Goal: Task Accomplishment & Management: Use online tool/utility

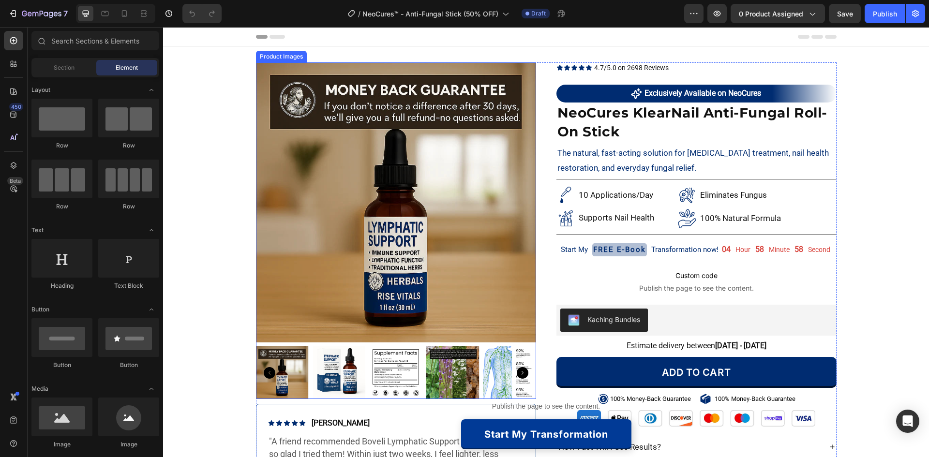
click at [455, 151] on img at bounding box center [396, 202] width 280 height 280
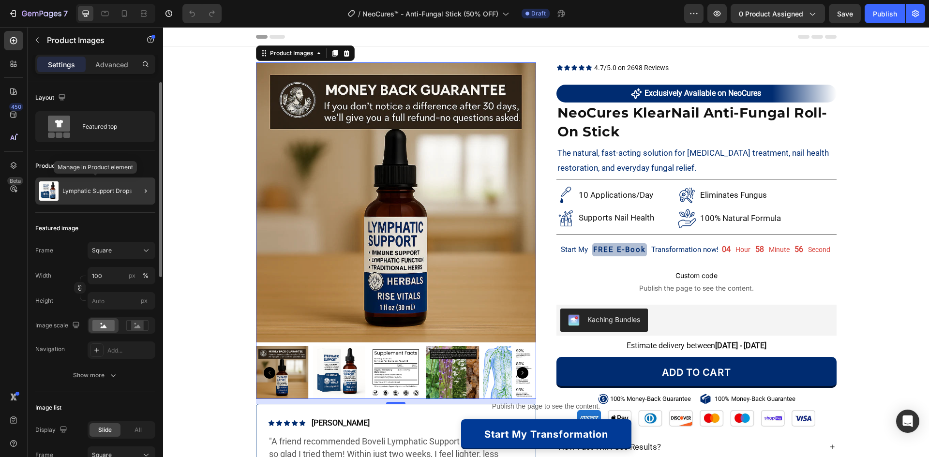
click at [87, 191] on p "Lymphatic Support Drops" at bounding box center [97, 191] width 70 height 7
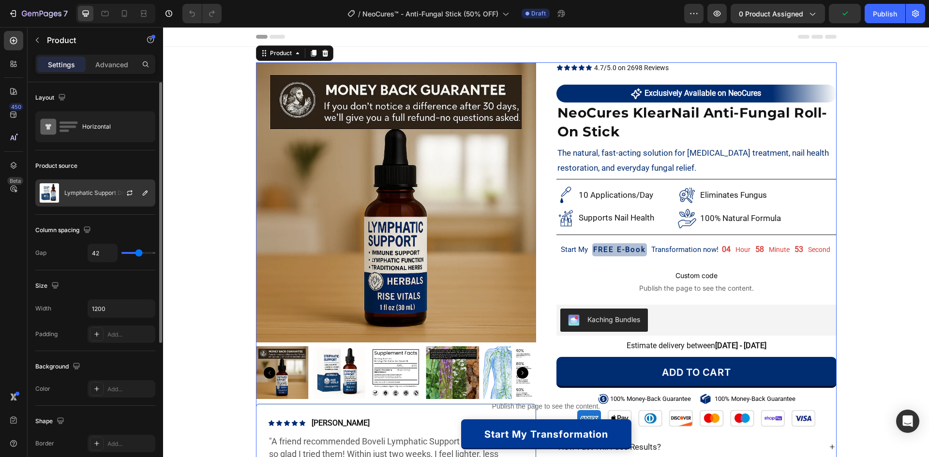
click at [121, 193] on div at bounding box center [133, 193] width 43 height 26
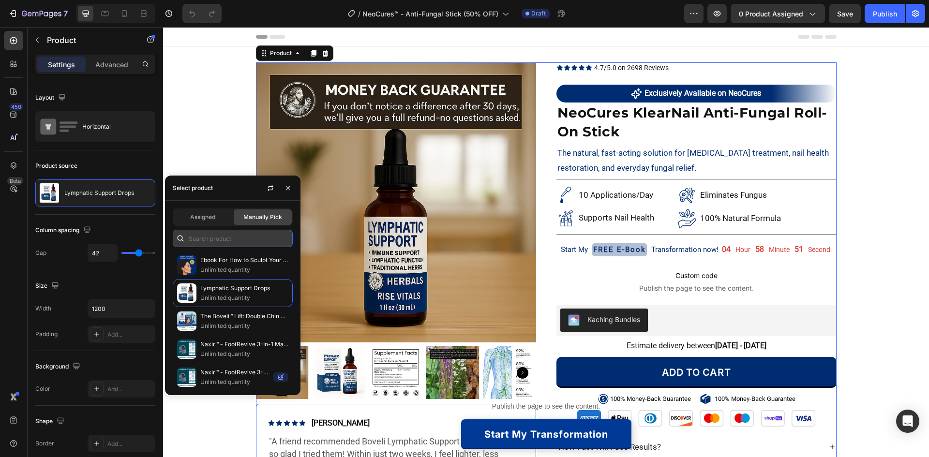
click at [196, 235] on input "text" at bounding box center [233, 238] width 120 height 17
paste input "Anti-Fungal Stick"
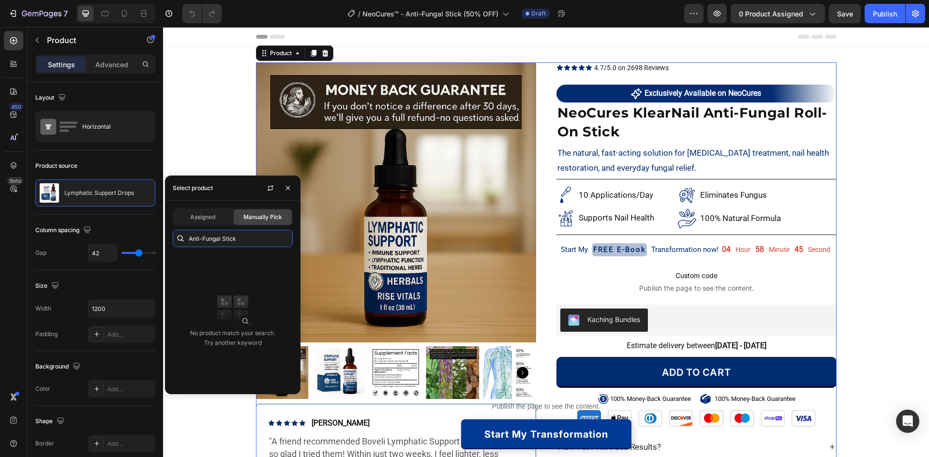
drag, startPoint x: 223, startPoint y: 234, endPoint x: 173, endPoint y: 233, distance: 49.9
click at [173, 233] on div "Anti-Fungal Stick" at bounding box center [233, 238] width 120 height 17
paste input "NeoCures"
type input "NeoCures"
drag, startPoint x: 233, startPoint y: 240, endPoint x: 180, endPoint y: 240, distance: 52.8
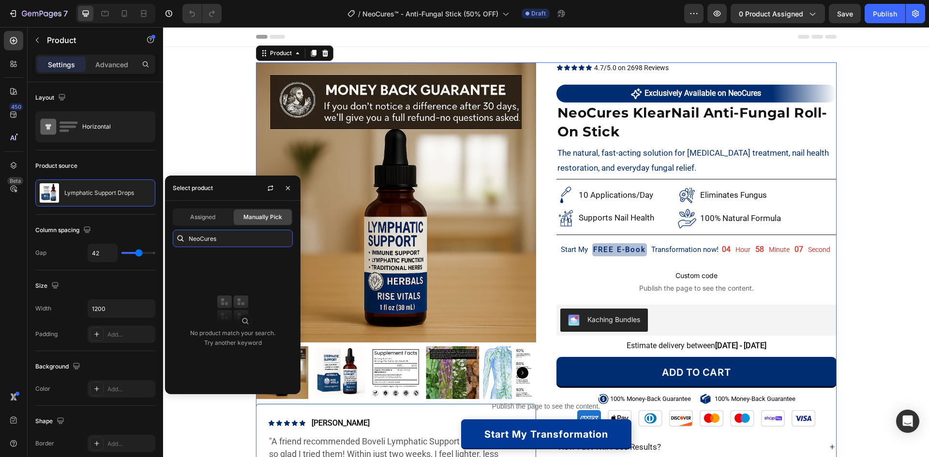
click at [180, 240] on div "NeoCures" at bounding box center [233, 238] width 120 height 17
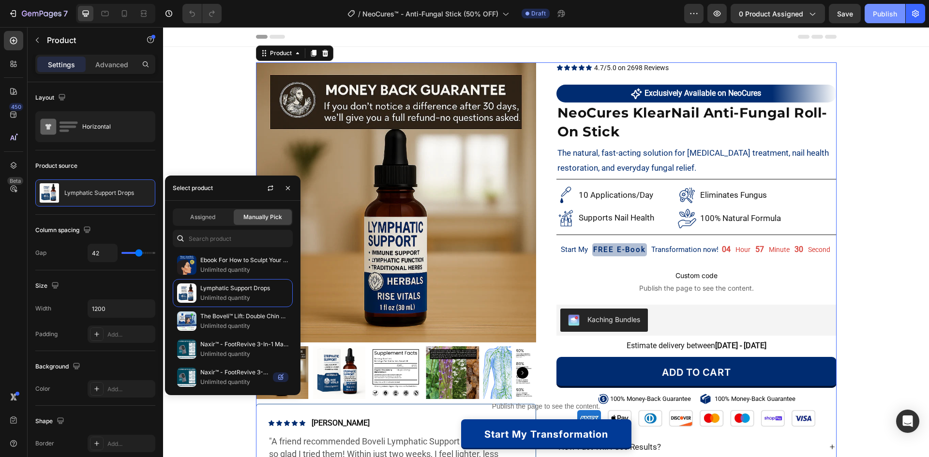
click at [876, 16] on div "Publish" at bounding box center [885, 14] width 24 height 10
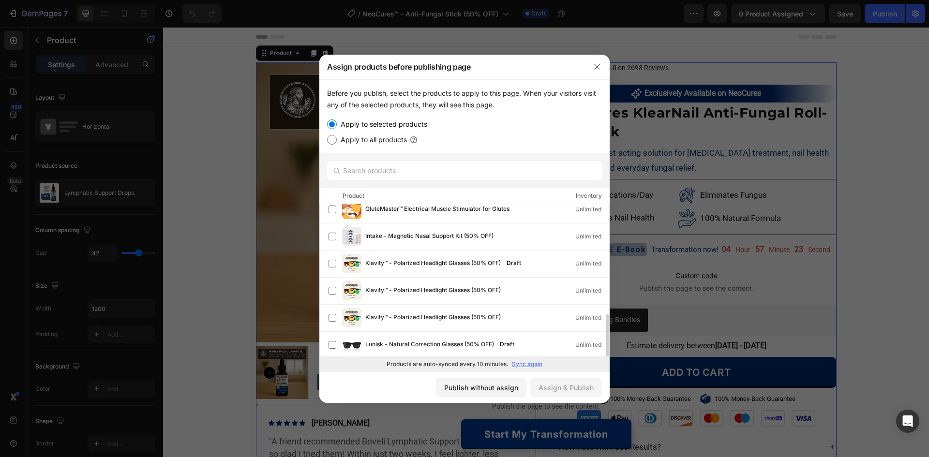
scroll to position [388, 0]
click at [518, 363] on p "Sync again" at bounding box center [527, 364] width 30 height 9
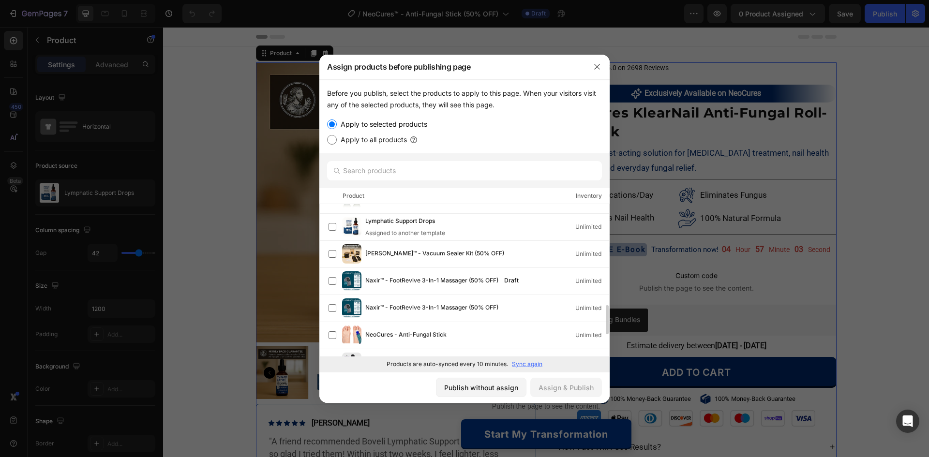
scroll to position [581, 0]
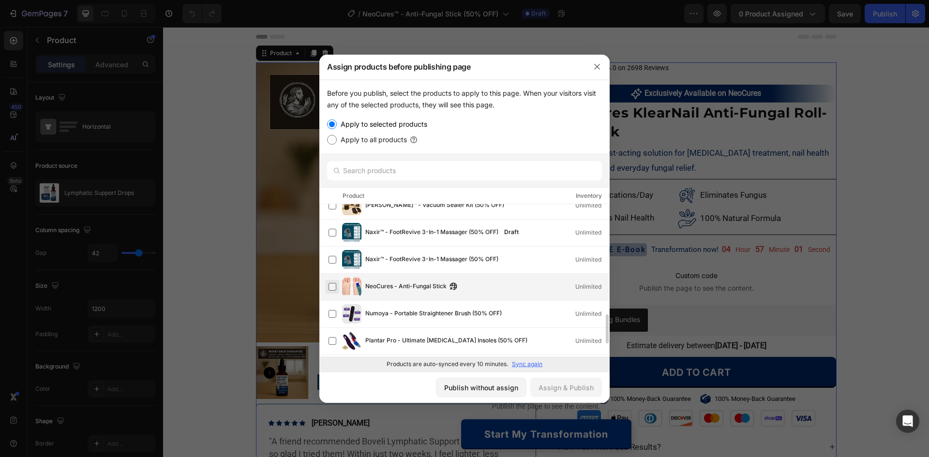
click at [333, 287] on label at bounding box center [333, 287] width 8 height 8
click at [581, 389] on div "Assign & Publish" at bounding box center [566, 388] width 55 height 10
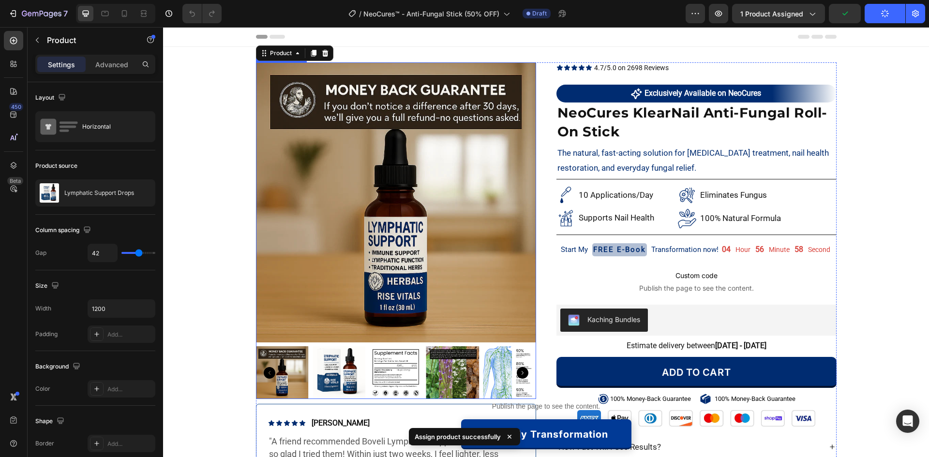
click at [367, 194] on img at bounding box center [396, 202] width 280 height 280
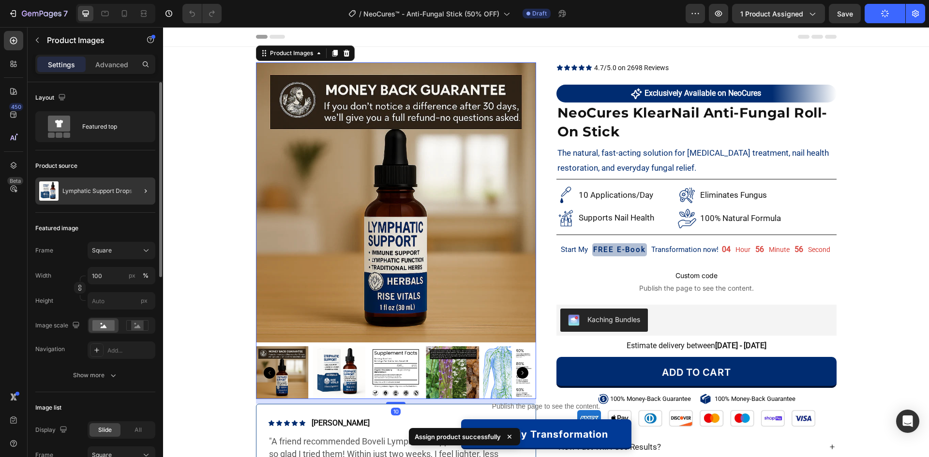
click at [109, 190] on p "Lymphatic Support Drops" at bounding box center [97, 191] width 70 height 7
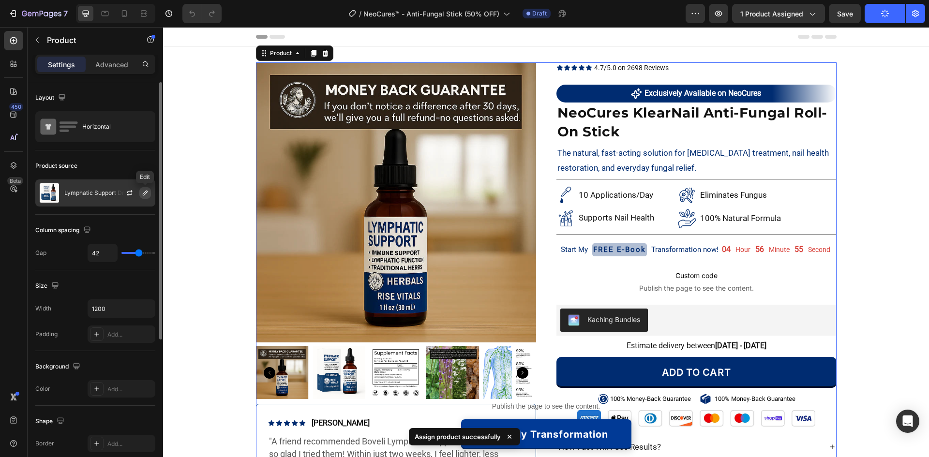
click at [144, 191] on icon "button" at bounding box center [145, 193] width 8 height 8
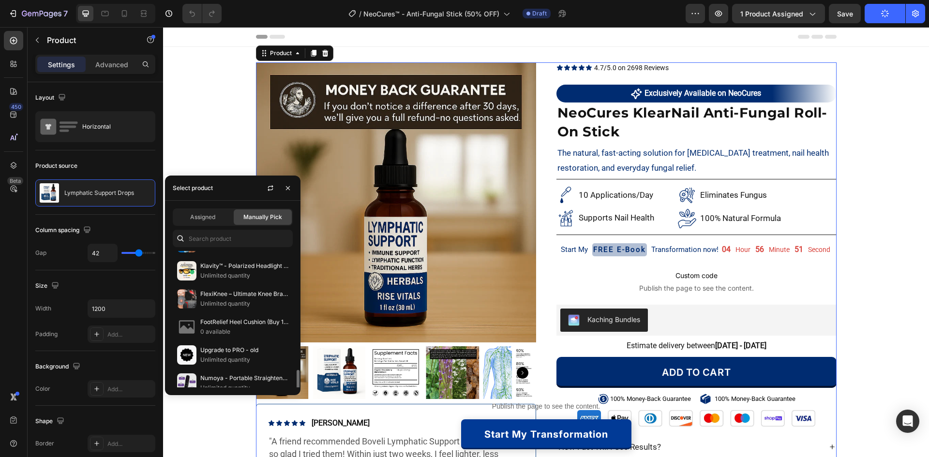
scroll to position [436, 0]
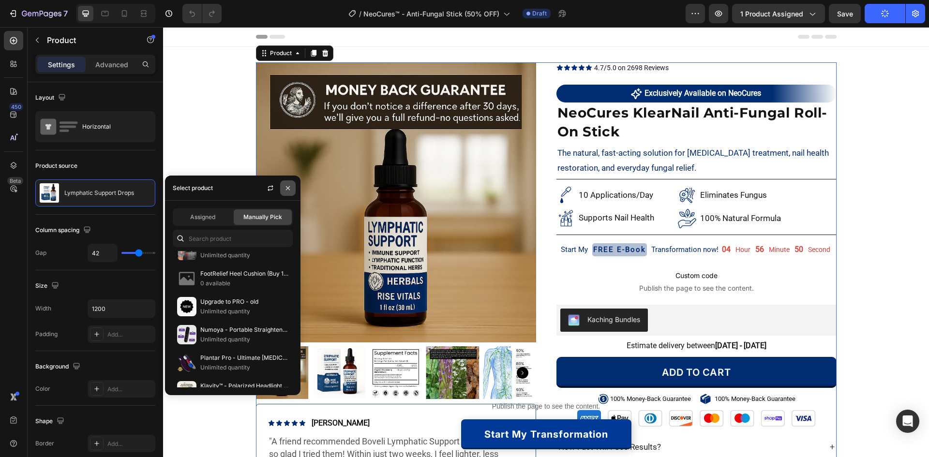
click at [286, 189] on icon "button" at bounding box center [288, 188] width 8 height 8
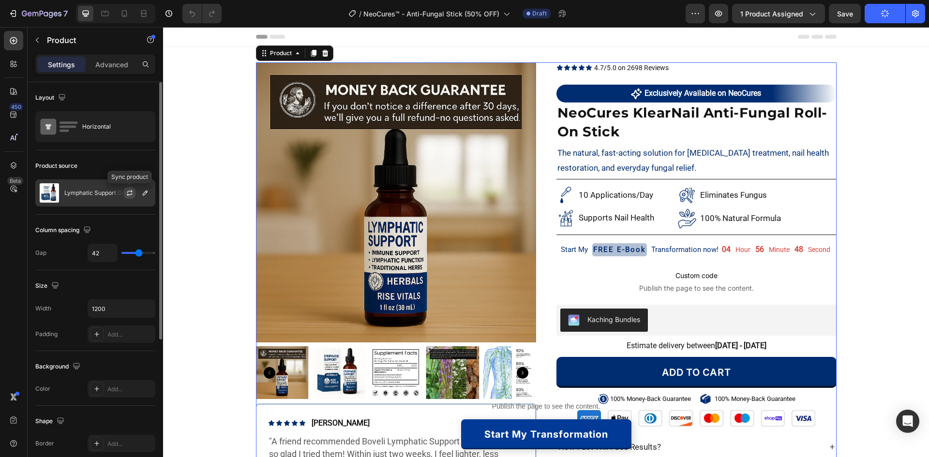
click at [130, 192] on icon "button" at bounding box center [130, 193] width 8 height 8
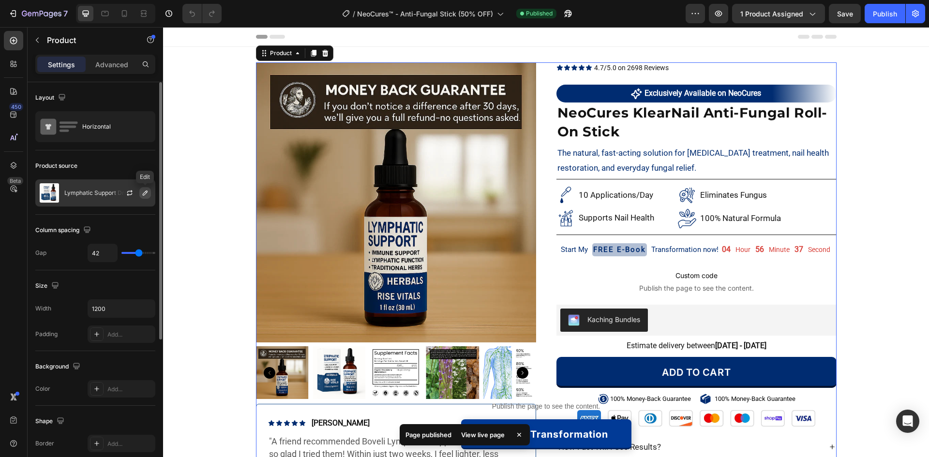
click at [140, 191] on button "button" at bounding box center [145, 193] width 12 height 12
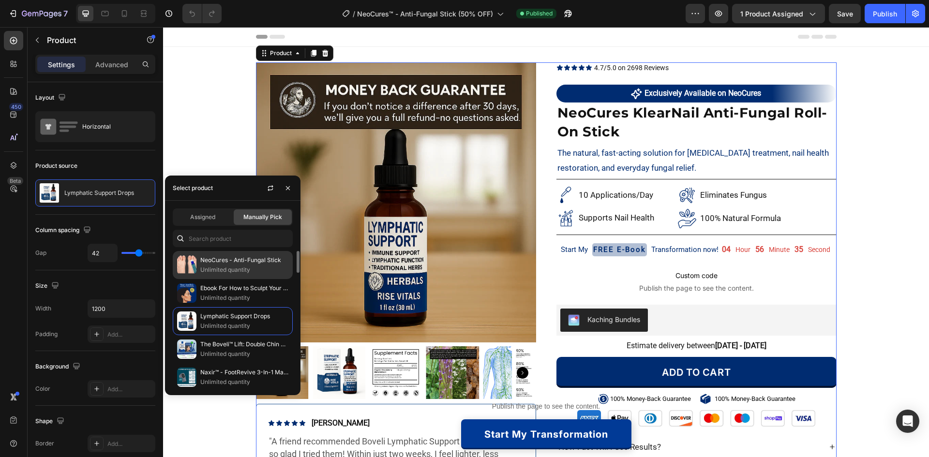
click at [245, 260] on p "NeoCures - Anti-Fungal Stick" at bounding box center [244, 261] width 88 height 10
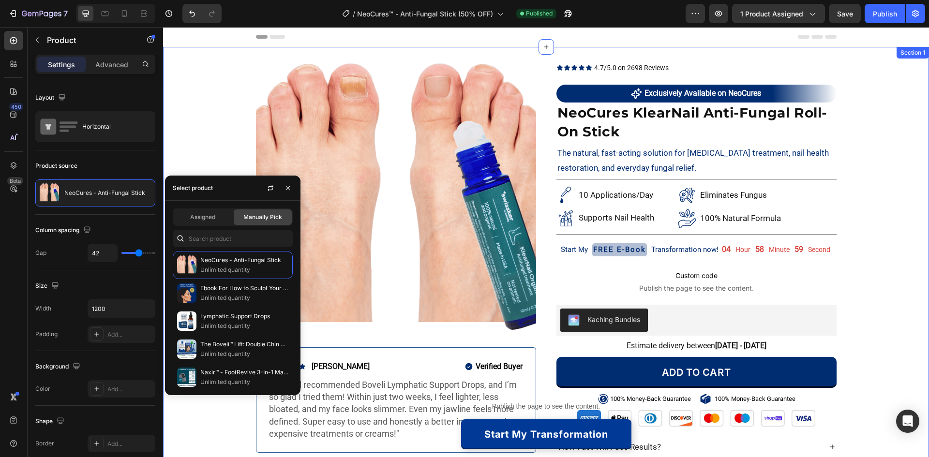
click at [189, 122] on div "Product Images Icon Icon Icon Icon Icon Icon List Ayesha R. Text Block Row Veri…" at bounding box center [546, 289] width 766 height 455
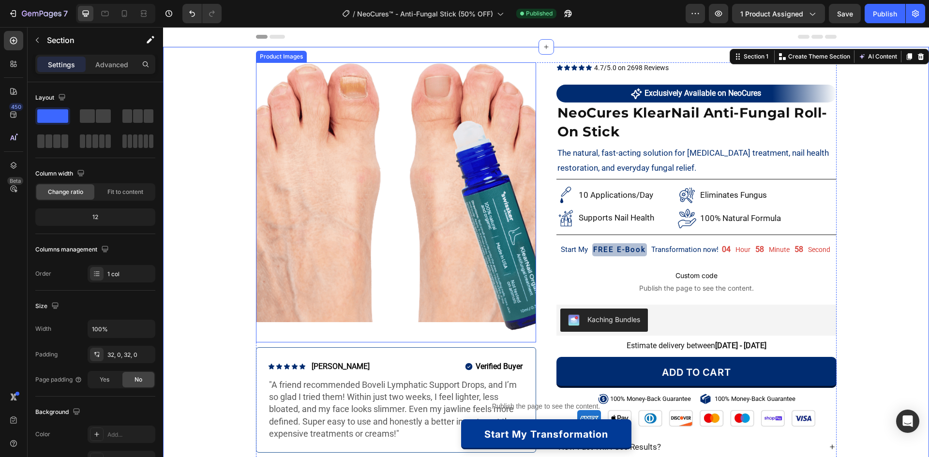
click at [362, 206] on img at bounding box center [396, 202] width 280 height 280
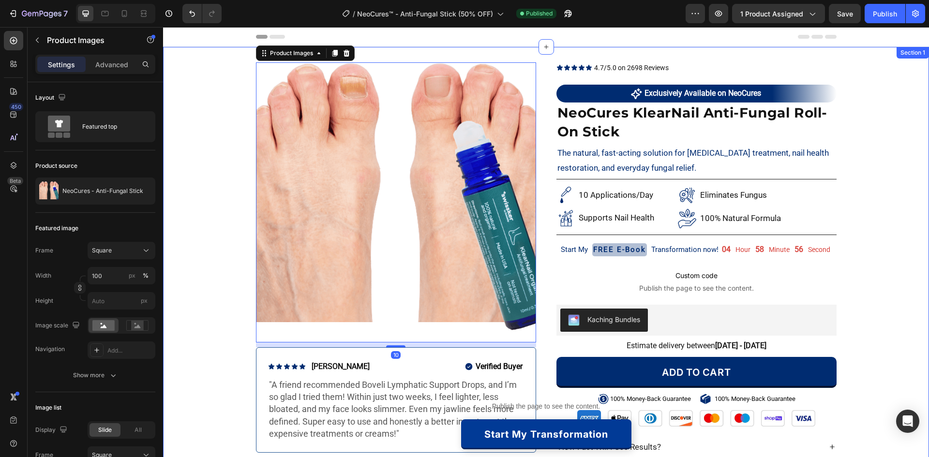
click at [223, 297] on div "Product Images 10 Icon Icon Icon Icon Icon Icon List Ayesha R. Text Block Row V…" at bounding box center [546, 289] width 766 height 455
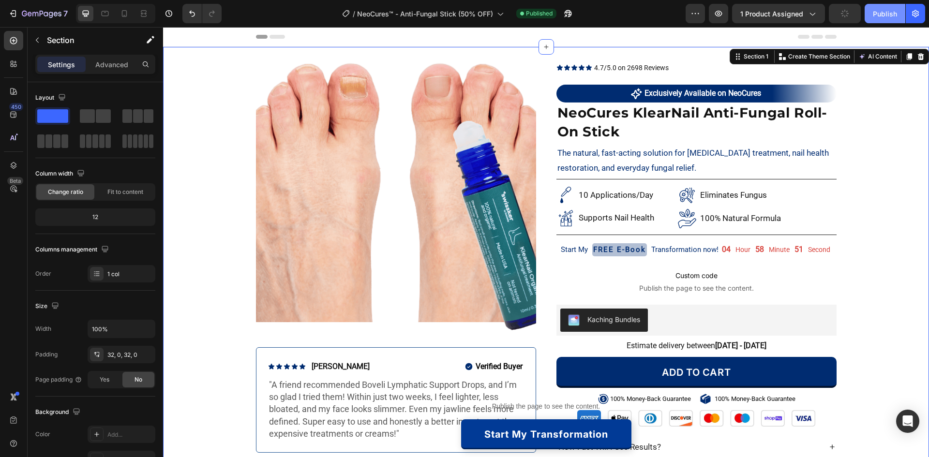
click at [876, 19] on button "Publish" at bounding box center [885, 13] width 41 height 19
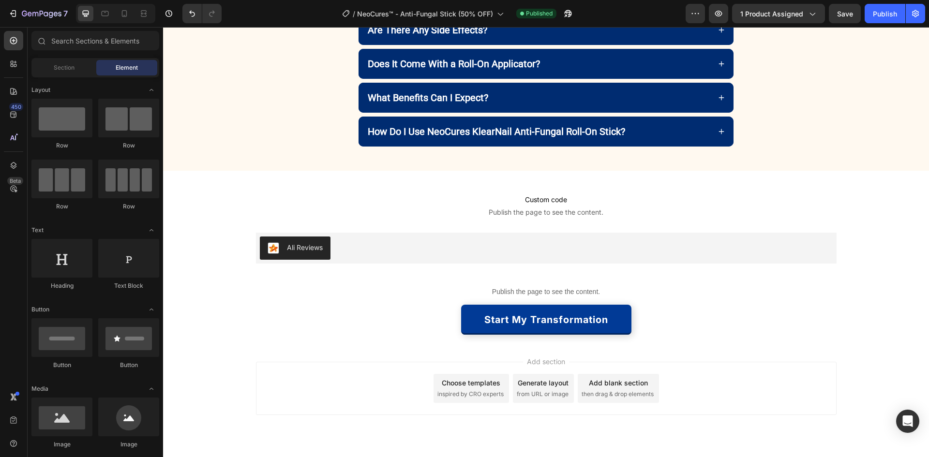
scroll to position [2279, 0]
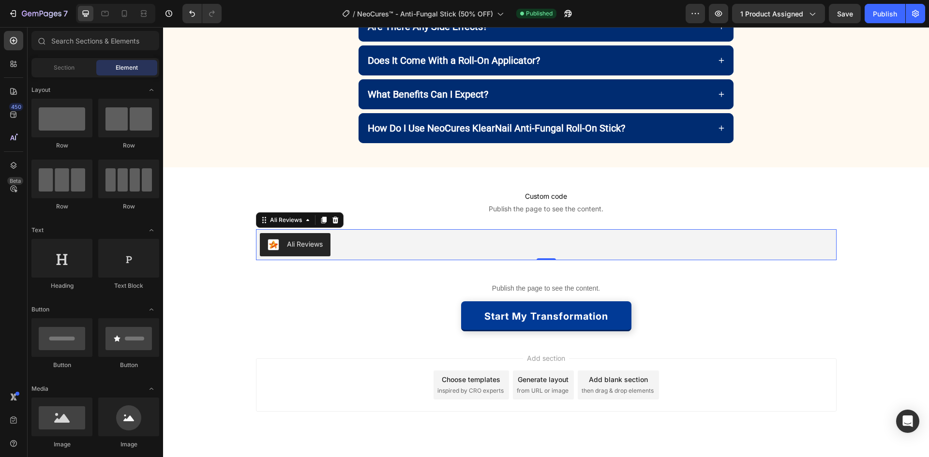
click at [293, 247] on div "Ali Reviews" at bounding box center [305, 244] width 36 height 10
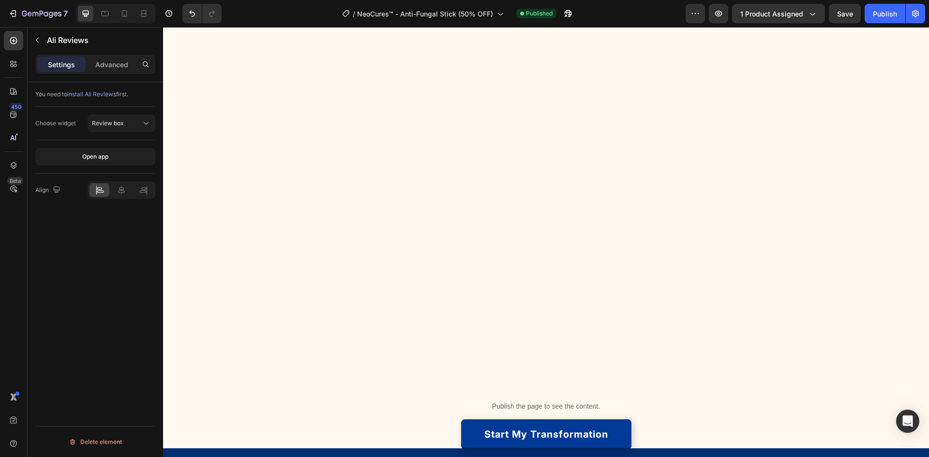
scroll to position [0, 0]
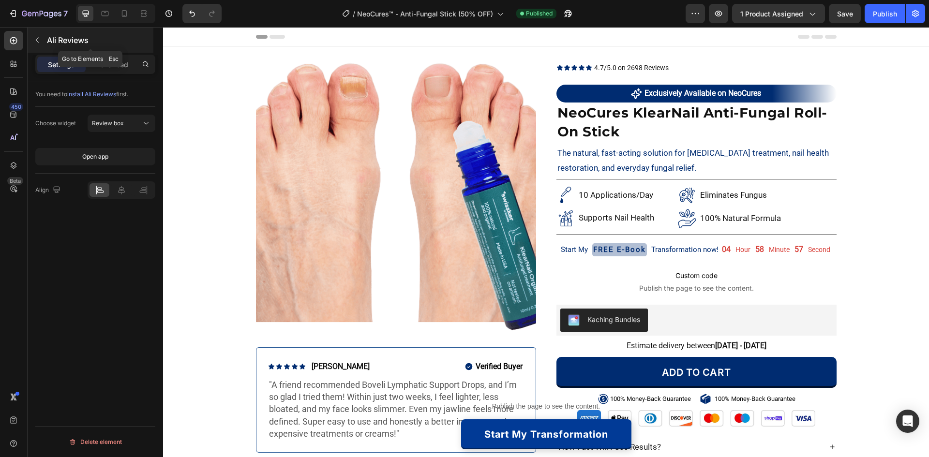
click at [50, 38] on p "Ali Reviews" at bounding box center [99, 40] width 105 height 12
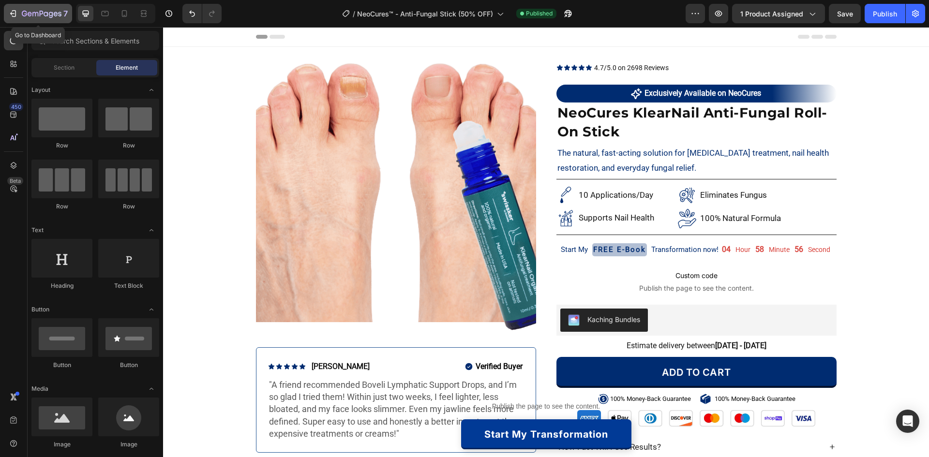
click at [34, 17] on icon "button" at bounding box center [42, 14] width 40 height 8
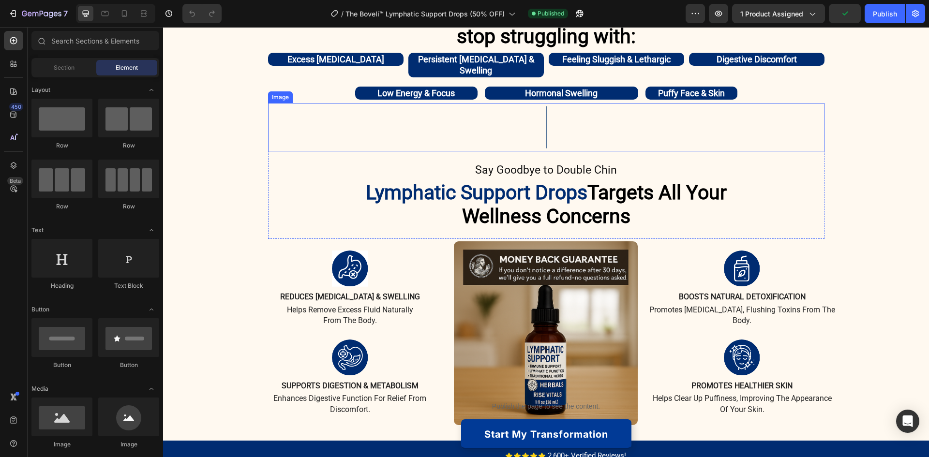
scroll to position [726, 0]
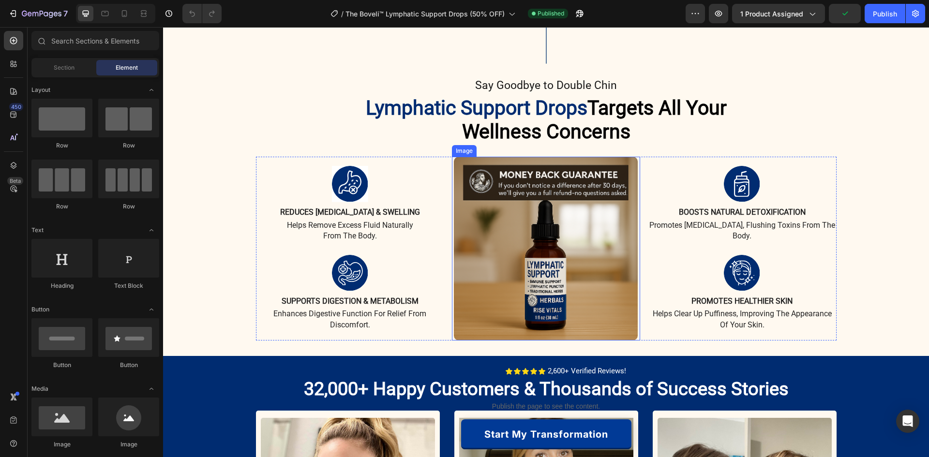
click at [543, 240] on img at bounding box center [546, 249] width 184 height 184
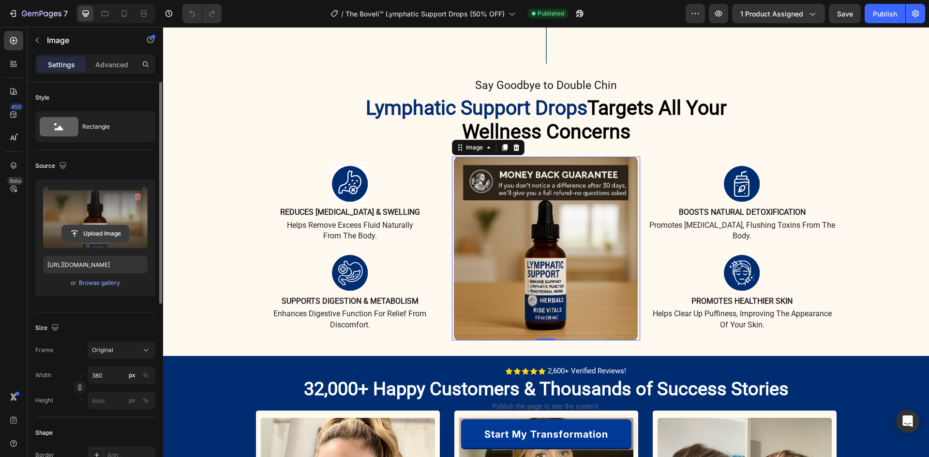
click at [105, 235] on input "file" at bounding box center [95, 234] width 67 height 16
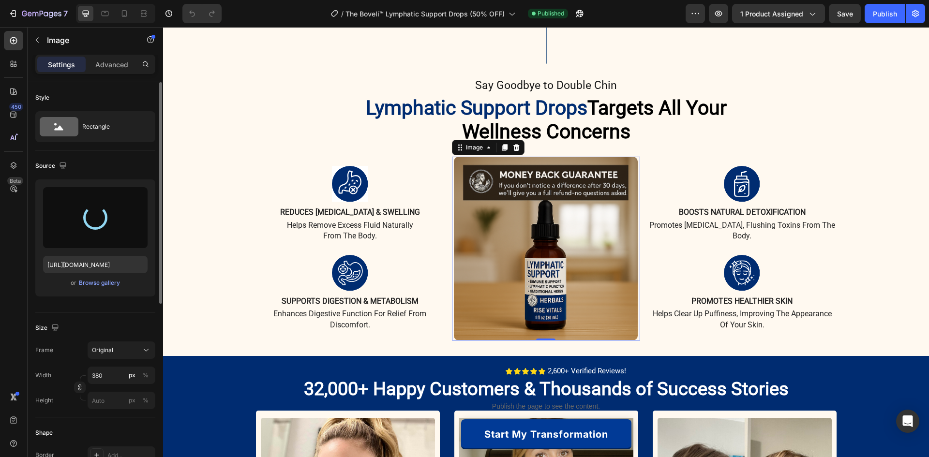
type input "[URL][DOMAIN_NAME]"
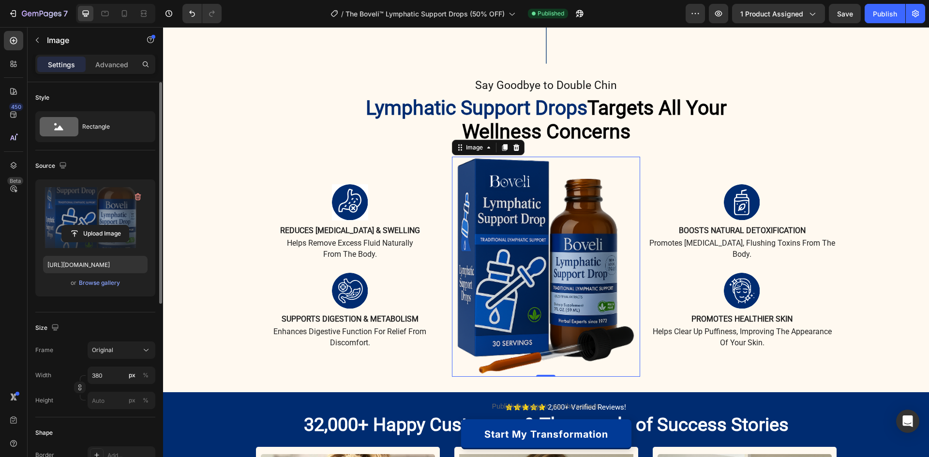
click at [524, 227] on img at bounding box center [546, 267] width 184 height 220
click at [476, 143] on div "Image" at bounding box center [474, 147] width 21 height 9
click at [534, 214] on img at bounding box center [546, 267] width 184 height 220
click at [116, 282] on div "Browse gallery" at bounding box center [99, 283] width 41 height 9
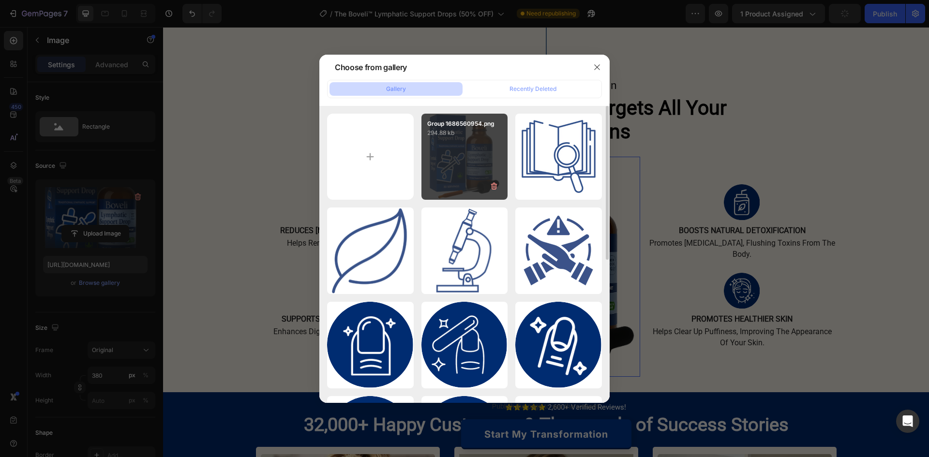
click at [440, 129] on p "294.88 kb" at bounding box center [464, 133] width 75 height 10
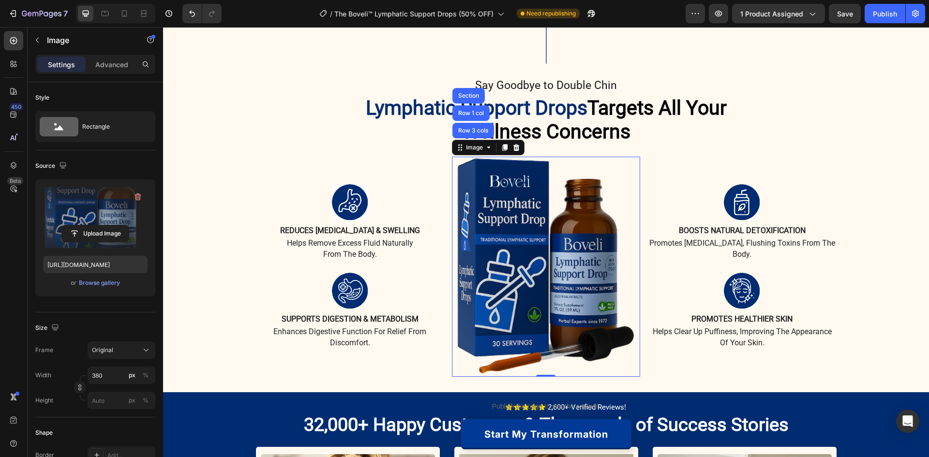
click at [564, 271] on img at bounding box center [546, 267] width 184 height 220
click at [96, 286] on div "Browse gallery" at bounding box center [99, 283] width 41 height 9
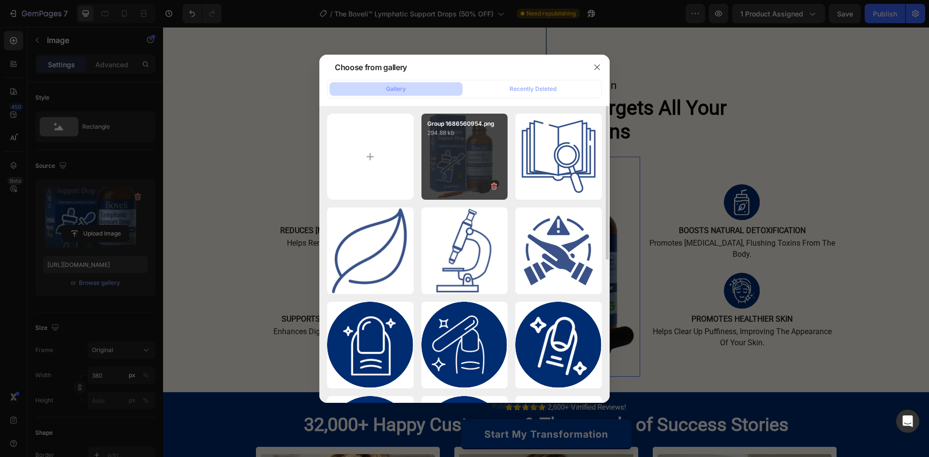
click at [464, 159] on div "Group 1686560954.png 294.88 kb" at bounding box center [465, 157] width 87 height 87
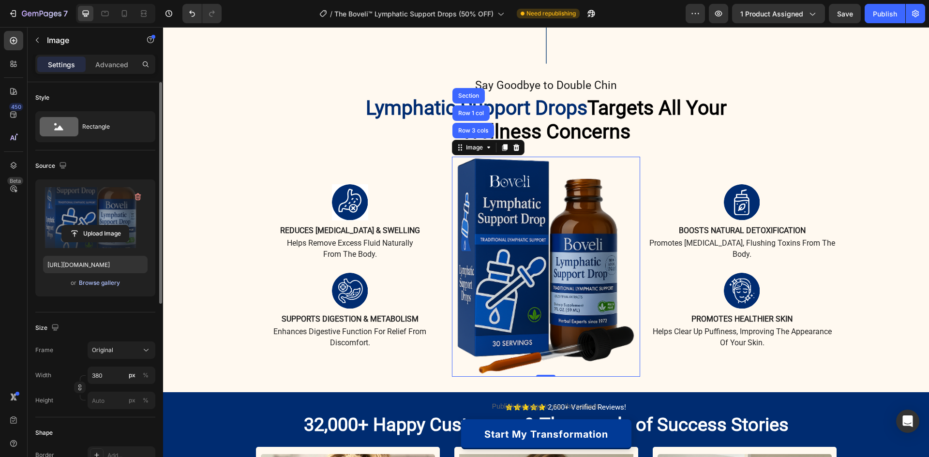
click at [102, 287] on div "Browse gallery" at bounding box center [99, 283] width 41 height 9
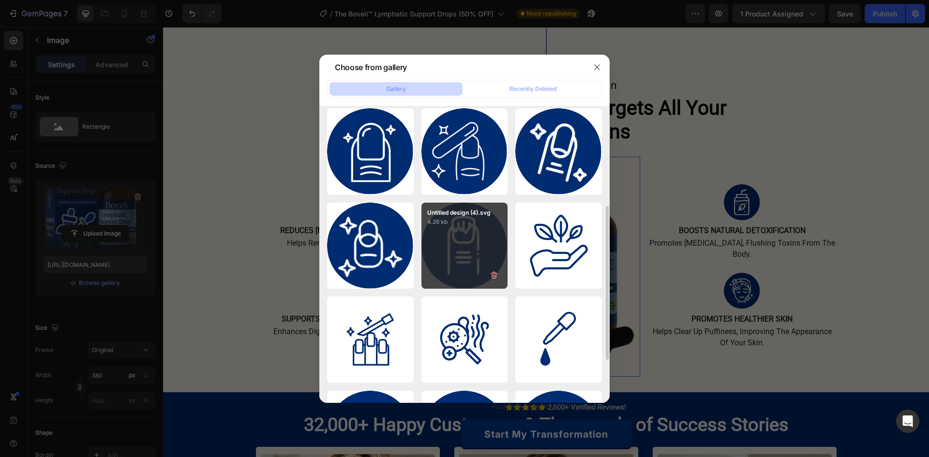
scroll to position [0, 0]
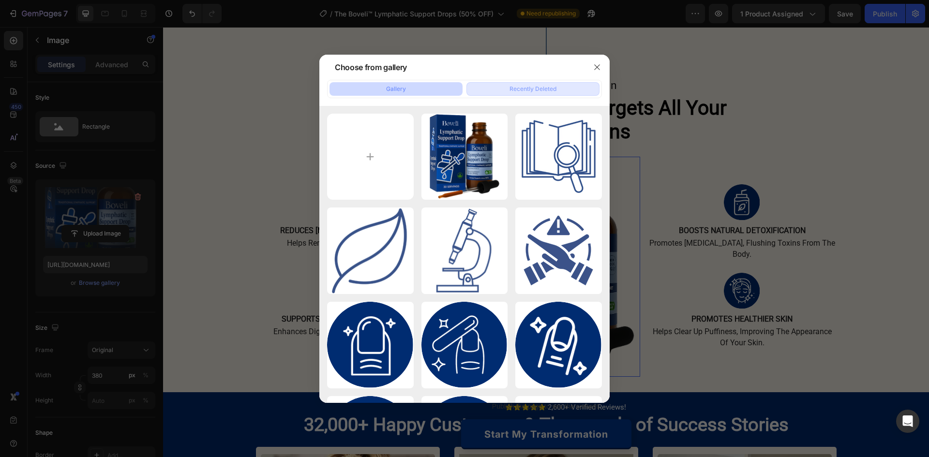
click at [525, 91] on div "Recently Deleted" at bounding box center [533, 89] width 47 height 9
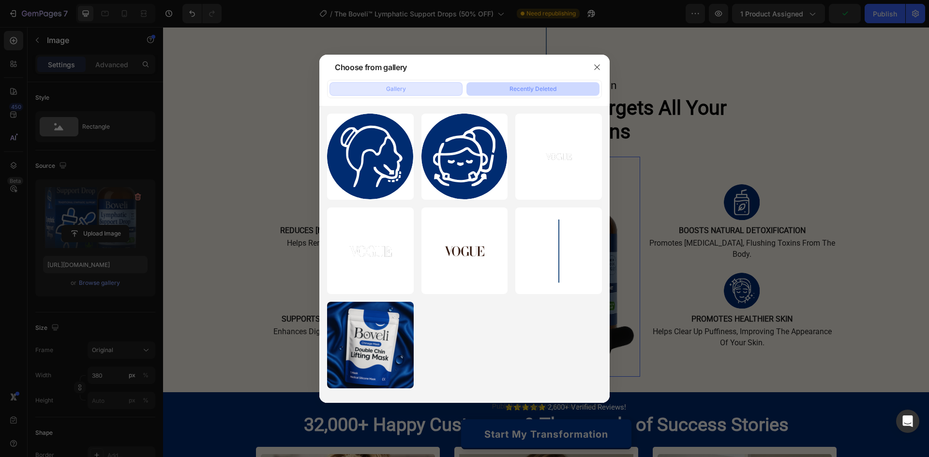
click at [417, 89] on button "Gallery" at bounding box center [396, 89] width 133 height 14
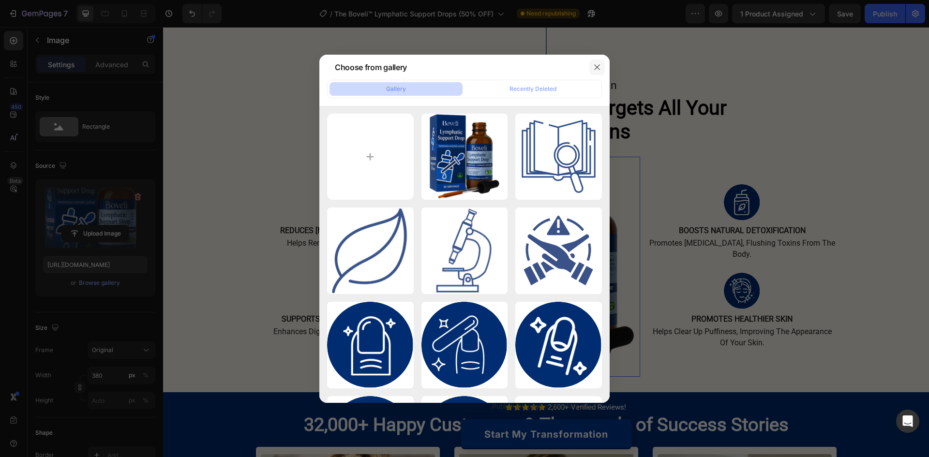
click at [594, 68] on icon "button" at bounding box center [597, 67] width 8 height 8
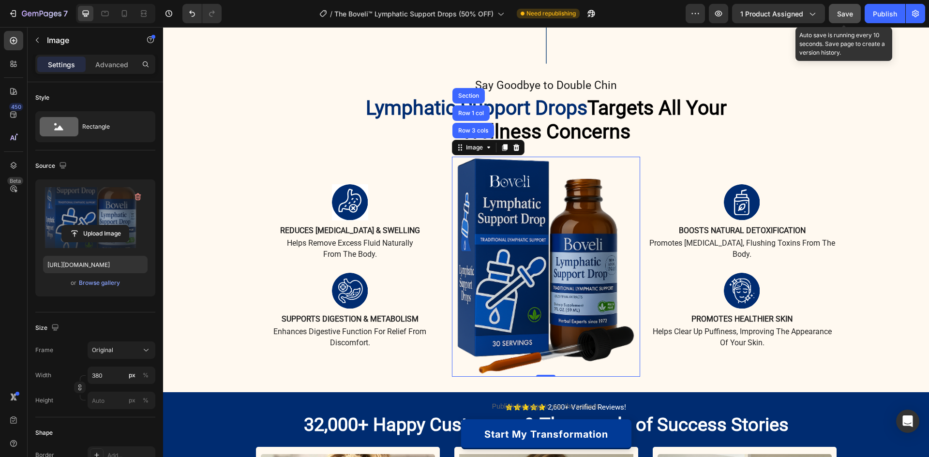
click at [836, 13] on button "Save" at bounding box center [845, 13] width 32 height 19
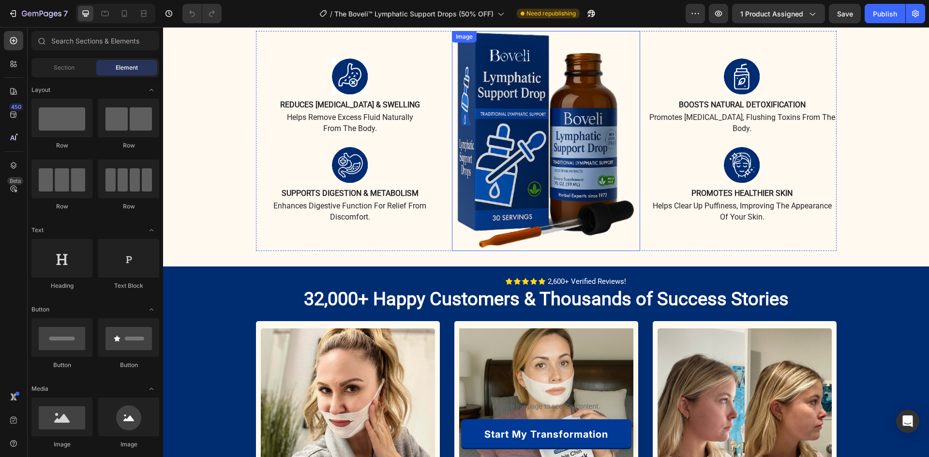
scroll to position [774, 0]
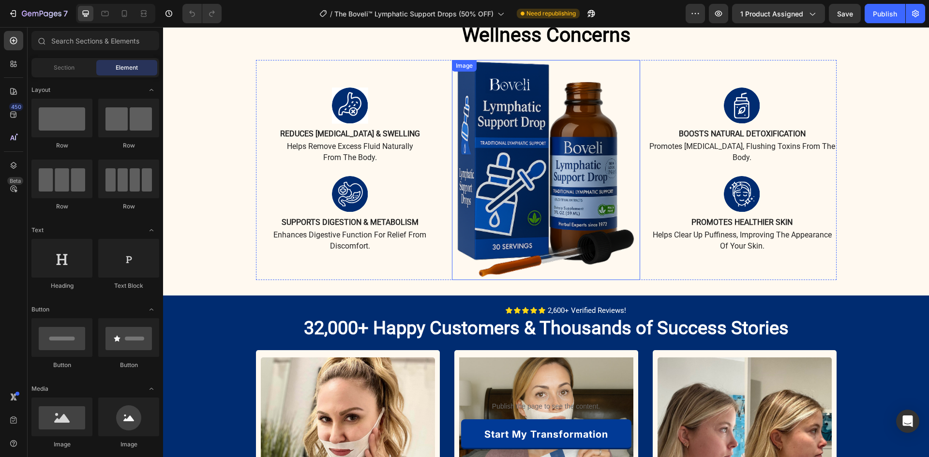
click at [530, 192] on img at bounding box center [546, 170] width 184 height 220
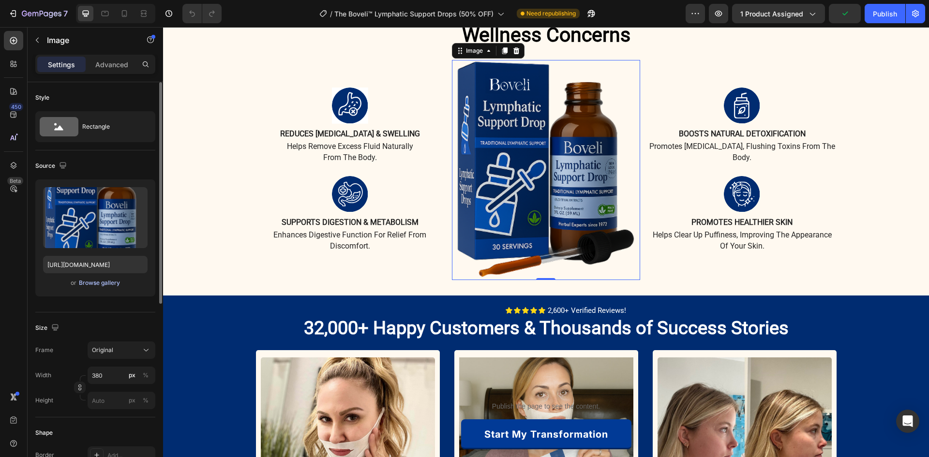
click at [98, 286] on div "Browse gallery" at bounding box center [99, 283] width 41 height 9
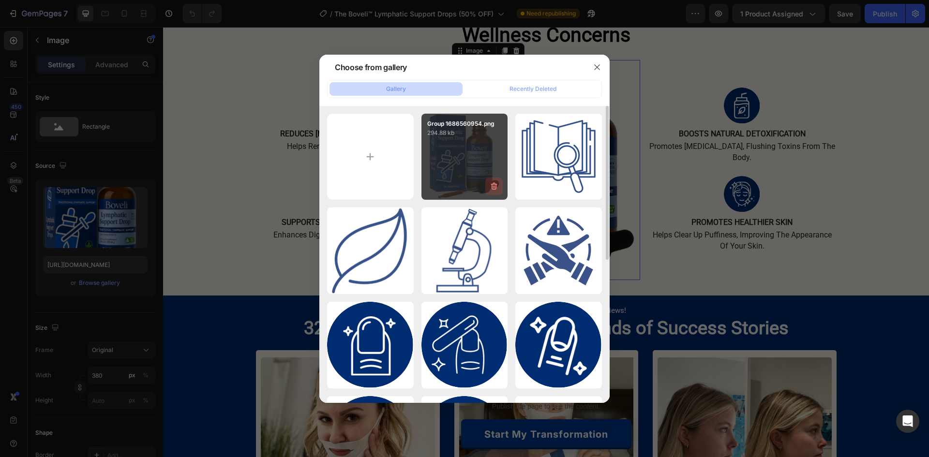
click at [497, 187] on icon "button" at bounding box center [494, 186] width 6 height 7
click at [486, 186] on div "Delete" at bounding box center [489, 188] width 18 height 9
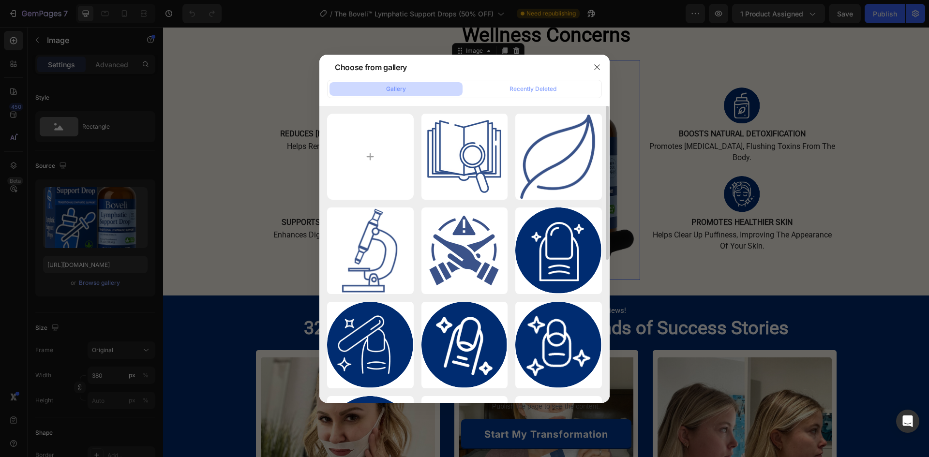
click at [46, 287] on div at bounding box center [464, 228] width 929 height 457
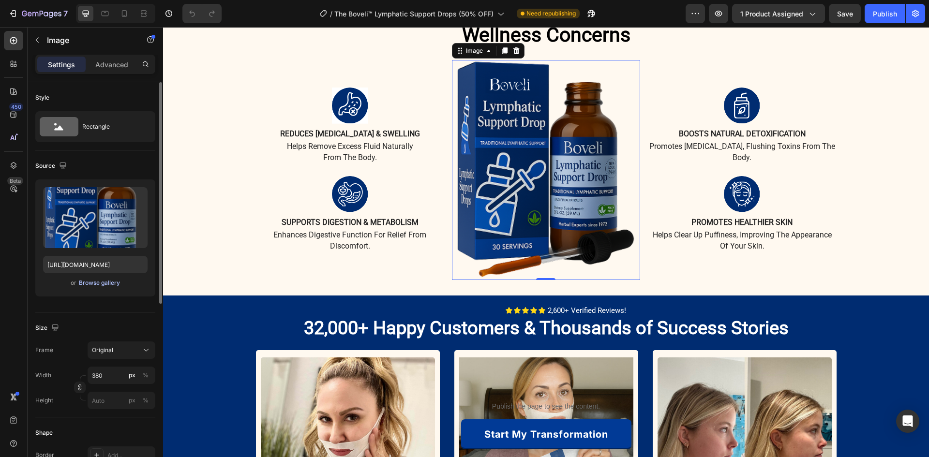
click at [106, 282] on div "Browse gallery" at bounding box center [99, 283] width 41 height 9
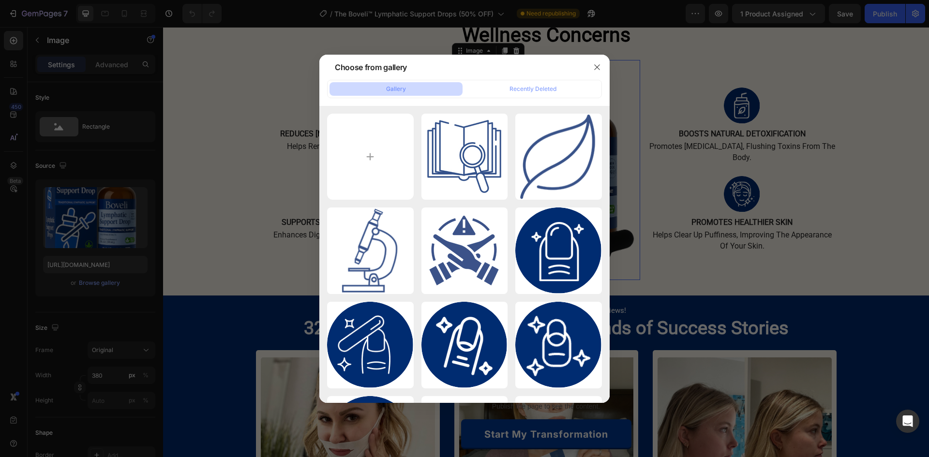
click at [89, 239] on div at bounding box center [464, 228] width 929 height 457
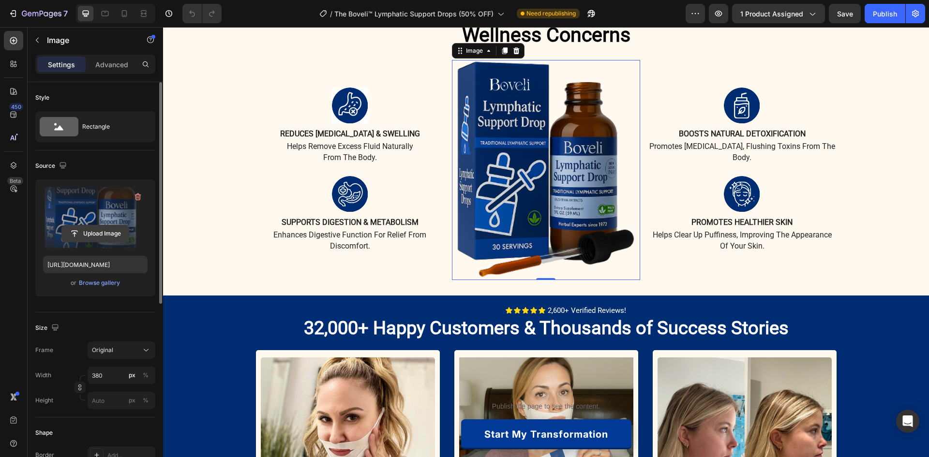
click at [102, 229] on input "file" at bounding box center [95, 234] width 67 height 16
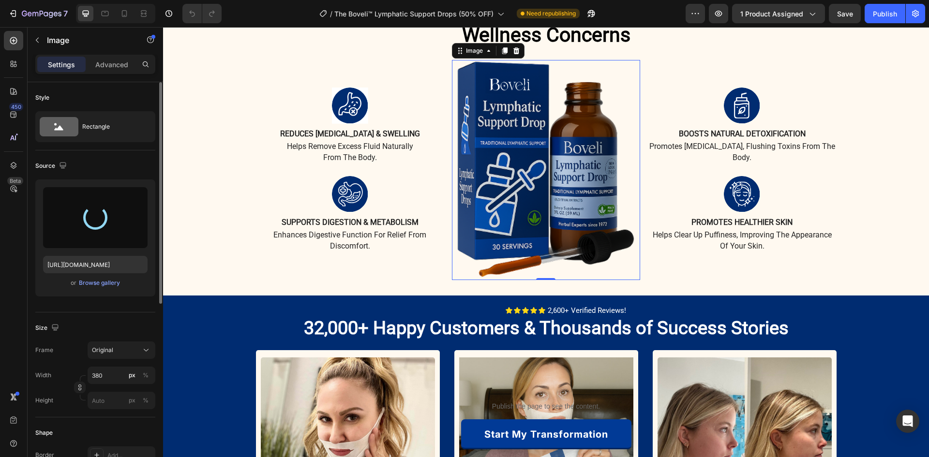
type input "[URL][DOMAIN_NAME]"
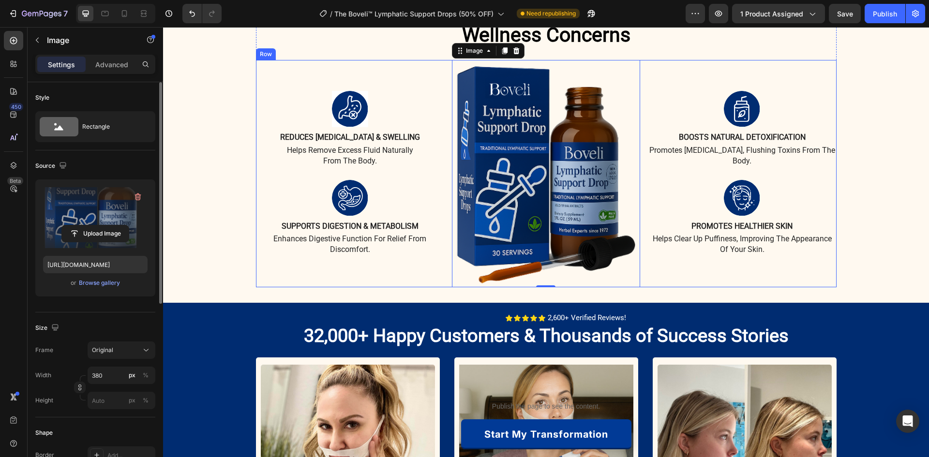
click at [323, 287] on div "Image Reduces [MEDICAL_DATA] & Swelling Text Block helps remove excess fluid na…" at bounding box center [350, 173] width 188 height 227
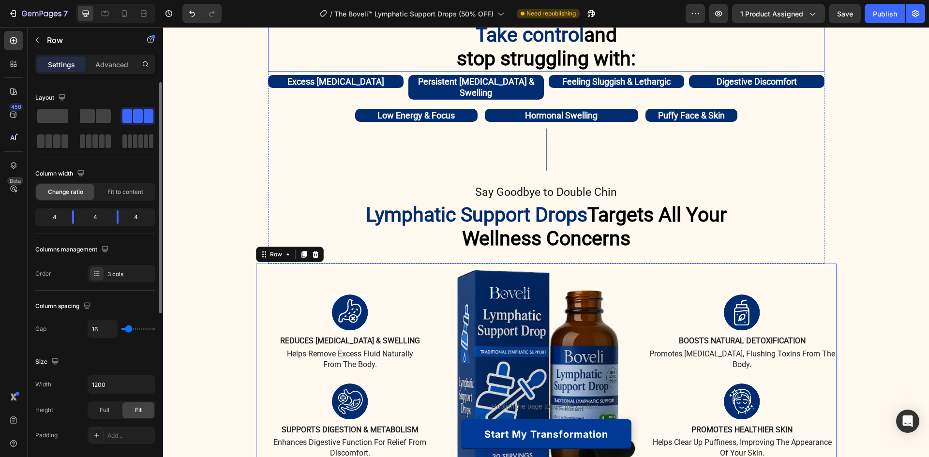
scroll to position [339, 0]
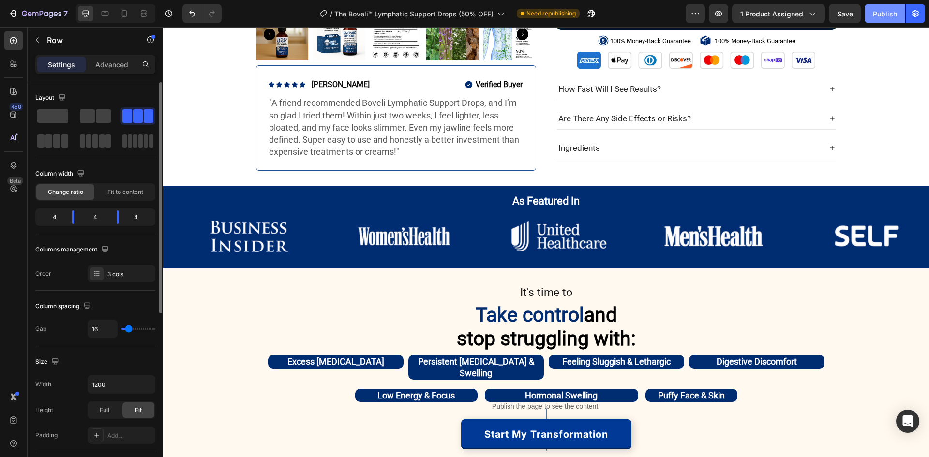
click at [892, 15] on div "Publish" at bounding box center [885, 14] width 24 height 10
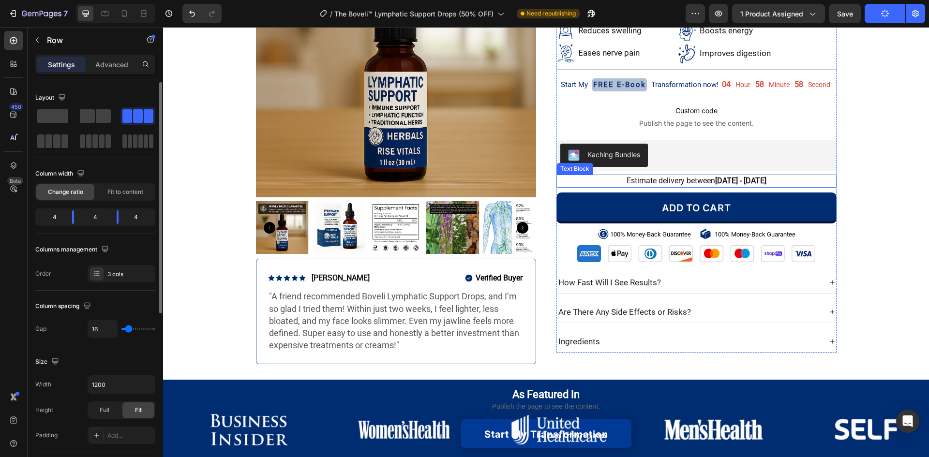
scroll to position [0, 0]
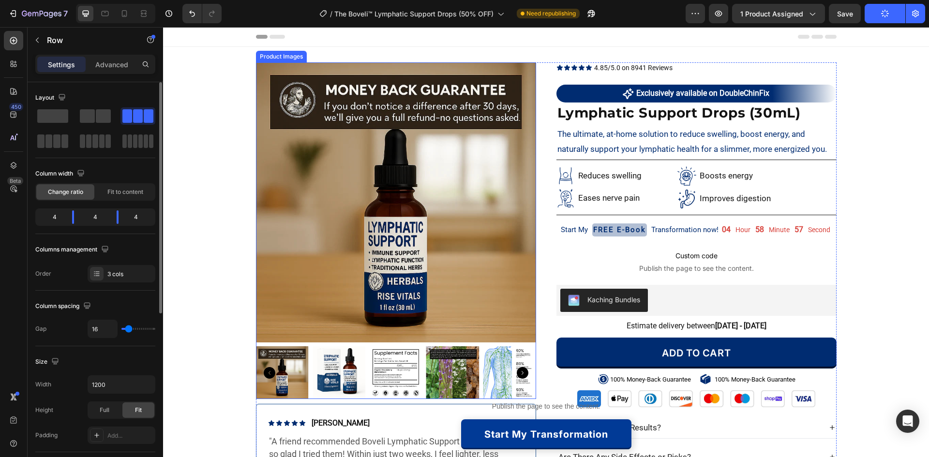
click at [440, 152] on img at bounding box center [396, 202] width 280 height 280
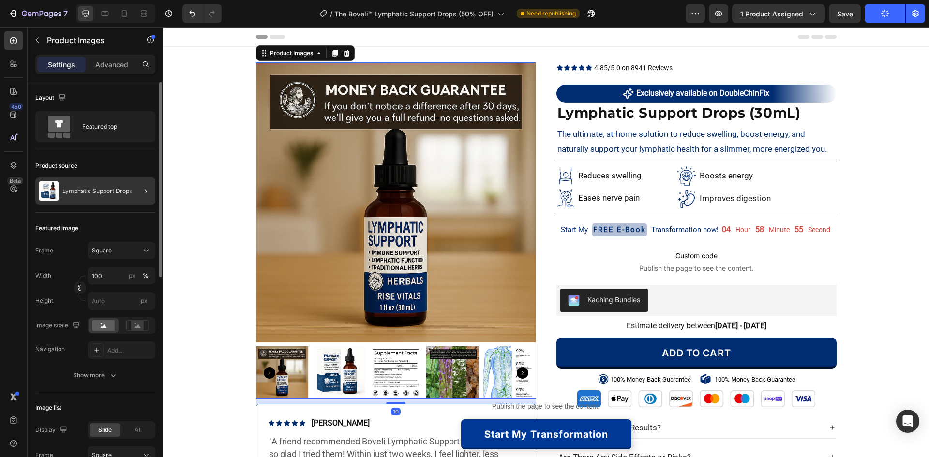
click at [139, 192] on div at bounding box center [141, 191] width 27 height 27
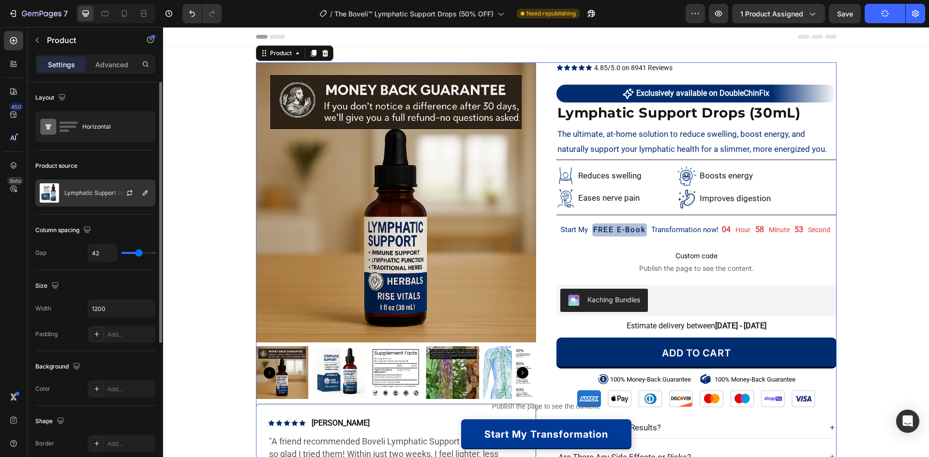
click at [56, 188] on img at bounding box center [49, 192] width 19 height 19
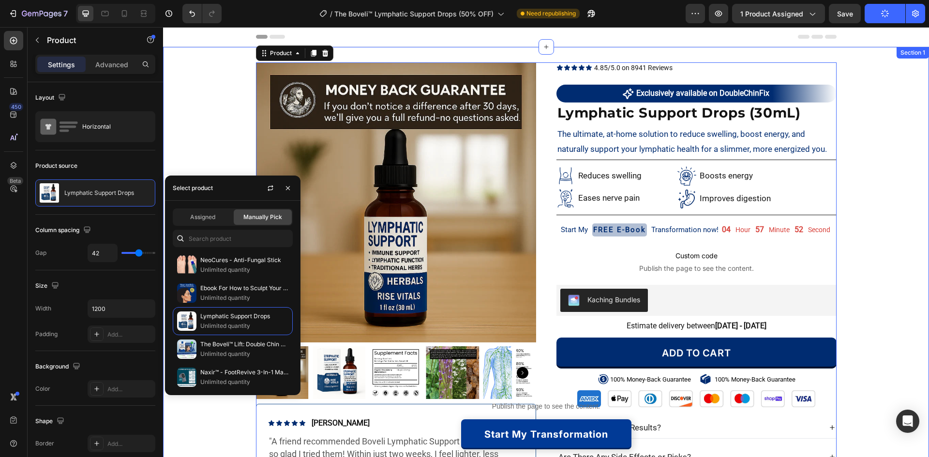
click at [215, 101] on div "Product Images Icon Icon Icon Icon Icon Icon List Ayesha R. Text Block Row Veri…" at bounding box center [546, 285] width 766 height 447
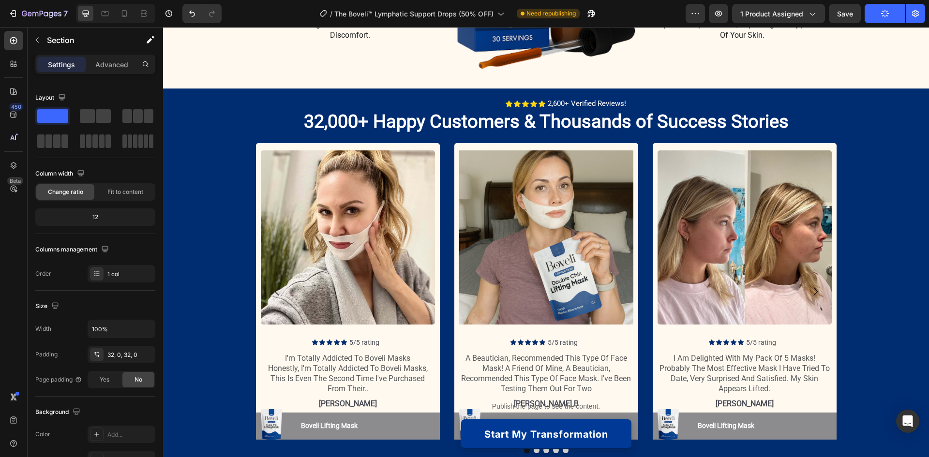
scroll to position [1113, 0]
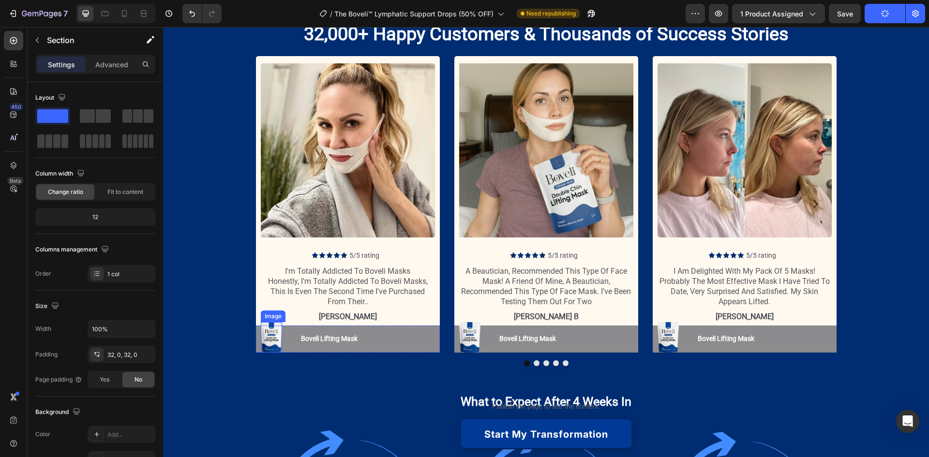
click at [268, 337] on img at bounding box center [271, 337] width 21 height 30
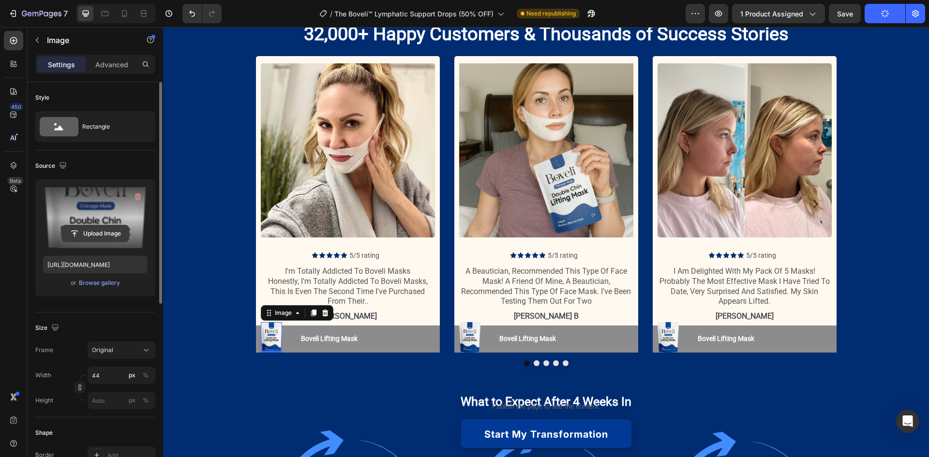
click at [101, 230] on input "file" at bounding box center [95, 234] width 67 height 16
click at [107, 227] on input "file" at bounding box center [95, 234] width 67 height 16
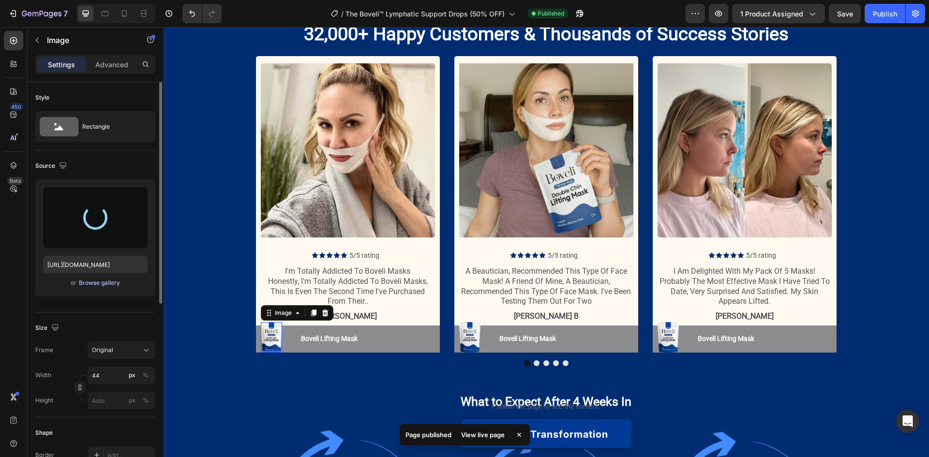
type input "https://cdn.shopify.com/s/files/1/0887/9213/8077/files/gempages_580466417665573…"
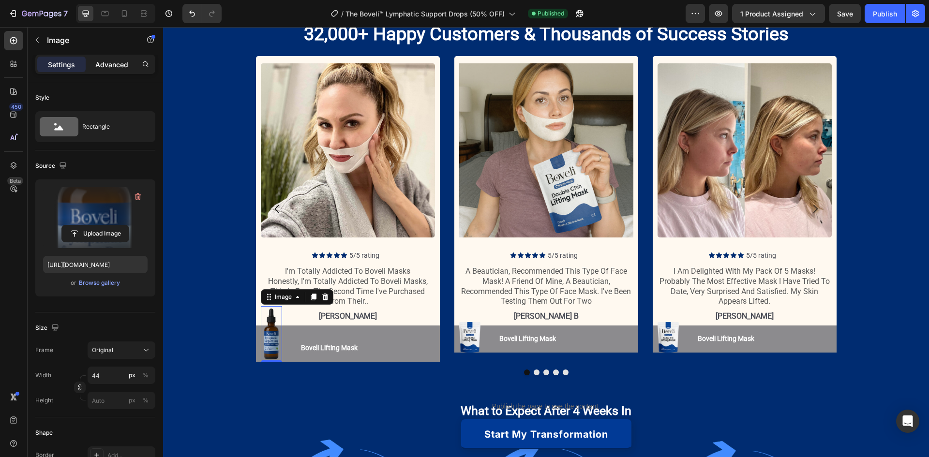
click at [128, 66] on p "Advanced" at bounding box center [111, 65] width 33 height 10
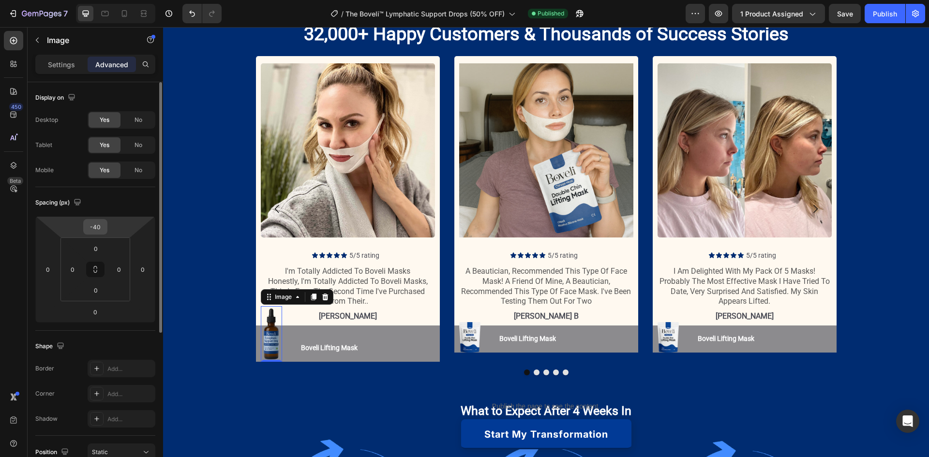
click at [101, 231] on input "-40" at bounding box center [95, 227] width 19 height 15
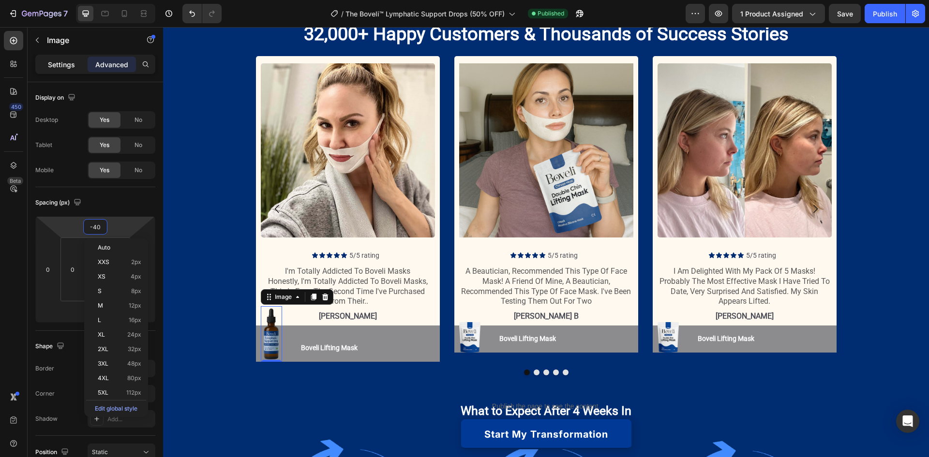
click at [66, 66] on p "Settings" at bounding box center [61, 65] width 27 height 10
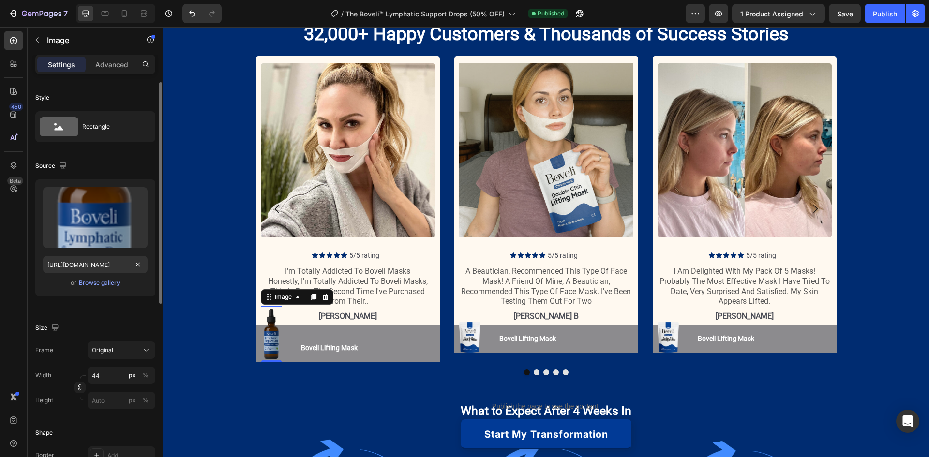
scroll to position [48, 0]
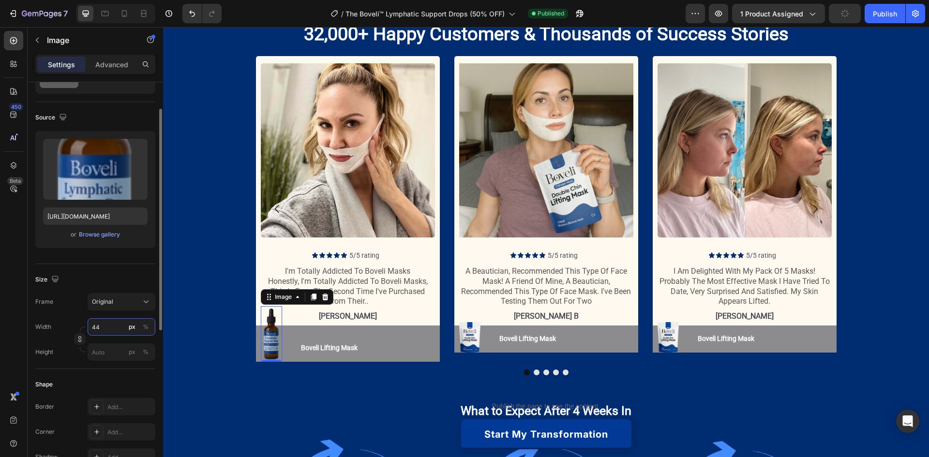
click at [98, 325] on input "44" at bounding box center [122, 326] width 68 height 17
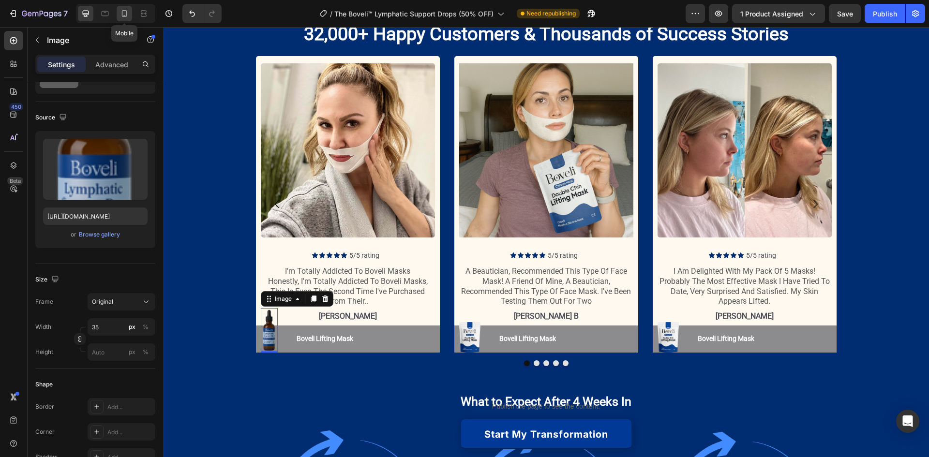
click at [127, 15] on icon at bounding box center [125, 14] width 10 height 10
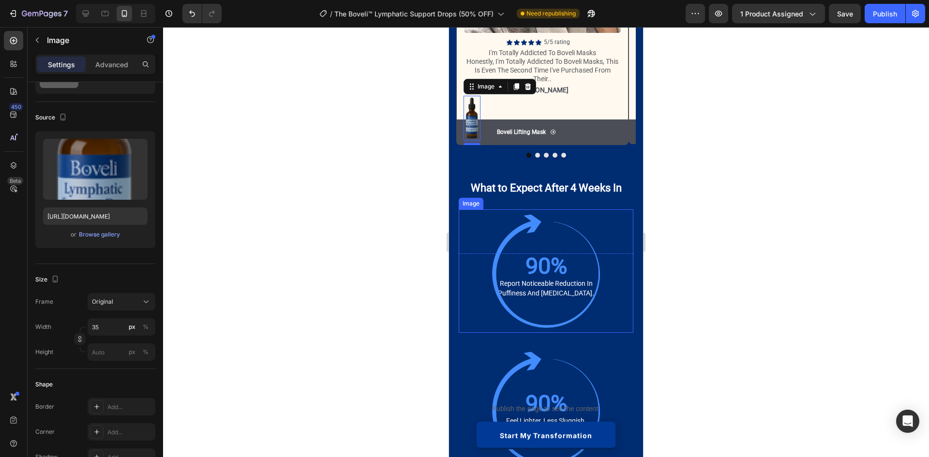
scroll to position [1275, 0]
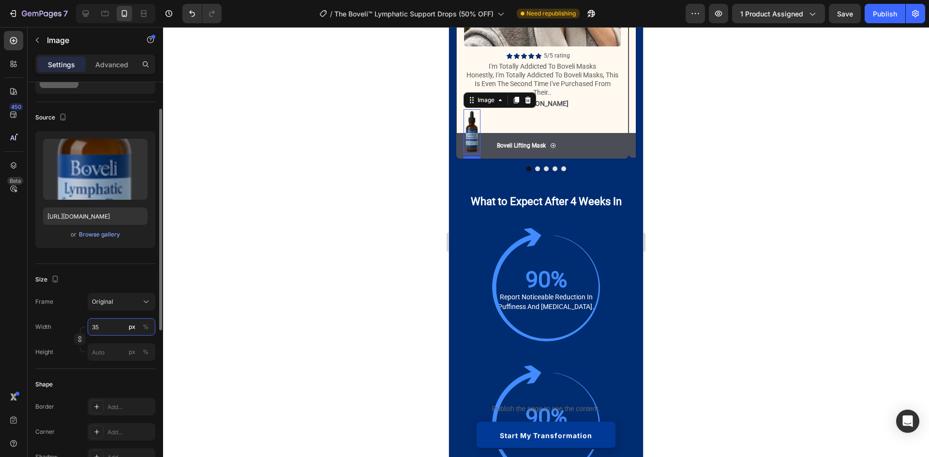
click at [103, 329] on input "35" at bounding box center [122, 326] width 68 height 17
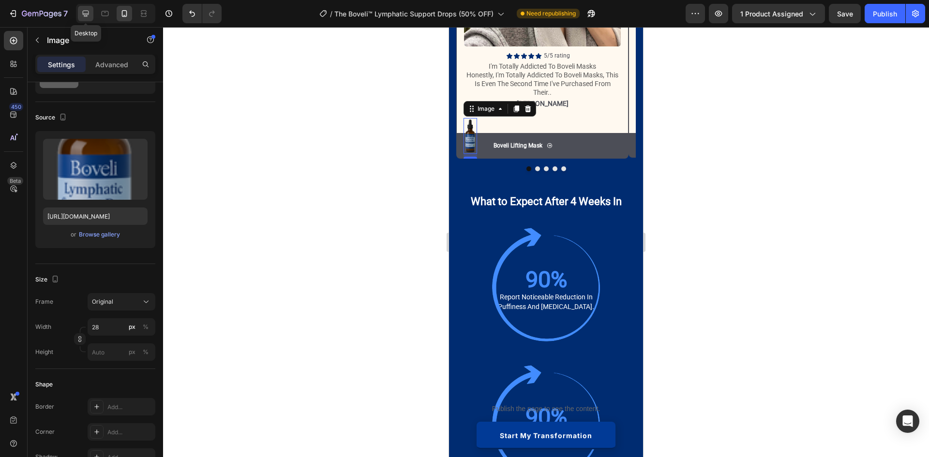
click at [80, 11] on div at bounding box center [85, 13] width 15 height 15
type input "35"
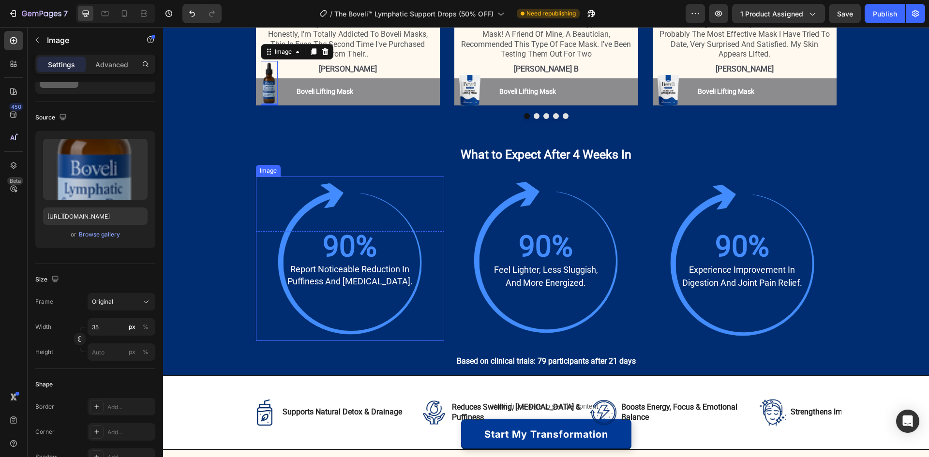
scroll to position [1215, 0]
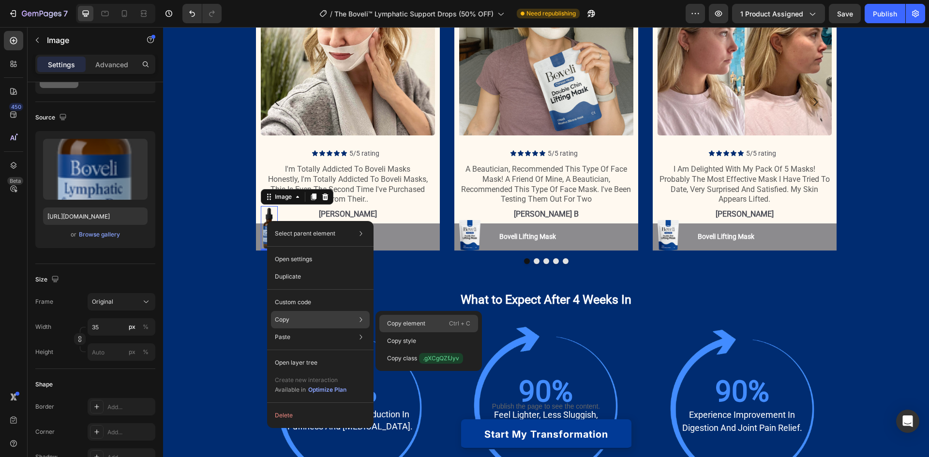
click at [438, 332] on div "Copy element Ctrl + C" at bounding box center [428, 340] width 99 height 17
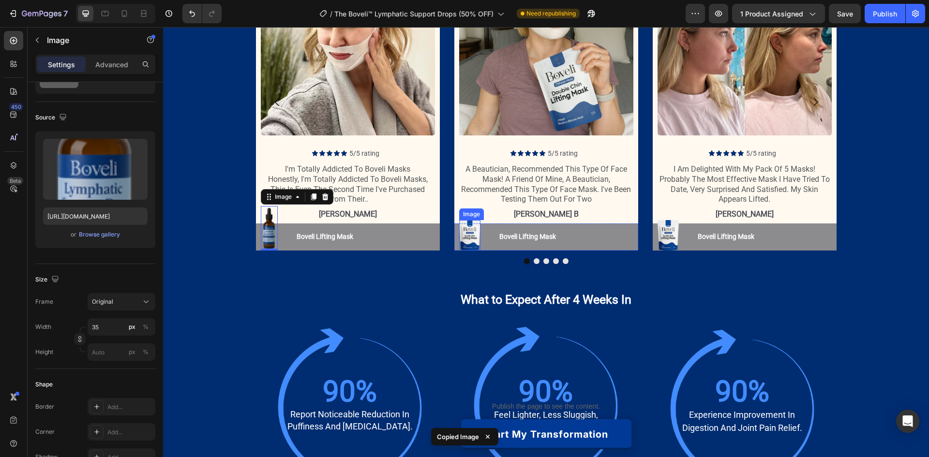
click at [468, 233] on img at bounding box center [469, 235] width 21 height 30
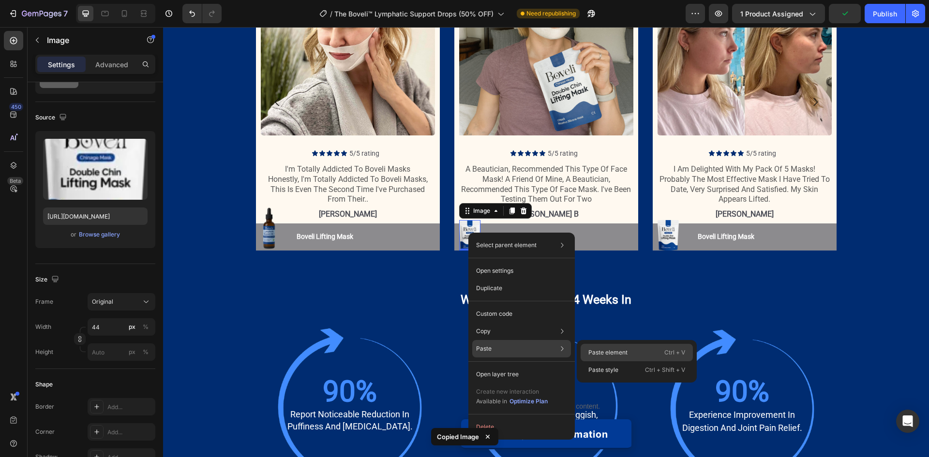
click at [624, 356] on p "Paste element" at bounding box center [607, 352] width 39 height 9
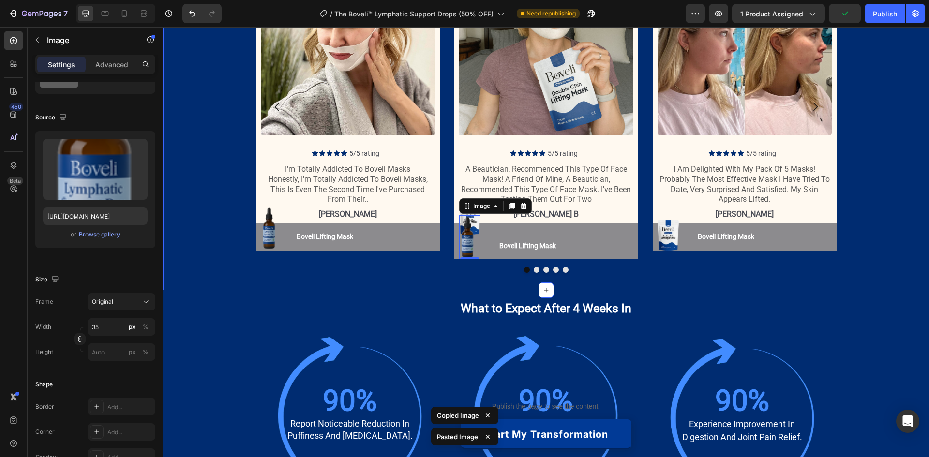
scroll to position [1220, 0]
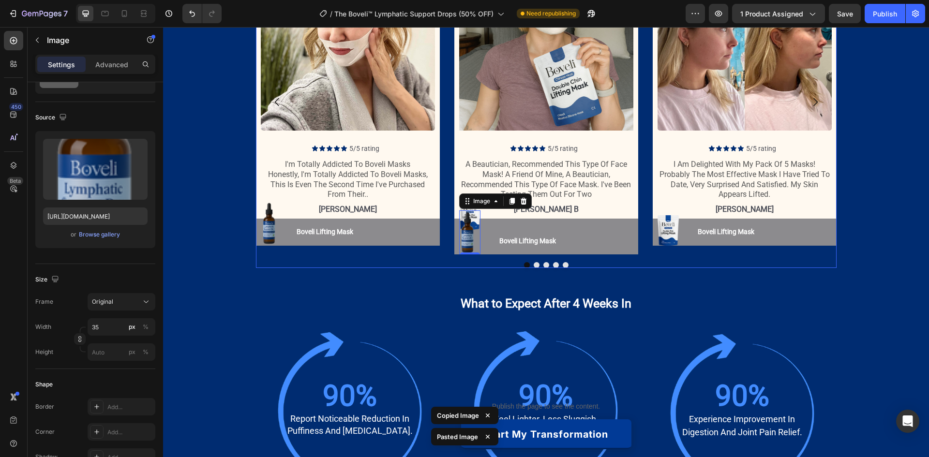
click at [446, 197] on div "Image Icon Icon Icon Icon Icon Icon List 5/5 rating Text Block Row i'm totally …" at bounding box center [546, 101] width 581 height 305
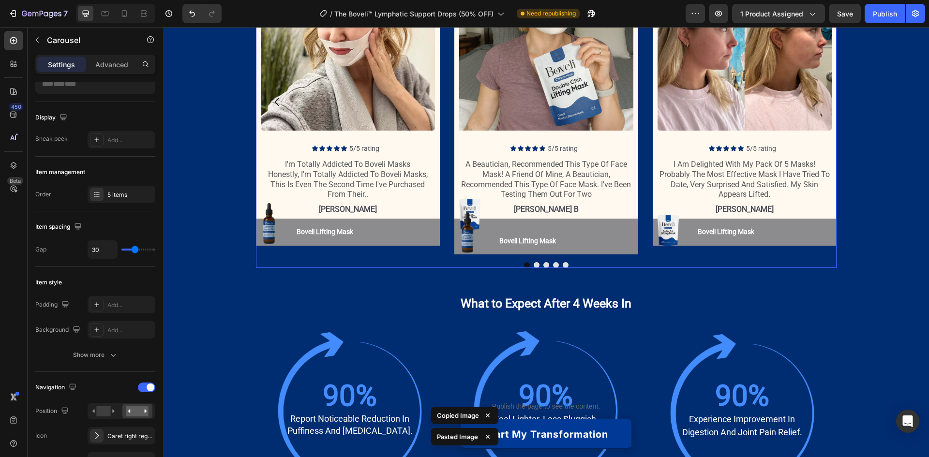
scroll to position [0, 0]
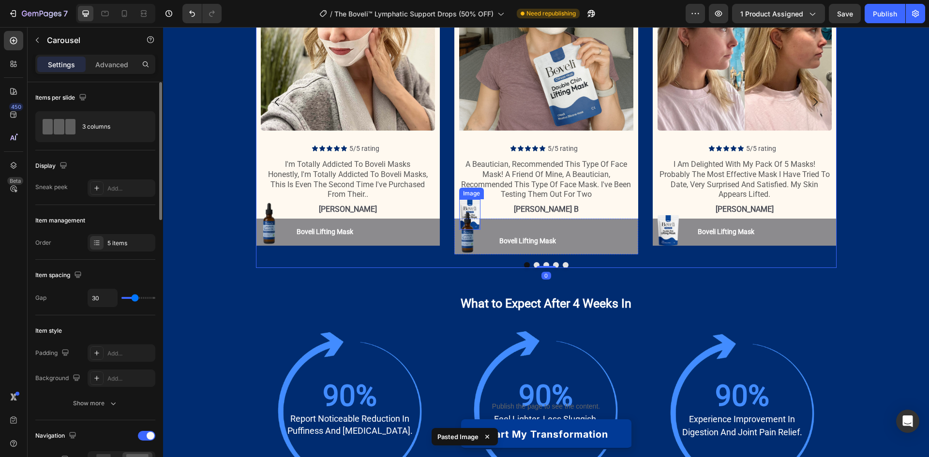
click at [469, 205] on img at bounding box center [469, 214] width 21 height 30
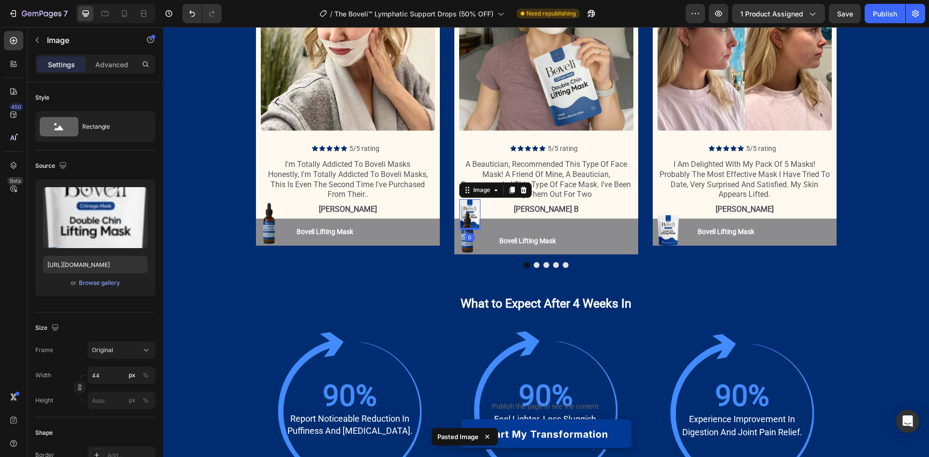
scroll to position [1215, 0]
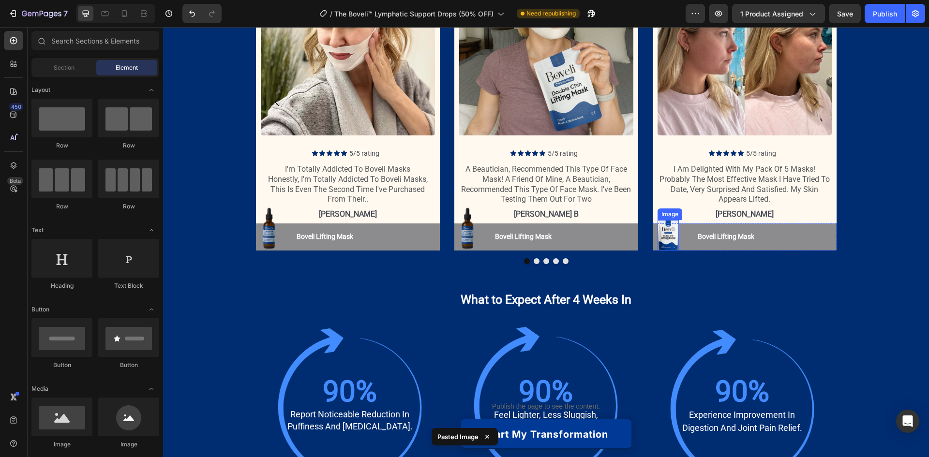
click at [668, 232] on img at bounding box center [668, 235] width 21 height 30
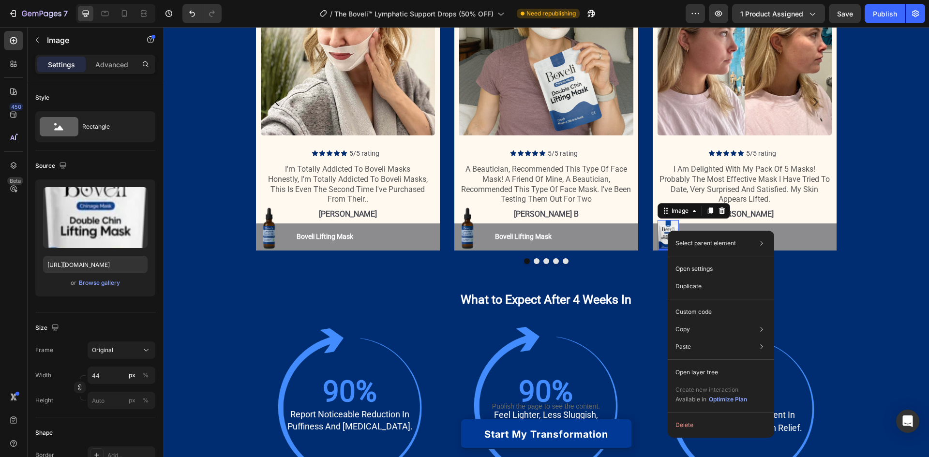
click at [660, 226] on img at bounding box center [668, 235] width 21 height 30
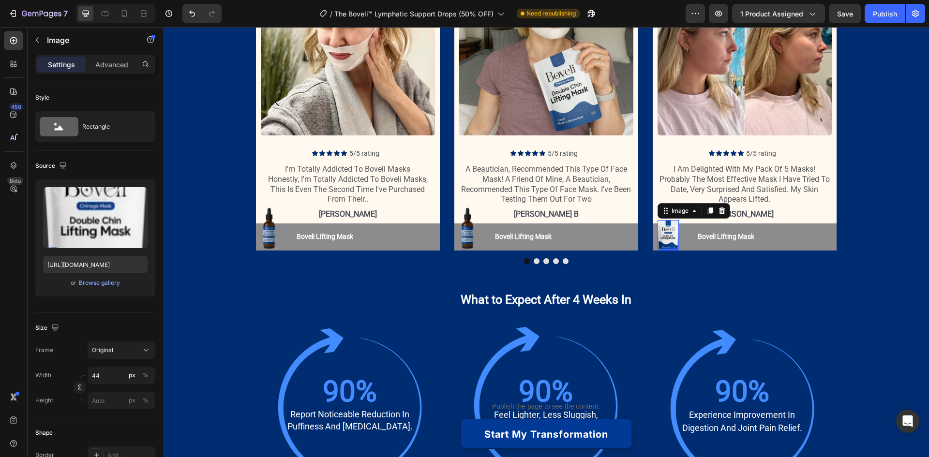
scroll to position [1220, 0]
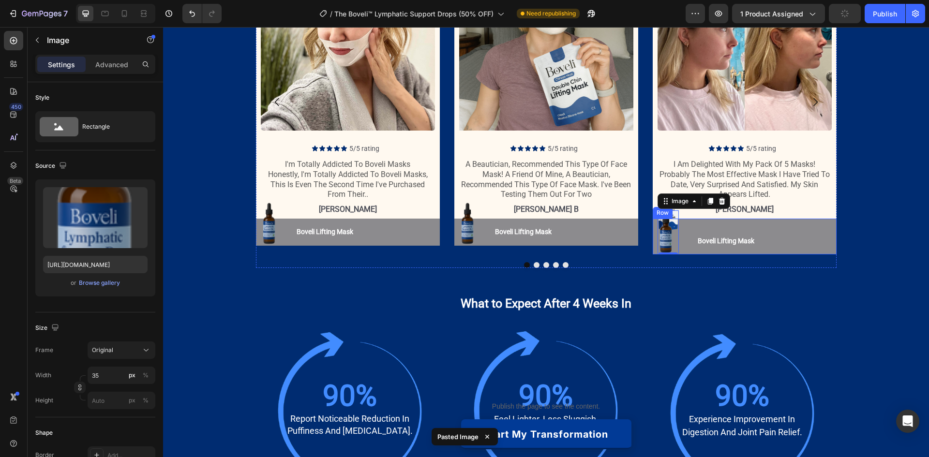
click at [691, 219] on div "Boveli Lifting Mask Button Boveli Lifting Mask Button" at bounding box center [726, 237] width 89 height 36
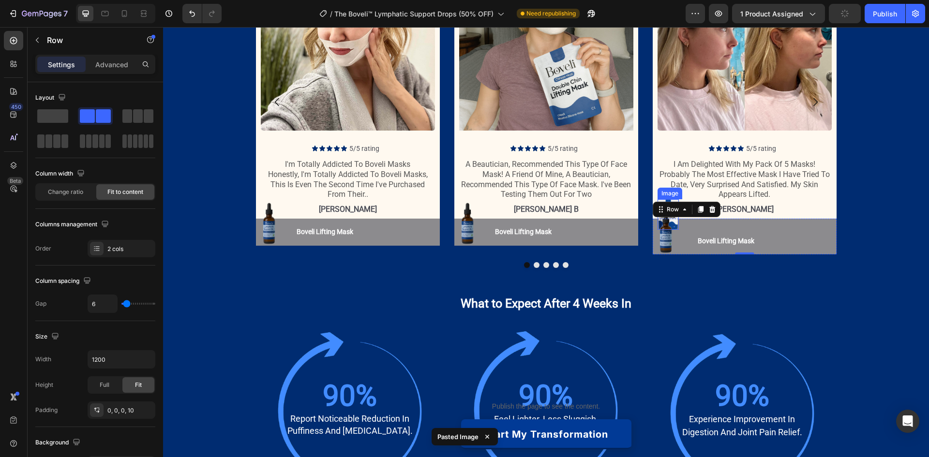
click at [671, 195] on div "Image" at bounding box center [670, 193] width 21 height 9
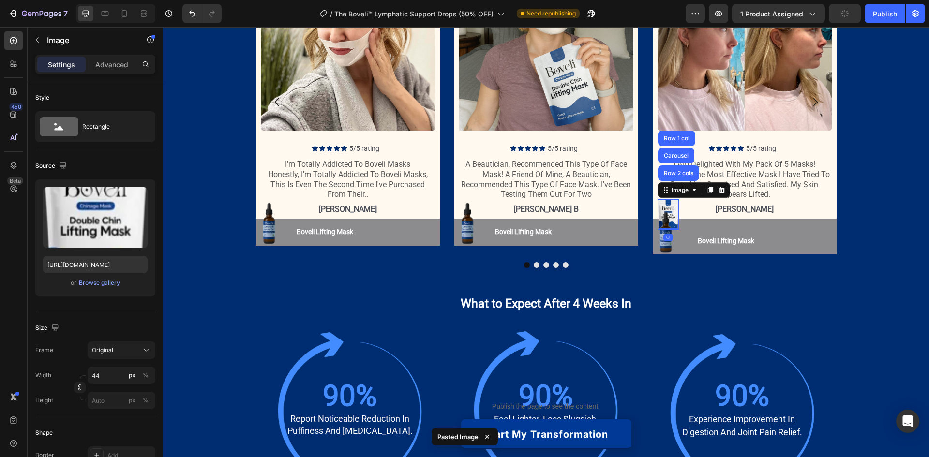
click at [669, 208] on img at bounding box center [668, 214] width 21 height 30
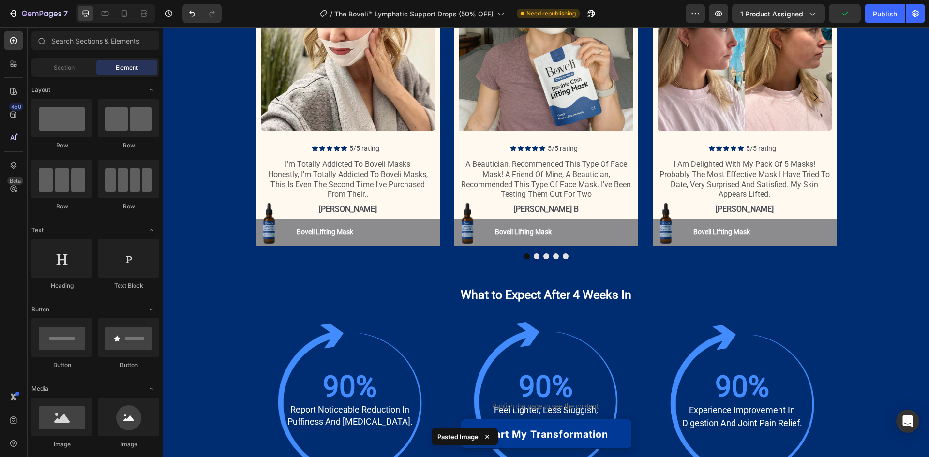
scroll to position [1215, 0]
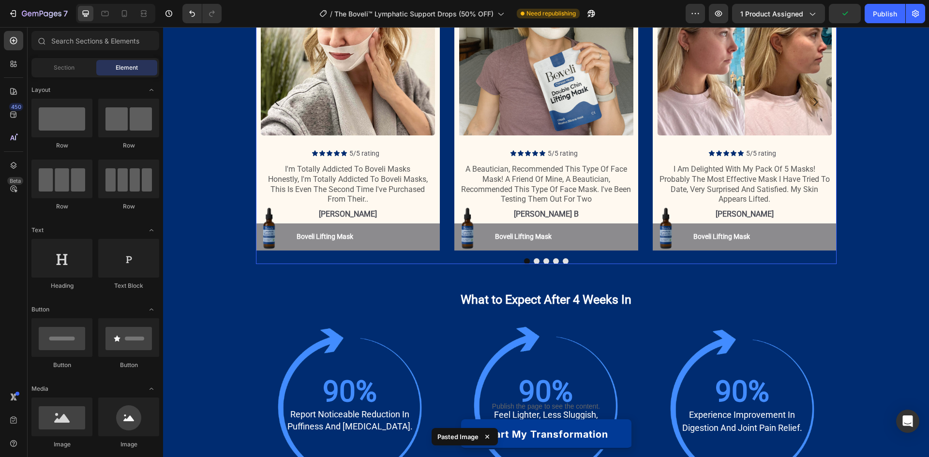
click at [543, 259] on button "Dot" at bounding box center [546, 261] width 6 height 6
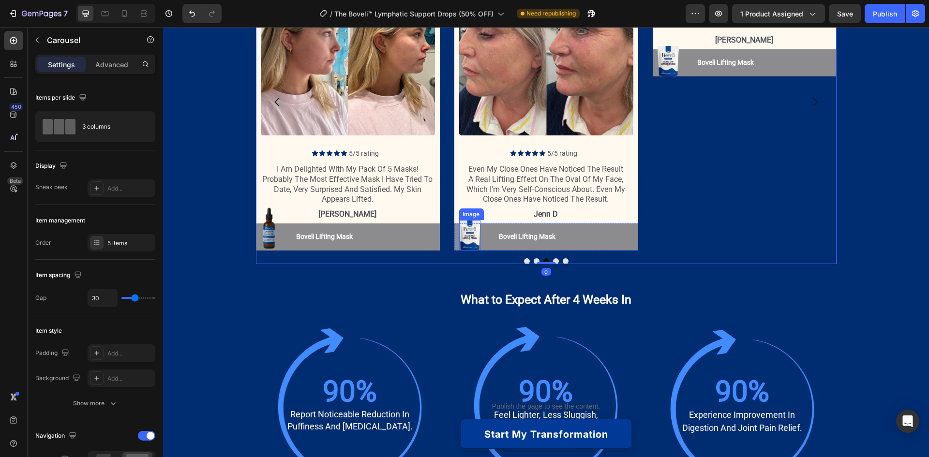
click at [469, 227] on img at bounding box center [469, 235] width 21 height 30
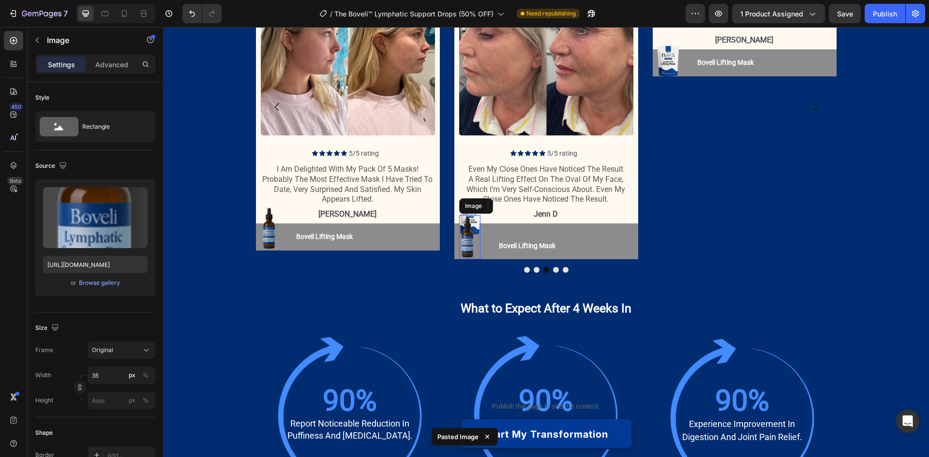
scroll to position [1220, 0]
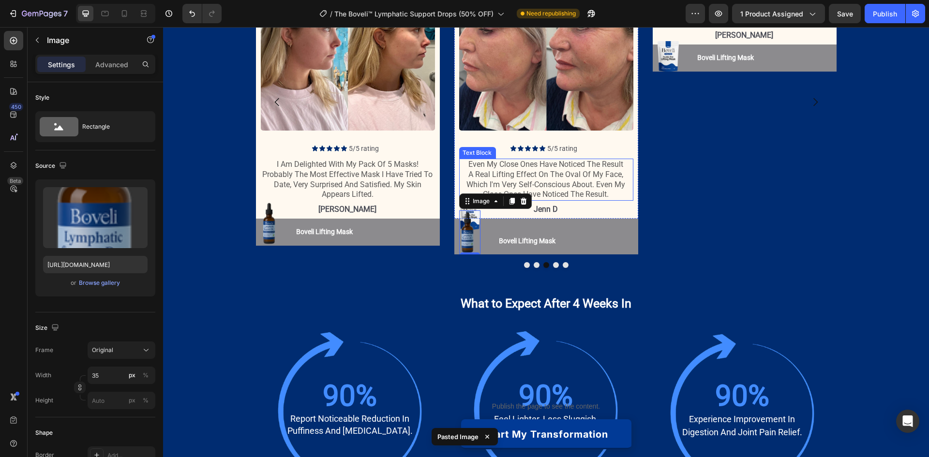
click at [517, 166] on p "even my close ones have noticed the result a real lifting effect on the oval of…" at bounding box center [546, 180] width 172 height 40
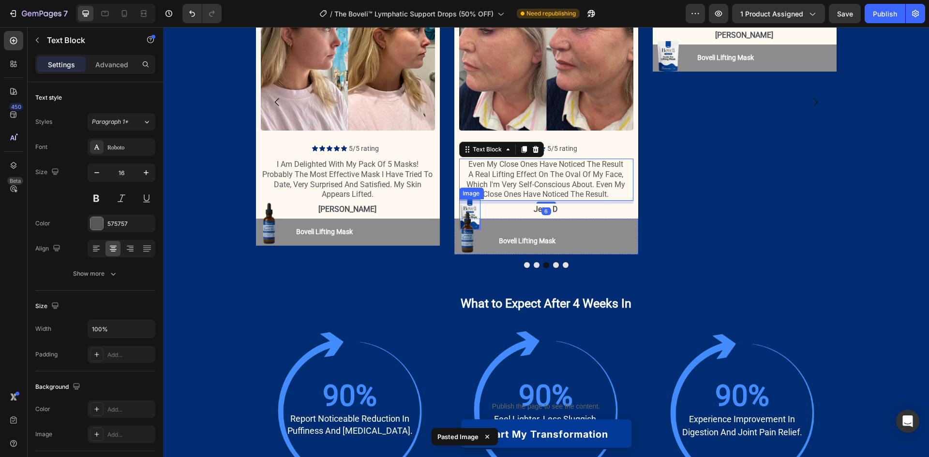
click at [474, 208] on img at bounding box center [469, 214] width 21 height 30
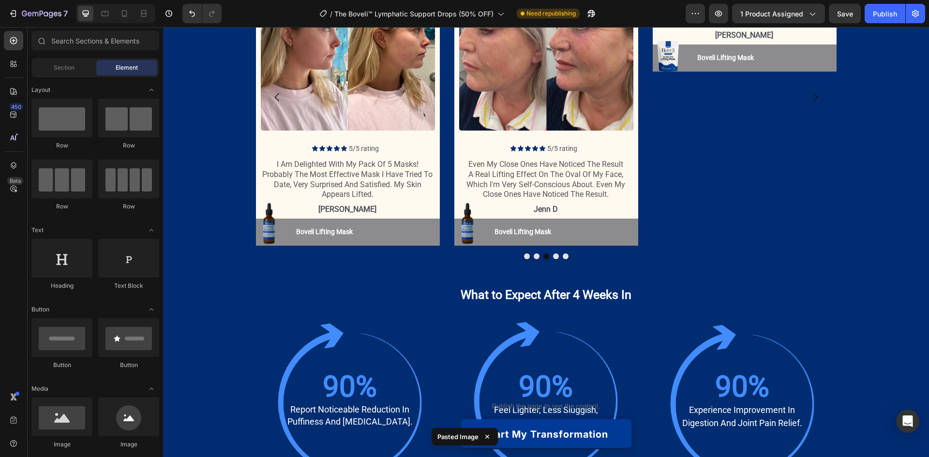
scroll to position [1215, 0]
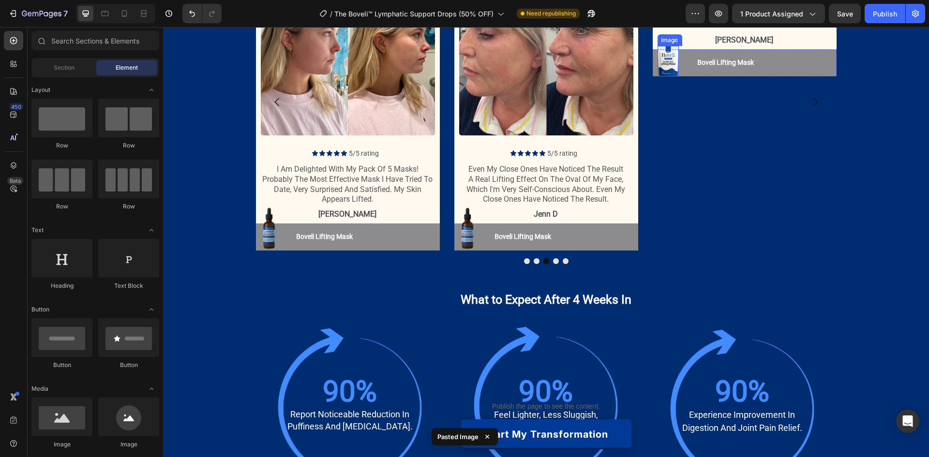
click at [661, 76] on img at bounding box center [667, 61] width 21 height 30
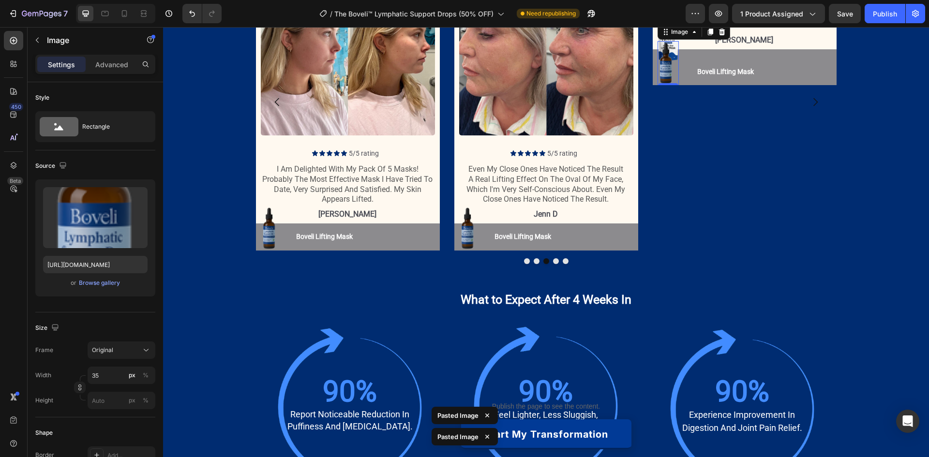
scroll to position [1220, 0]
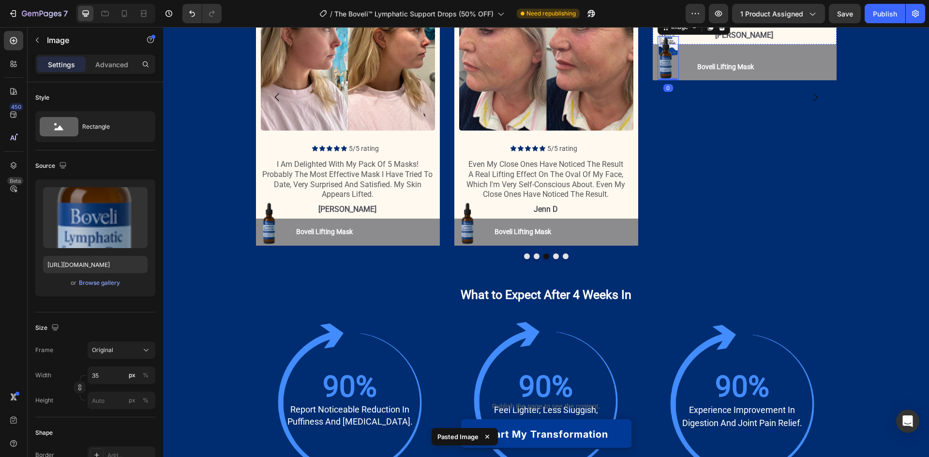
click at [719, 26] on p "i've been using the boveli lifting mask for 1 week i'm starting to see the resu…" at bounding box center [744, 5] width 172 height 40
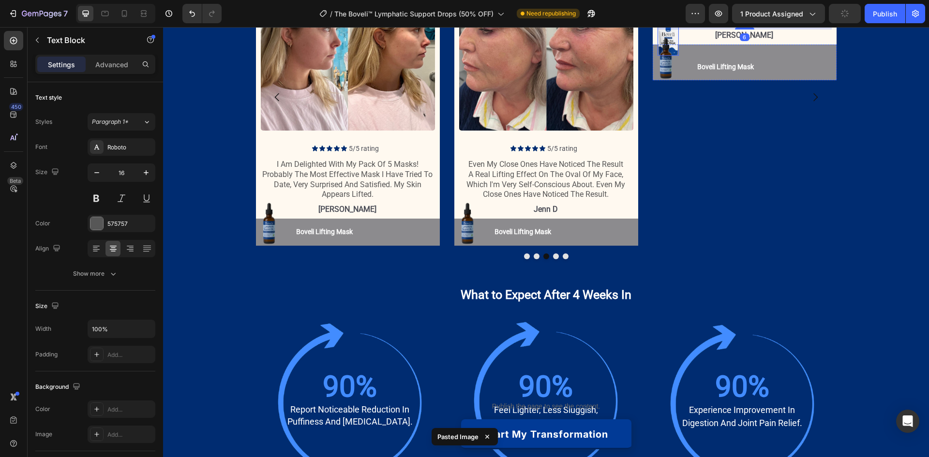
click at [665, 56] on img at bounding box center [667, 40] width 21 height 30
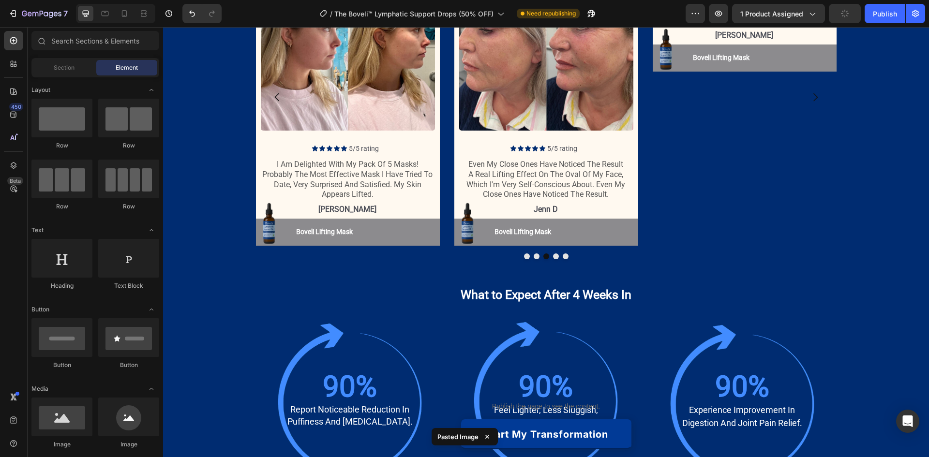
scroll to position [1215, 0]
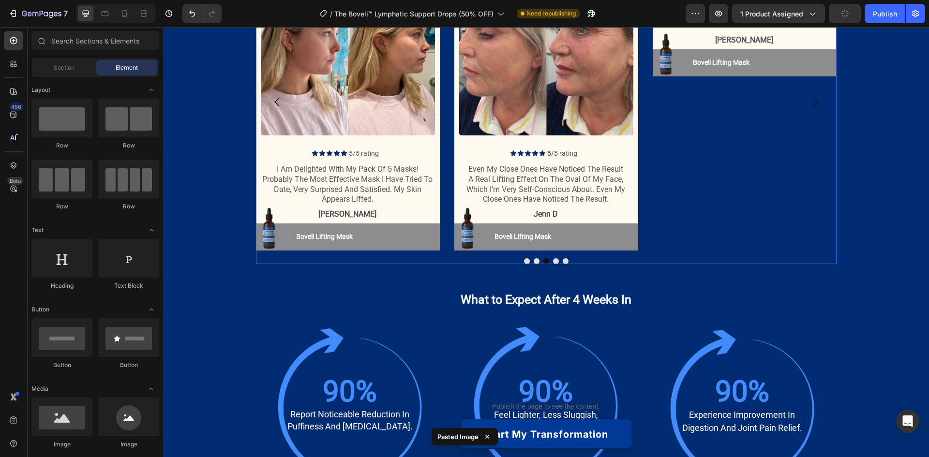
click at [563, 261] on button "Dot" at bounding box center [566, 261] width 6 height 6
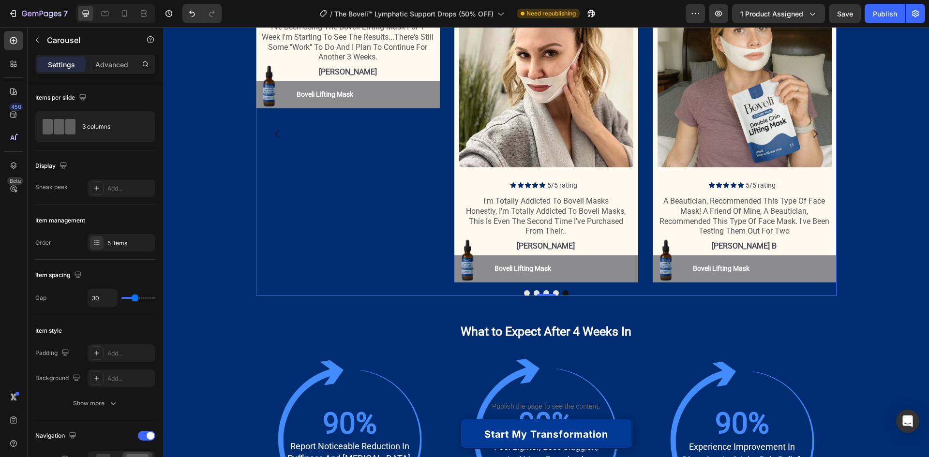
scroll to position [1167, 0]
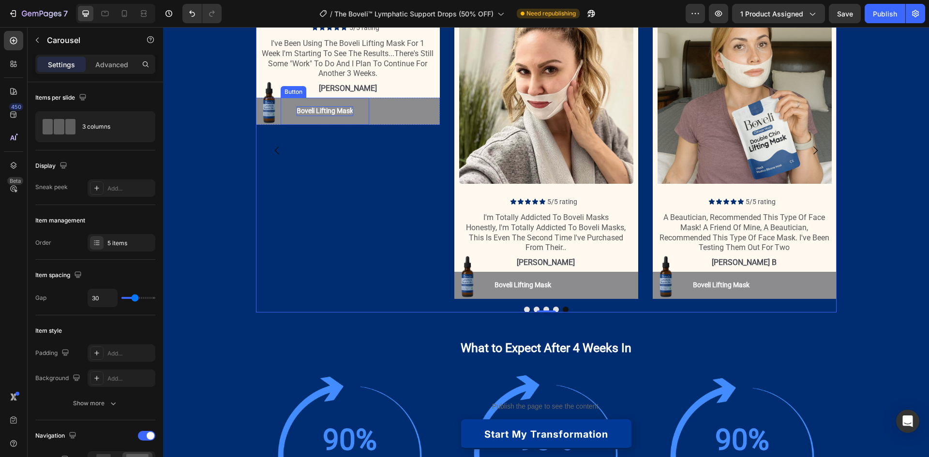
click at [333, 116] on p "Boveli Lifting Mask" at bounding box center [325, 111] width 57 height 10
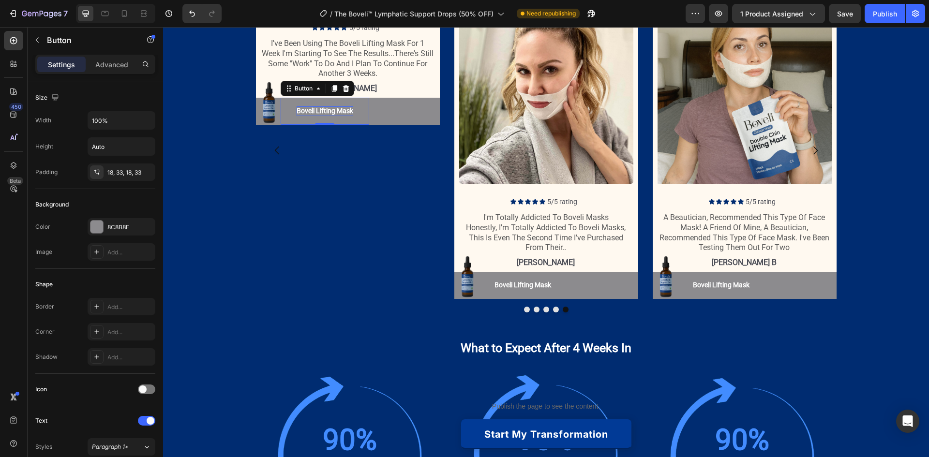
click at [334, 116] on p "Boveli Lifting Mask" at bounding box center [325, 111] width 57 height 10
click at [525, 279] on button "Boveli Lifting Mask" at bounding box center [523, 285] width 89 height 27
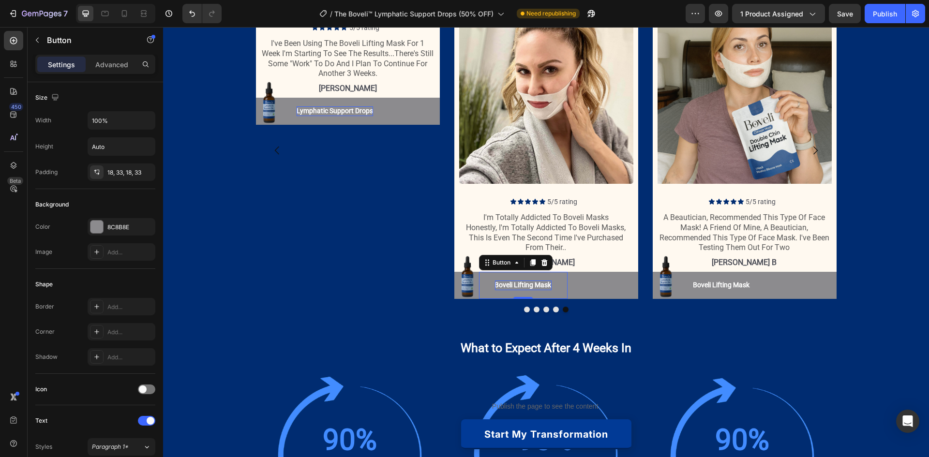
click at [521, 287] on p "Boveli Lifting Mask" at bounding box center [523, 286] width 57 height 10
click at [717, 286] on p "Boveli Lifting Mask" at bounding box center [721, 286] width 57 height 10
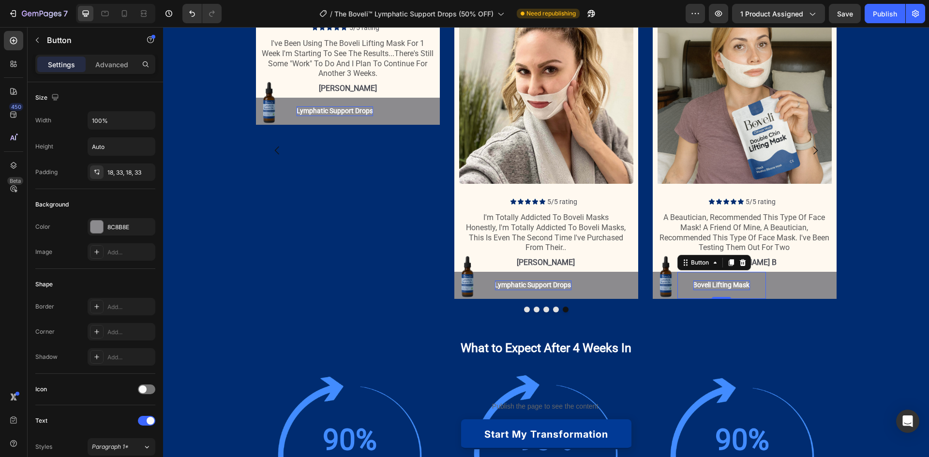
click at [717, 286] on p "Boveli Lifting Mask" at bounding box center [721, 286] width 57 height 10
click at [543, 308] on button "Dot" at bounding box center [546, 310] width 6 height 6
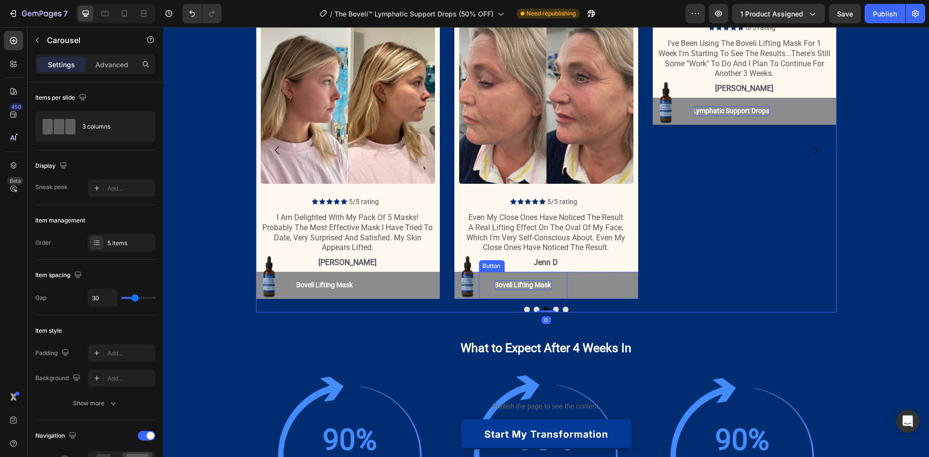
click at [519, 282] on p "Boveli Lifting Mask" at bounding box center [523, 286] width 57 height 10
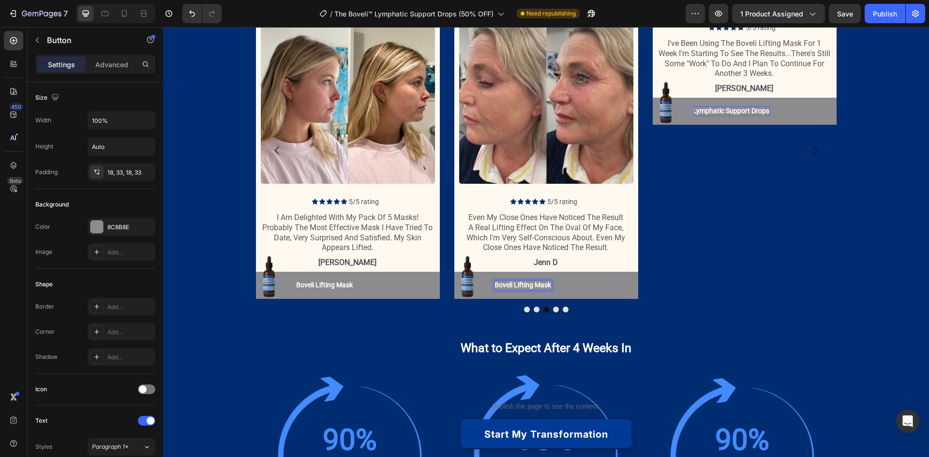
click at [500, 285] on p "Boveli Lifting Mask" at bounding box center [523, 286] width 57 height 10
click at [320, 282] on p "Boveli Lifting Mask" at bounding box center [324, 286] width 57 height 10
click at [309, 284] on p "Boveli Lifting Mask" at bounding box center [324, 286] width 57 height 10
click at [525, 311] on button "Dot" at bounding box center [527, 310] width 6 height 6
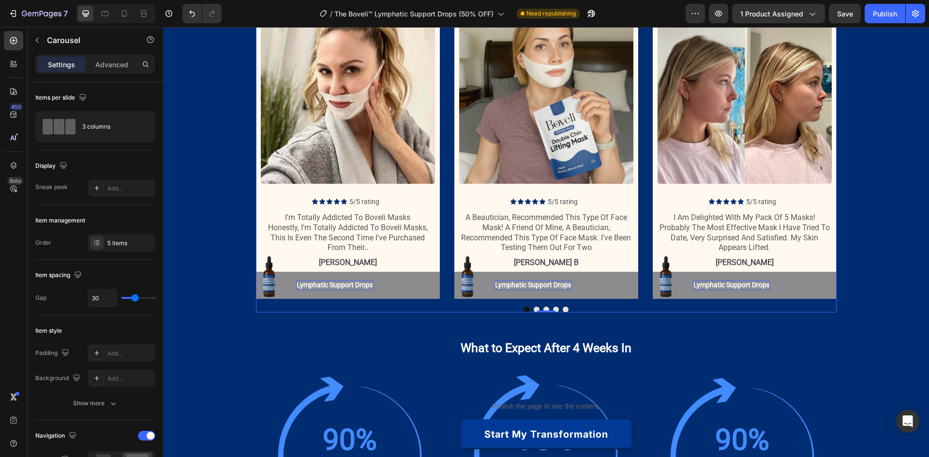
click at [116, 11] on div at bounding box center [115, 13] width 79 height 19
click at [120, 14] on icon at bounding box center [125, 14] width 10 height 10
type input "0"
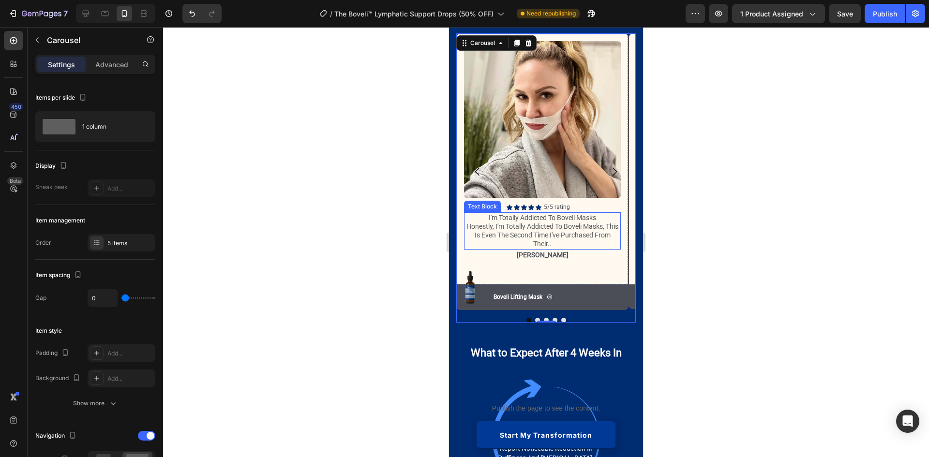
scroll to position [1145, 0]
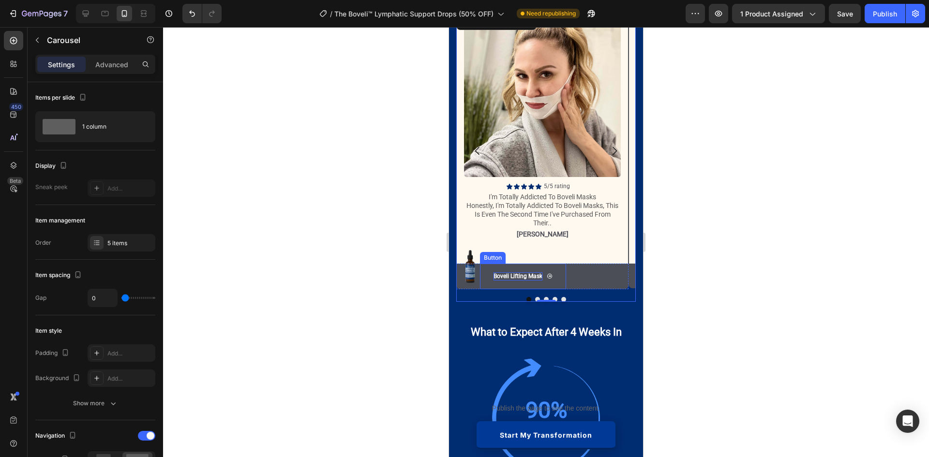
click at [519, 276] on p "Boveli Lifting Mask" at bounding box center [518, 276] width 49 height 8
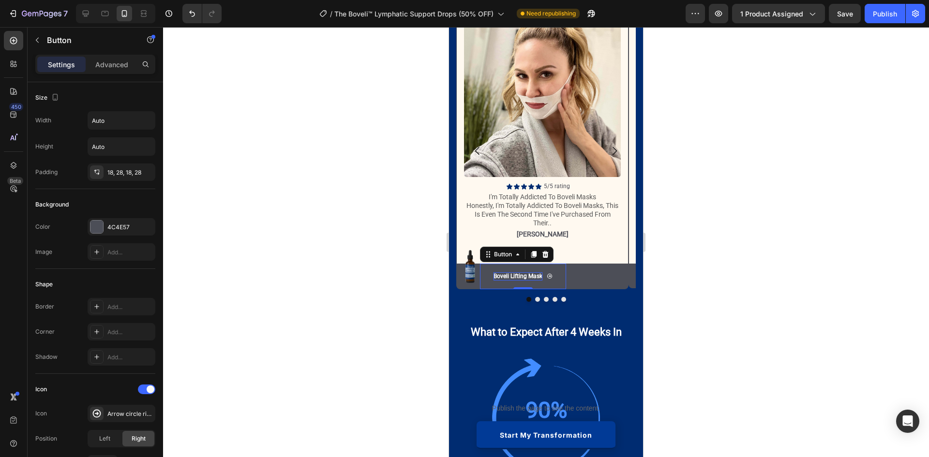
click at [513, 276] on p "Boveli Lifting Mask" at bounding box center [518, 276] width 49 height 8
click at [535, 299] on button "Dot" at bounding box center [537, 299] width 5 height 5
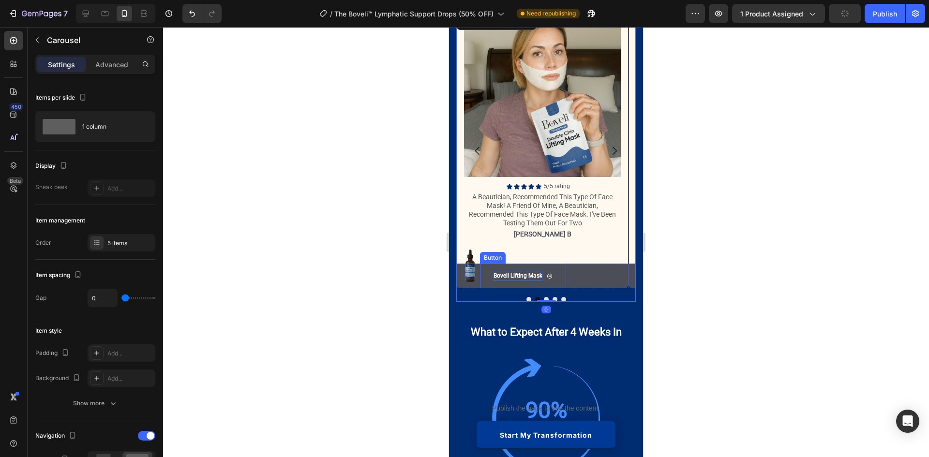
click at [512, 277] on p "Boveli Lifting Mask" at bounding box center [518, 276] width 49 height 11
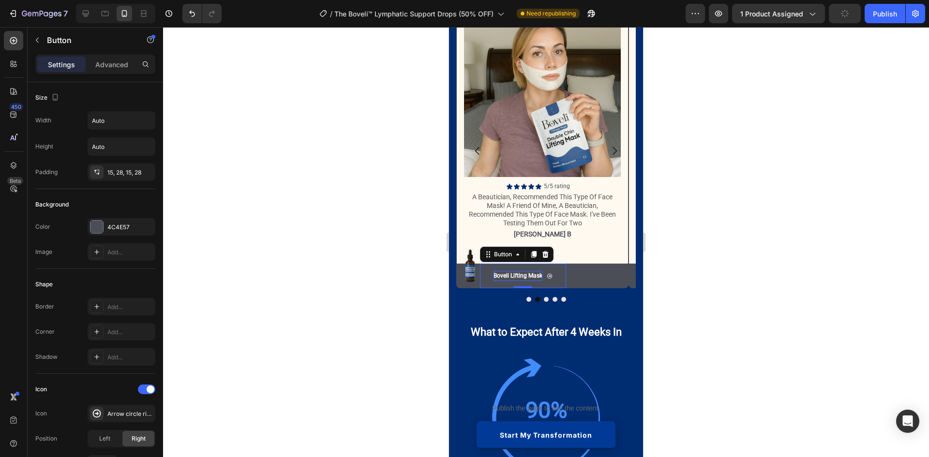
click at [512, 277] on p "Boveli Lifting Mask" at bounding box center [518, 276] width 49 height 11
click at [544, 298] on button "Dot" at bounding box center [546, 299] width 5 height 5
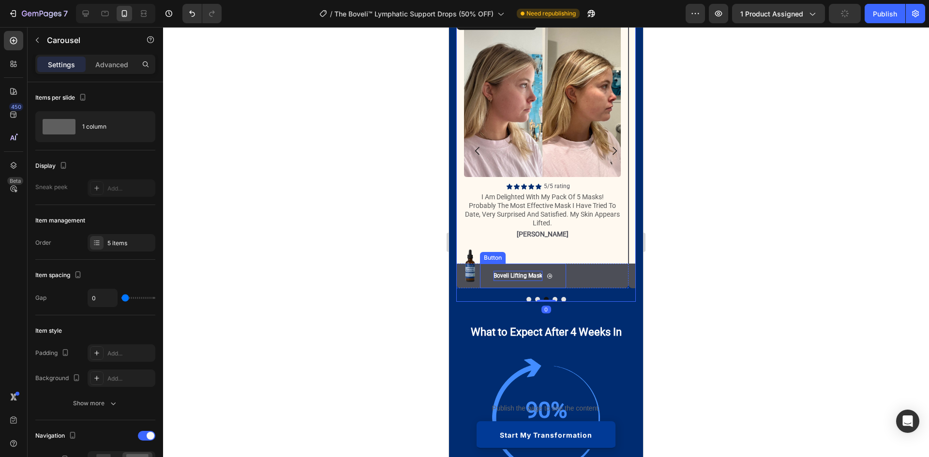
click at [528, 277] on p "Boveli Lifting Mask" at bounding box center [518, 276] width 49 height 11
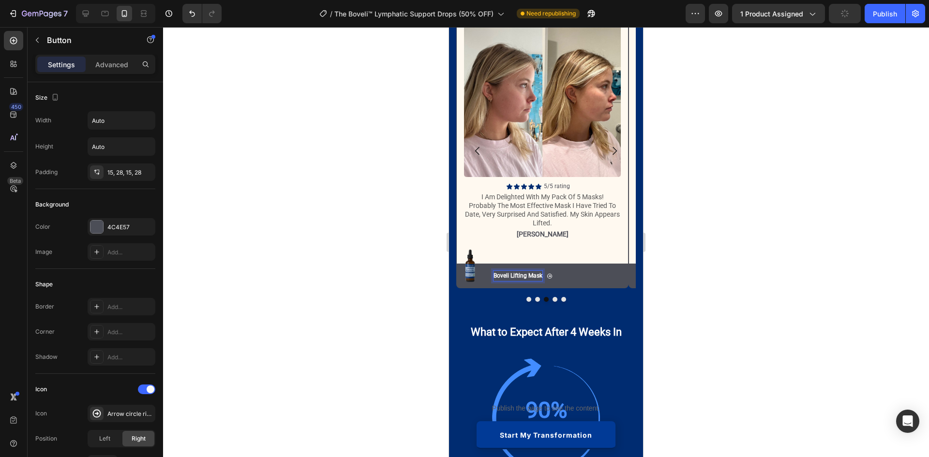
click at [524, 277] on p "Boveli Lifting Mask" at bounding box center [518, 276] width 49 height 11
click at [553, 298] on button "Dot" at bounding box center [555, 299] width 5 height 5
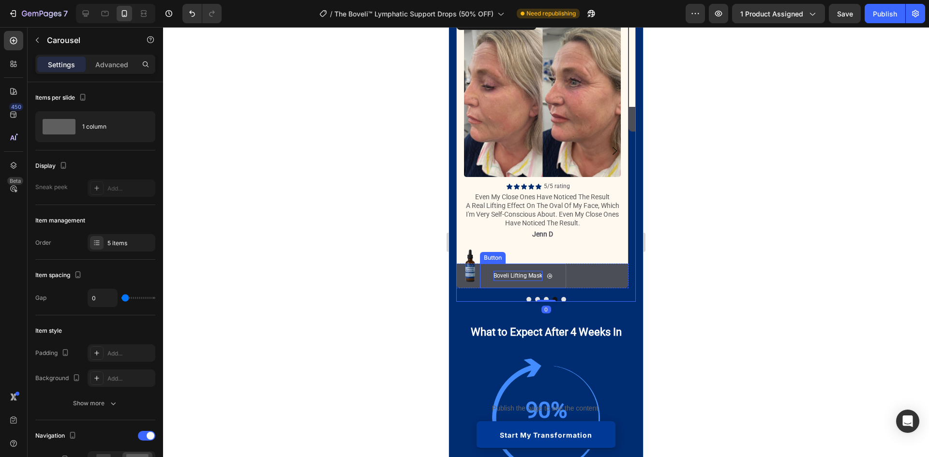
click at [514, 277] on p "Boveli Lifting Mask" at bounding box center [518, 276] width 49 height 11
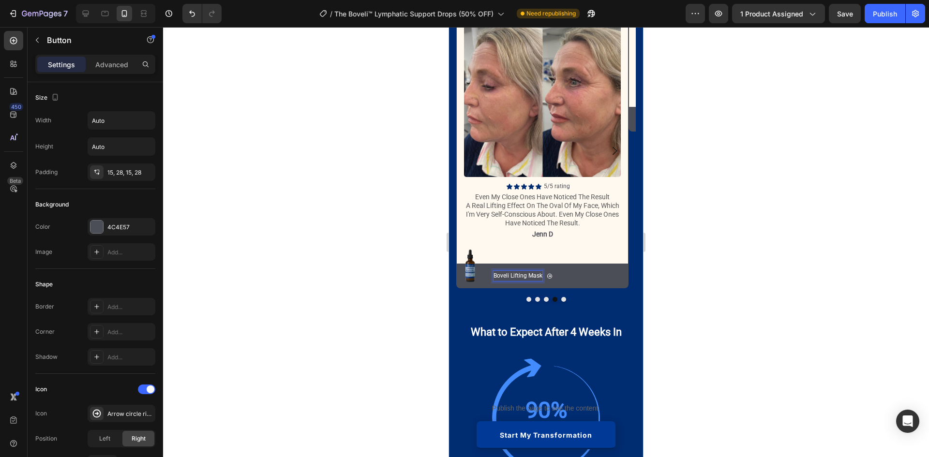
click at [512, 275] on p "Boveli Lifting Mask" at bounding box center [518, 276] width 49 height 11
click at [561, 298] on button "Dot" at bounding box center [563, 299] width 5 height 5
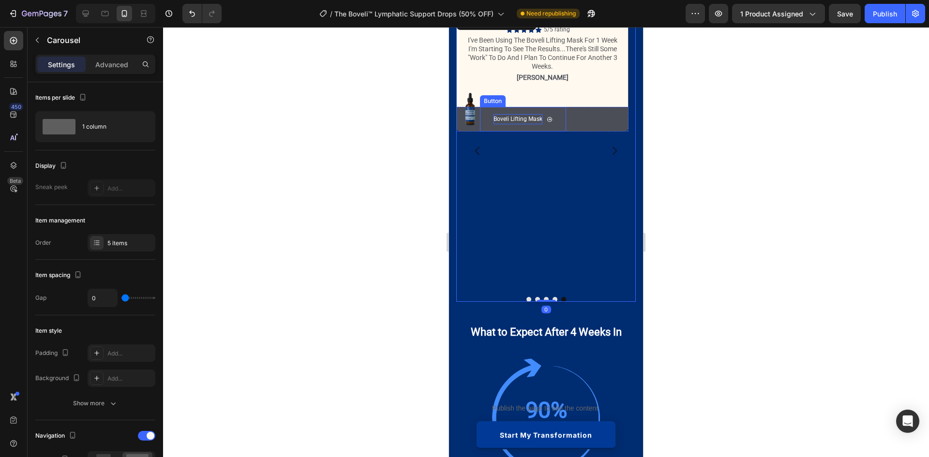
click at [524, 125] on p "Boveli Lifting Mask" at bounding box center [518, 119] width 49 height 11
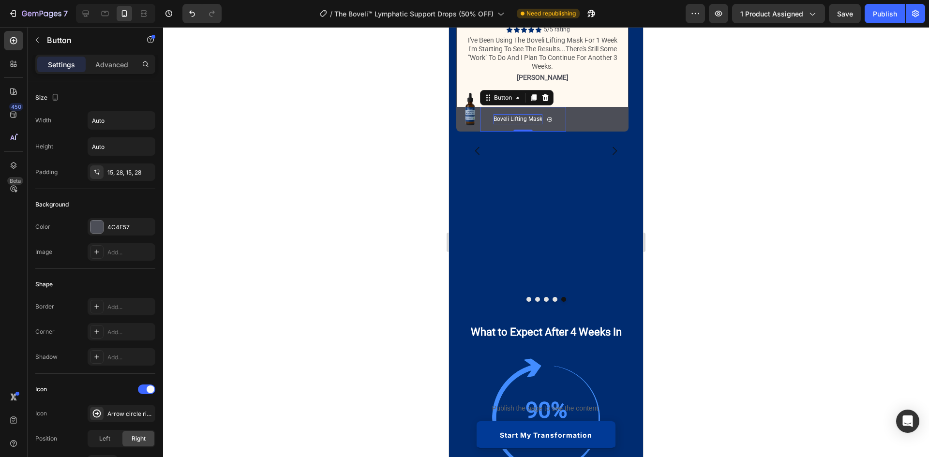
click at [518, 125] on p "Boveli Lifting Mask" at bounding box center [518, 119] width 49 height 11
click at [679, 276] on div at bounding box center [546, 242] width 766 height 430
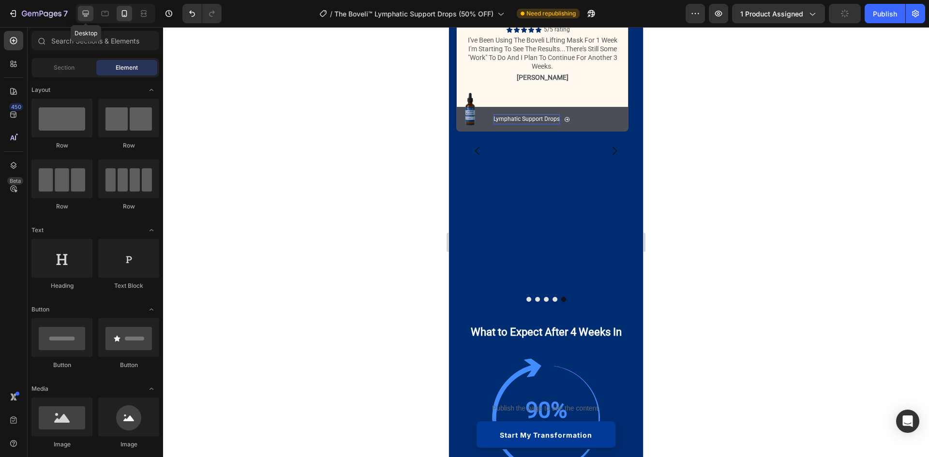
click at [86, 10] on icon at bounding box center [86, 14] width 10 height 10
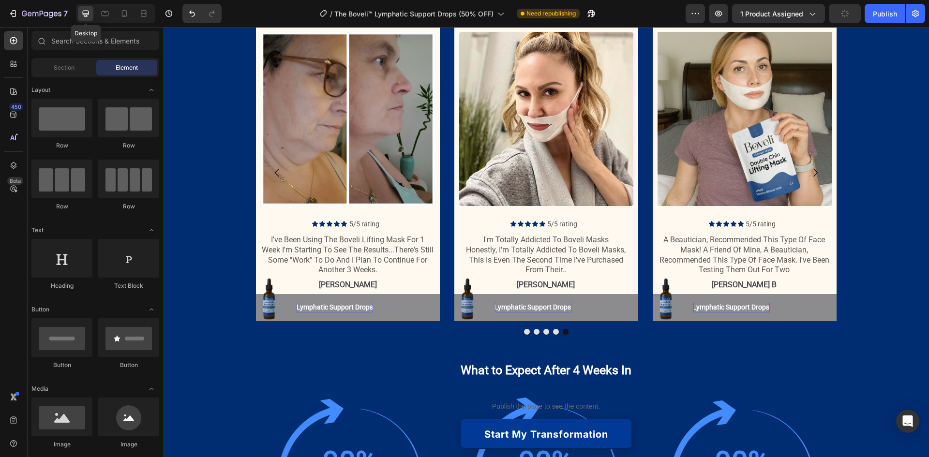
scroll to position [1150, 0]
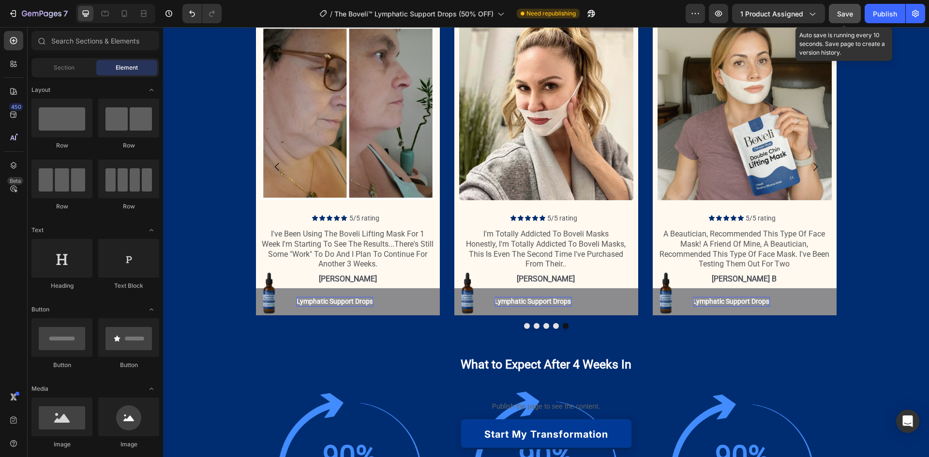
click at [854, 15] on button "Save" at bounding box center [845, 13] width 32 height 19
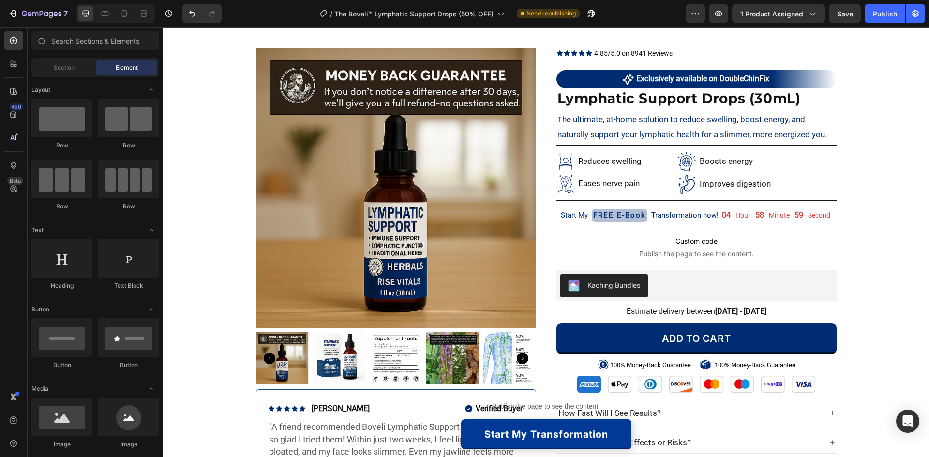
scroll to position [0, 0]
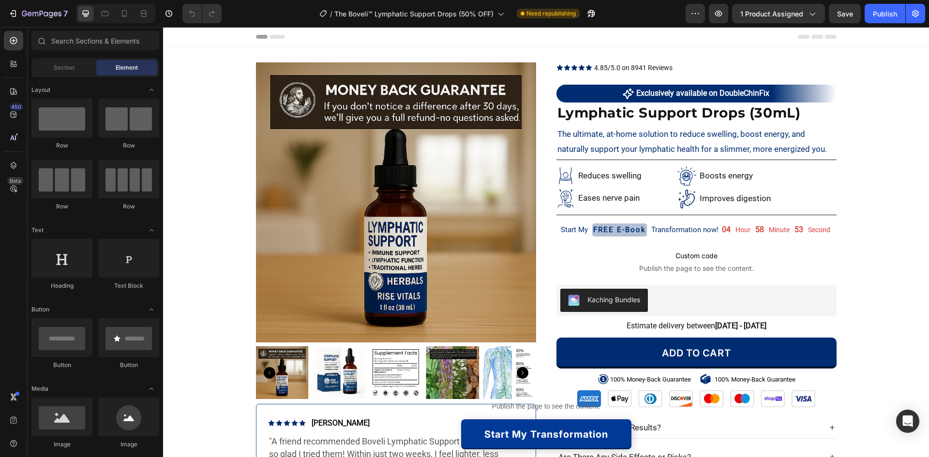
click at [361, 184] on img at bounding box center [396, 202] width 280 height 280
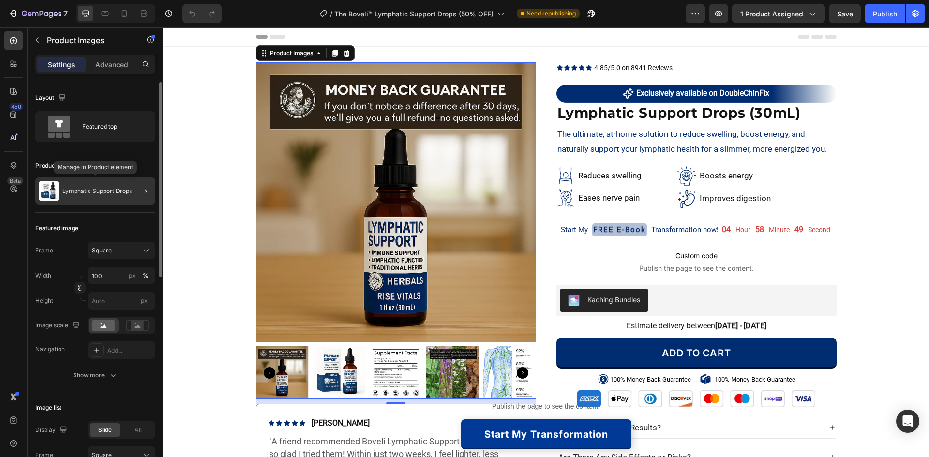
click at [116, 198] on div "Lymphatic Support Drops" at bounding box center [95, 191] width 120 height 27
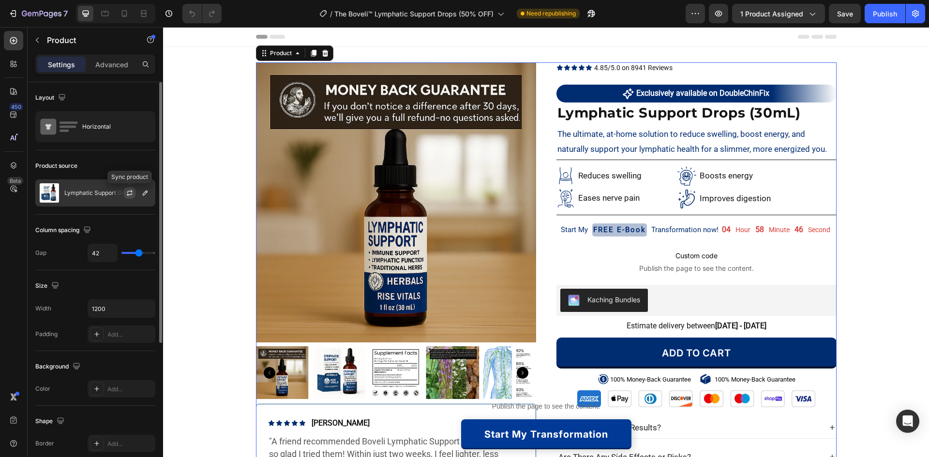
click at [129, 190] on icon "button" at bounding box center [130, 193] width 8 height 8
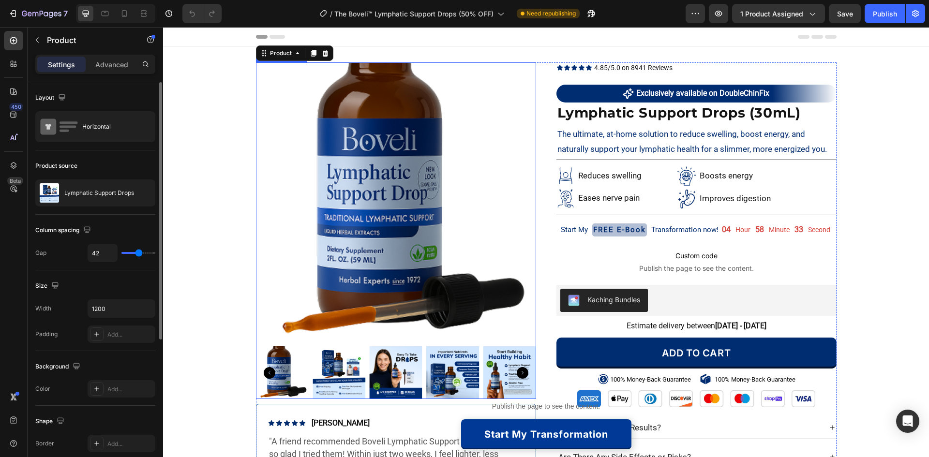
click at [334, 362] on img at bounding box center [339, 373] width 53 height 53
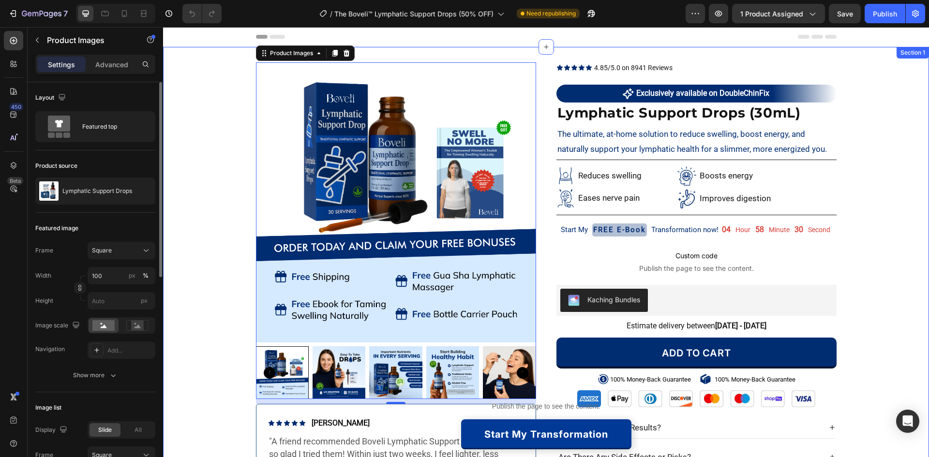
click at [230, 260] on div "Product Images 10 Icon Icon Icon Icon Icon Icon List Ayesha R. Text Block Row V…" at bounding box center [546, 285] width 766 height 447
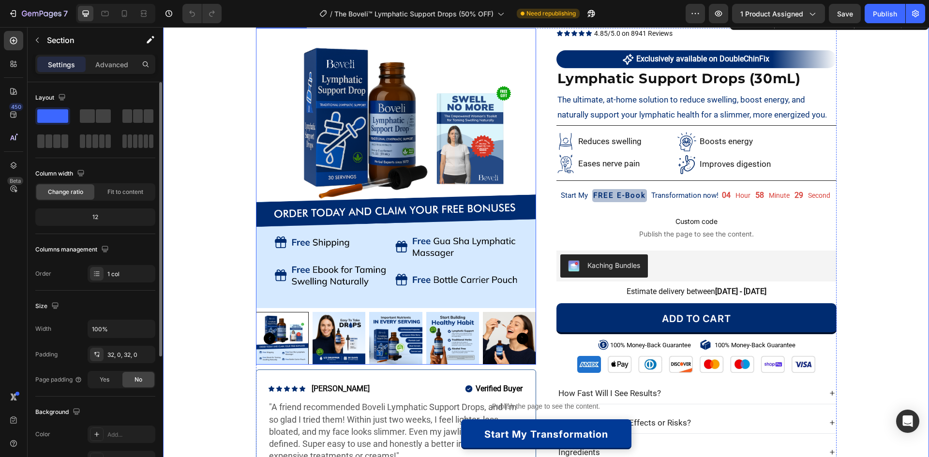
scroll to position [48, 0]
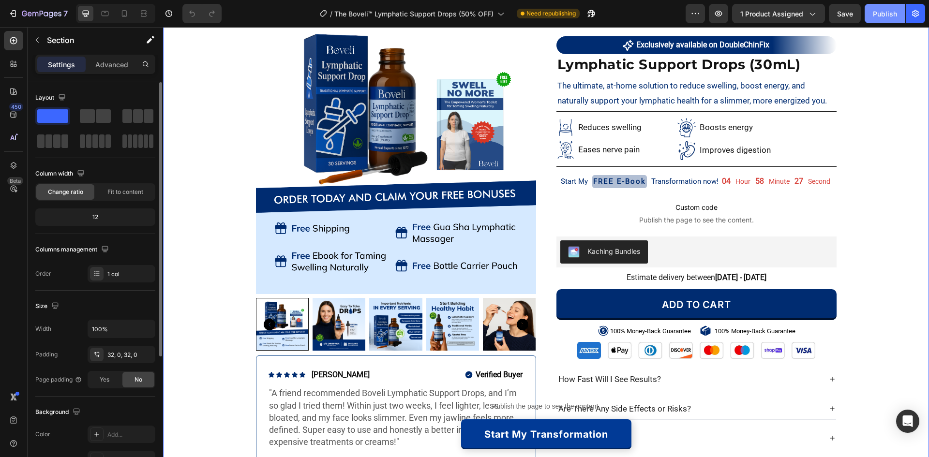
click at [874, 18] on div "Publish" at bounding box center [885, 14] width 24 height 10
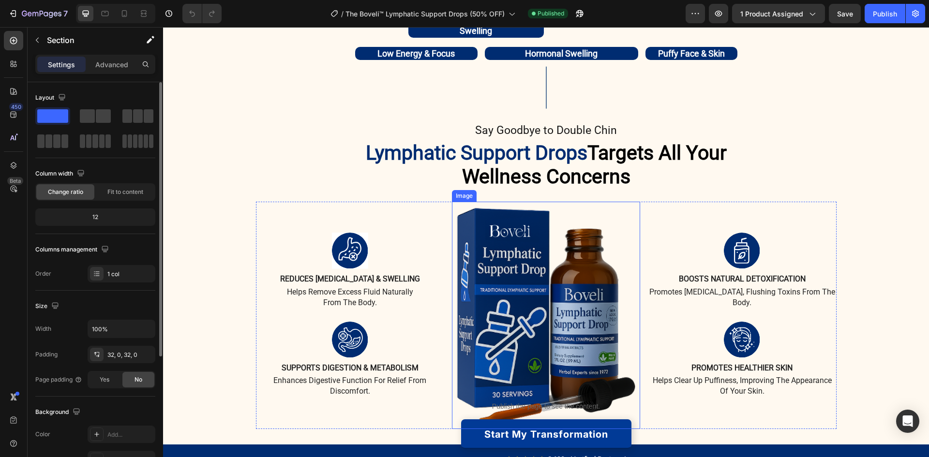
scroll to position [823, 0]
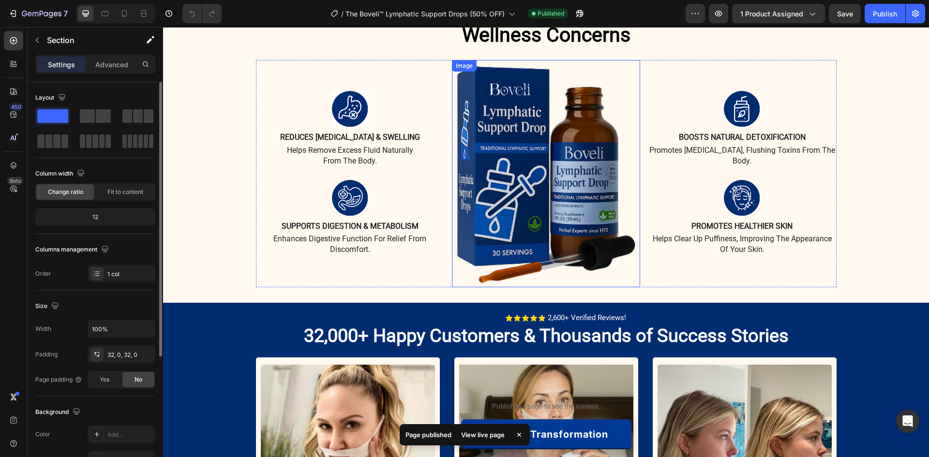
click at [571, 173] on img at bounding box center [546, 173] width 184 height 227
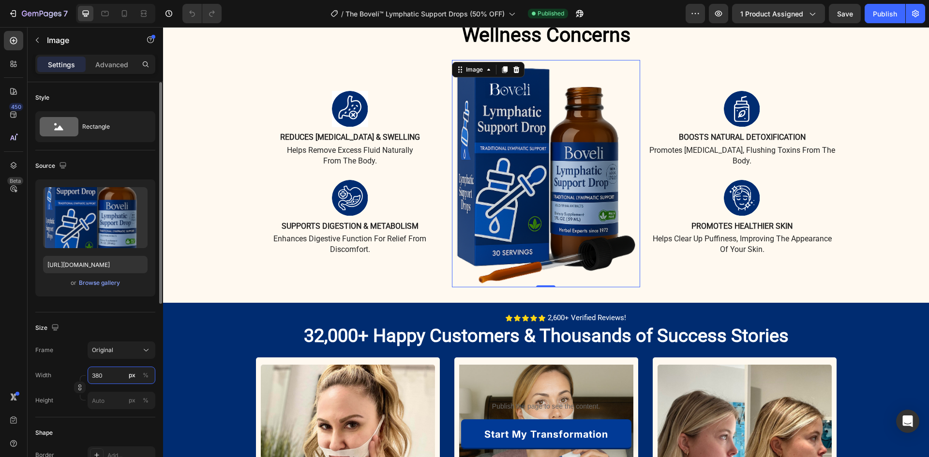
click at [101, 373] on input "380" at bounding box center [122, 375] width 68 height 17
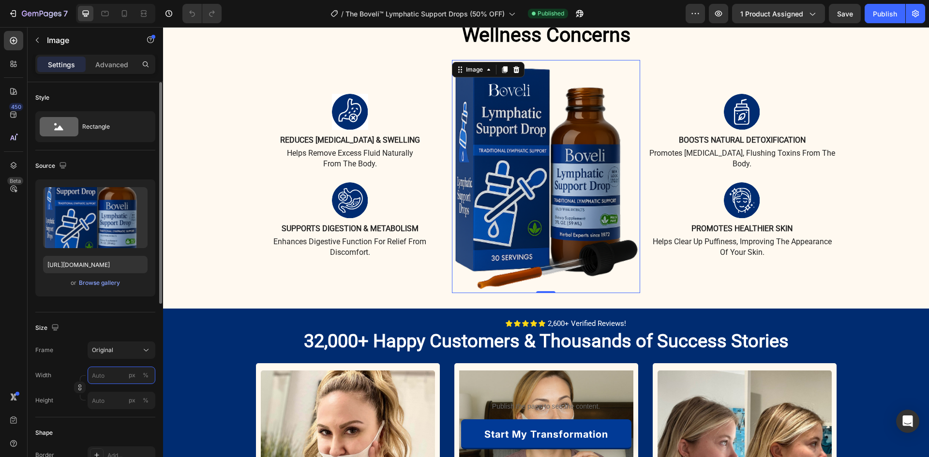
type input "380"
click at [64, 384] on div "Width px %" at bounding box center [95, 375] width 120 height 17
click at [118, 371] on input "px %" at bounding box center [122, 375] width 68 height 17
click at [55, 377] on div "Width px %" at bounding box center [95, 375] width 120 height 17
type input "380"
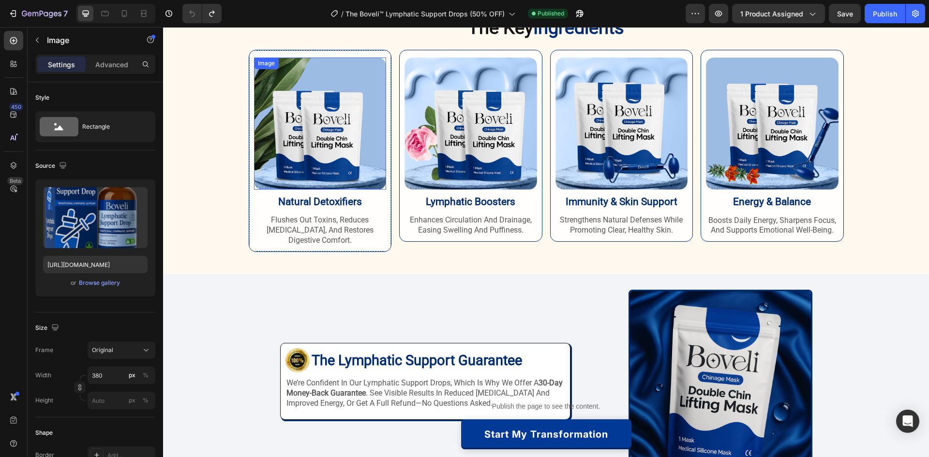
scroll to position [1791, 0]
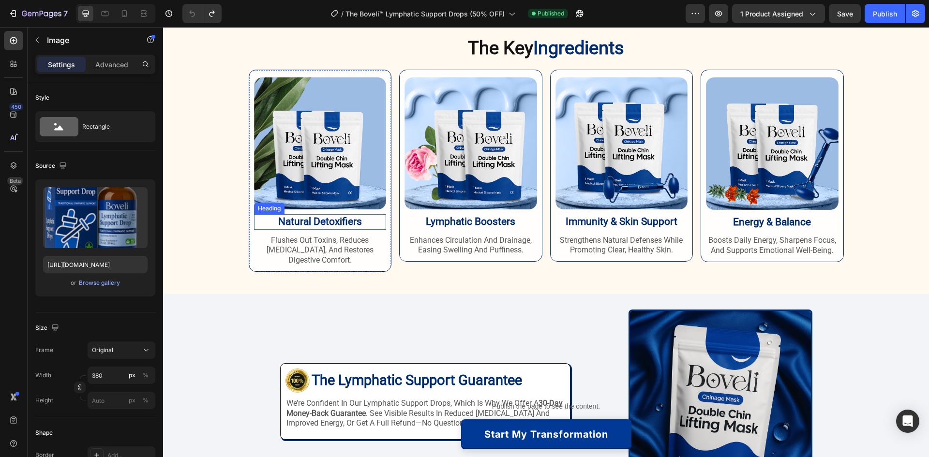
click at [319, 226] on h2 "Natural Detoxifiers" at bounding box center [320, 221] width 133 height 15
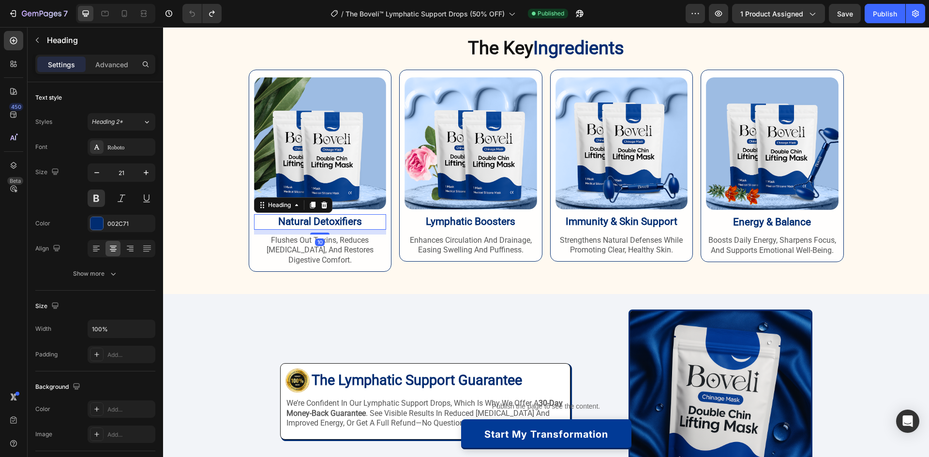
click at [317, 223] on h2 "Natural Detoxifiers" at bounding box center [320, 221] width 133 height 15
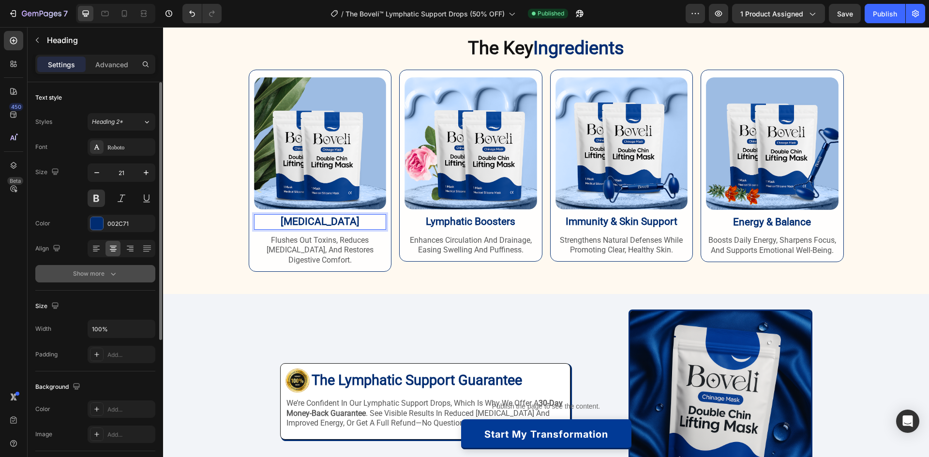
click at [101, 274] on div "Show more" at bounding box center [95, 274] width 45 height 10
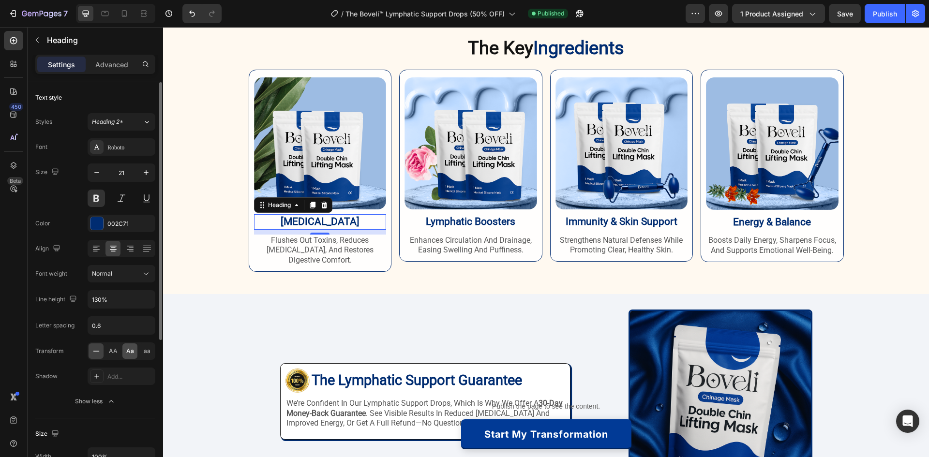
click at [124, 352] on div "Aa" at bounding box center [129, 351] width 15 height 15
drag, startPoint x: 359, startPoint y: 221, endPoint x: 302, endPoint y: 221, distance: 56.1
click at [302, 221] on p "[MEDICAL_DATA]" at bounding box center [320, 221] width 131 height 13
click at [368, 218] on p "retinol" at bounding box center [320, 221] width 131 height 13
click at [390, 208] on div "Image retinol Heading 10 flushes out toxins, reduces bloating, and restores dig…" at bounding box center [546, 171] width 595 height 202
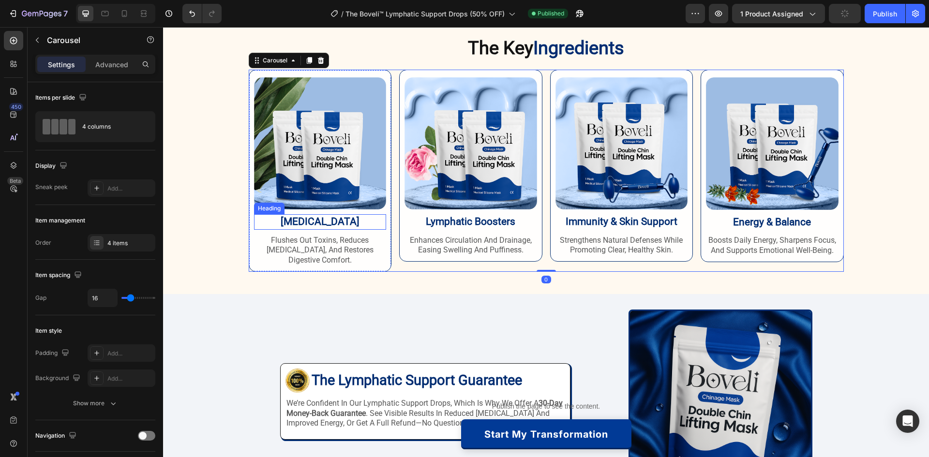
click at [373, 220] on p "retinol" at bounding box center [320, 221] width 131 height 13
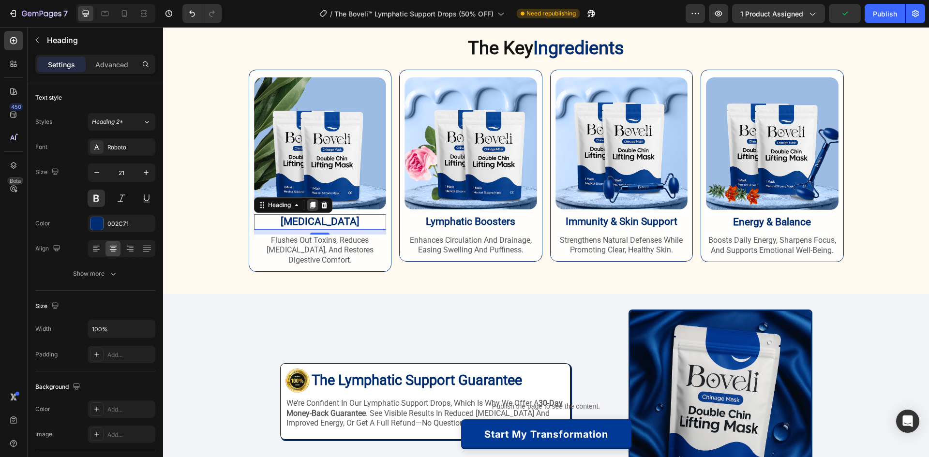
click at [310, 206] on icon at bounding box center [312, 205] width 5 height 7
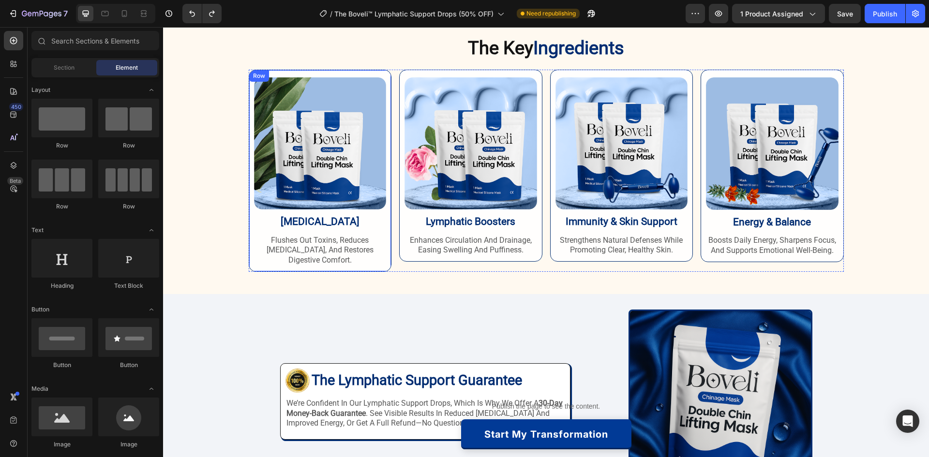
click at [328, 223] on p "retinol" at bounding box center [320, 221] width 131 height 13
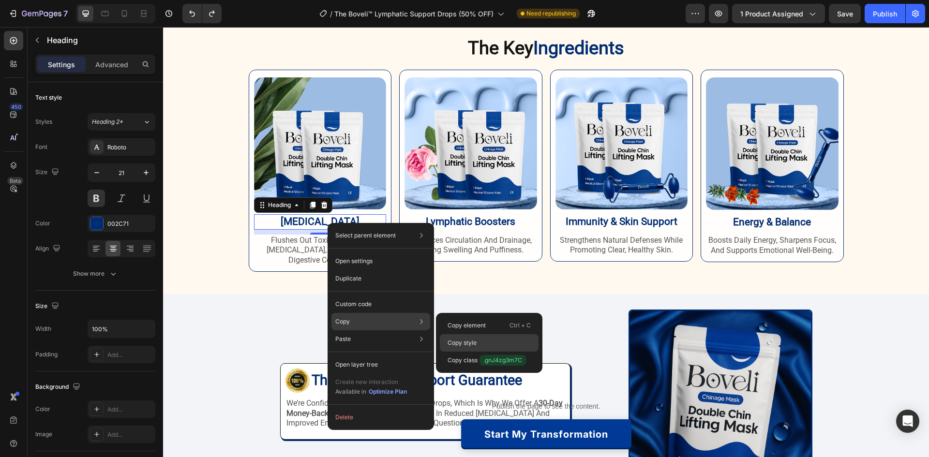
click at [474, 345] on p "Copy style" at bounding box center [462, 343] width 29 height 9
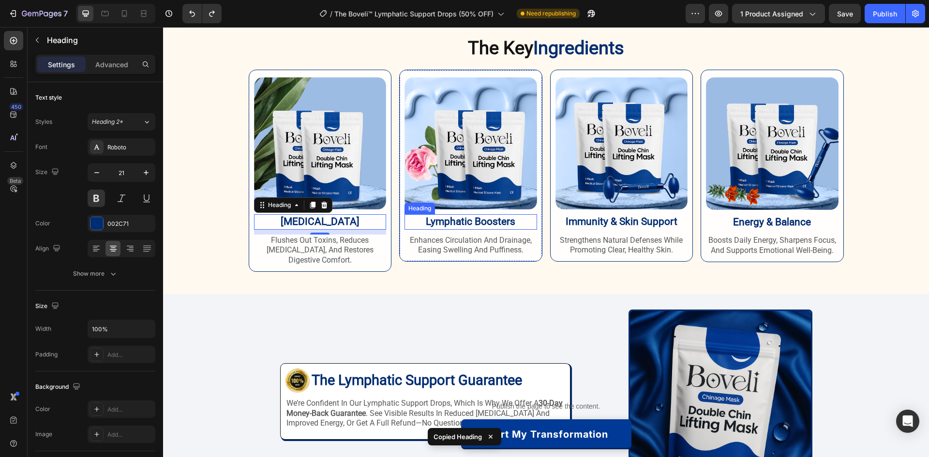
click at [473, 223] on h2 "Lymphatic Boosters" at bounding box center [471, 221] width 133 height 15
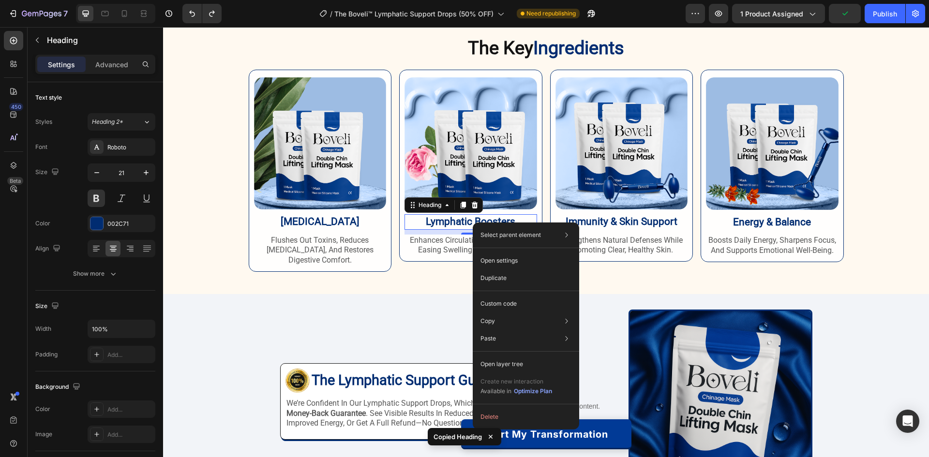
click at [430, 222] on h2 "Lymphatic Boosters" at bounding box center [471, 221] width 133 height 15
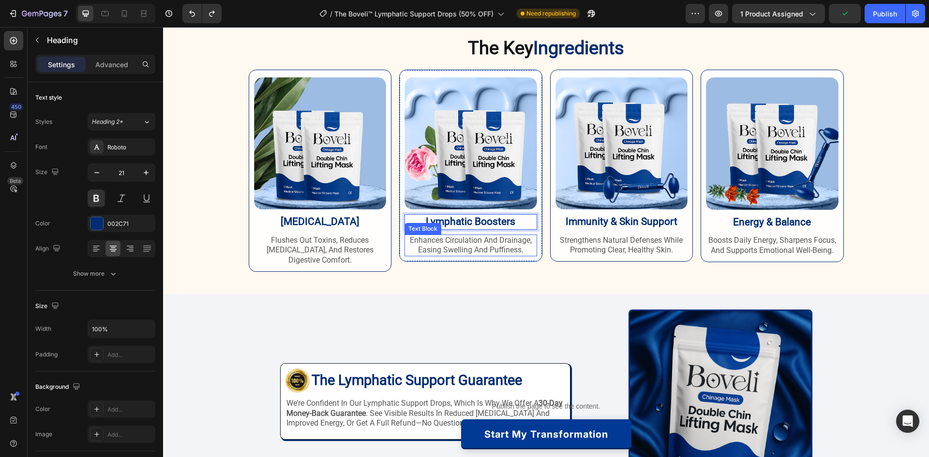
click at [456, 249] on p "enhances circulation and drainage, easing swelling and puffiness." at bounding box center [471, 246] width 131 height 20
click at [520, 223] on p "Lymphatic Boosters" at bounding box center [471, 221] width 131 height 13
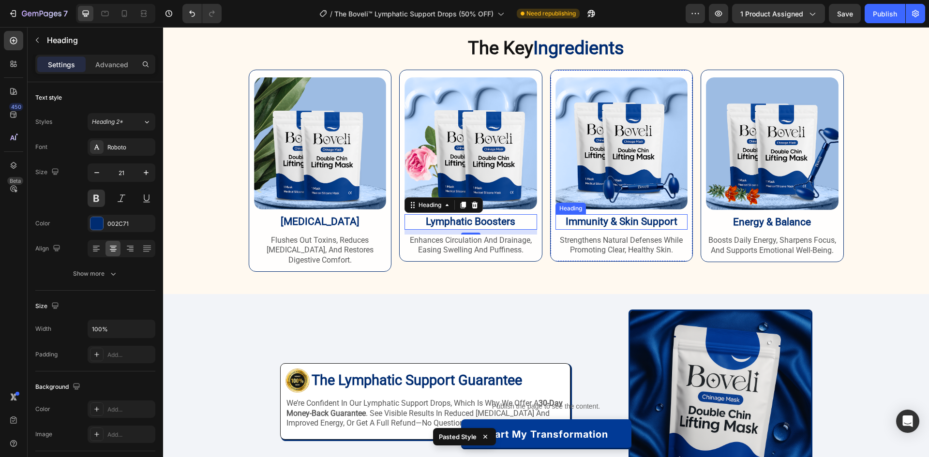
click at [612, 227] on h2 "Immunity & Skin Support" at bounding box center [622, 221] width 133 height 15
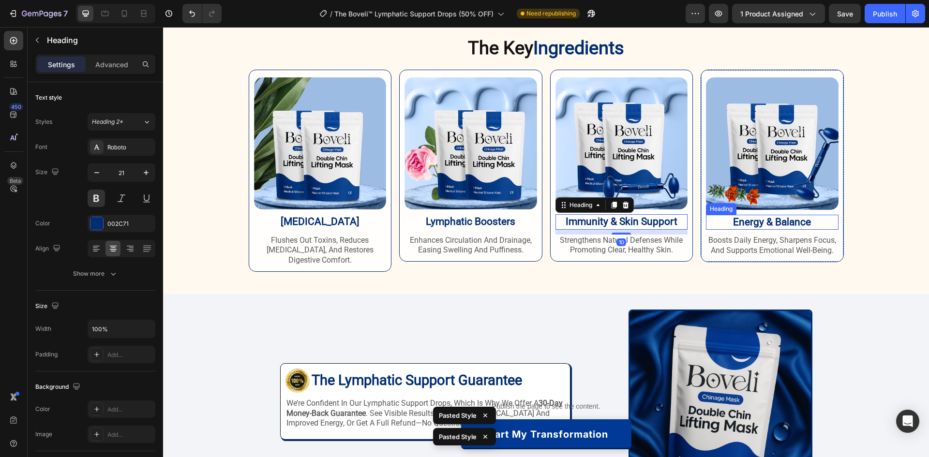
click at [750, 223] on h2 "Energy & Balance" at bounding box center [772, 222] width 133 height 15
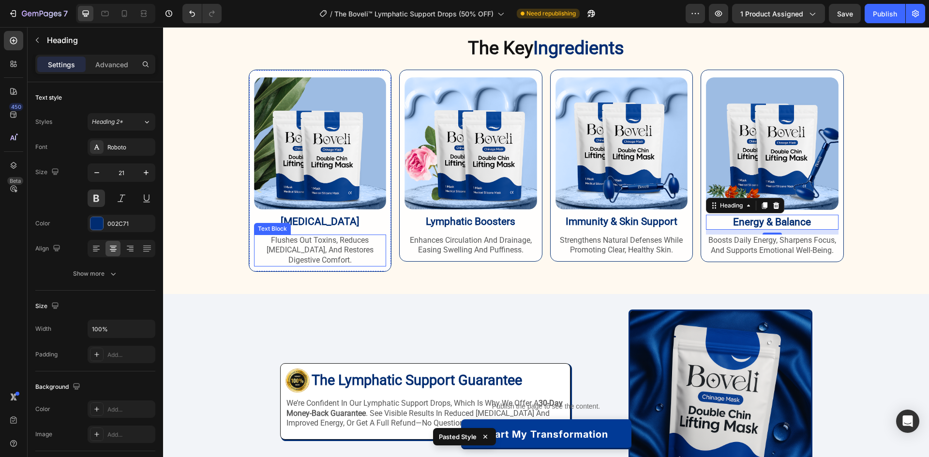
click at [312, 245] on p "flushes out toxins, reduces bloating, and restores digestive comfort." at bounding box center [320, 251] width 131 height 30
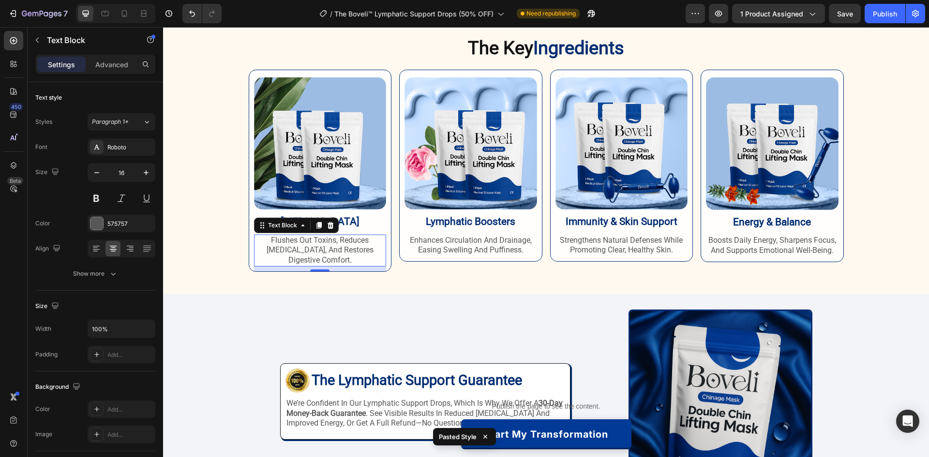
click at [298, 245] on p "flushes out toxins, reduces bloating, and restores digestive comfort." at bounding box center [320, 251] width 131 height 30
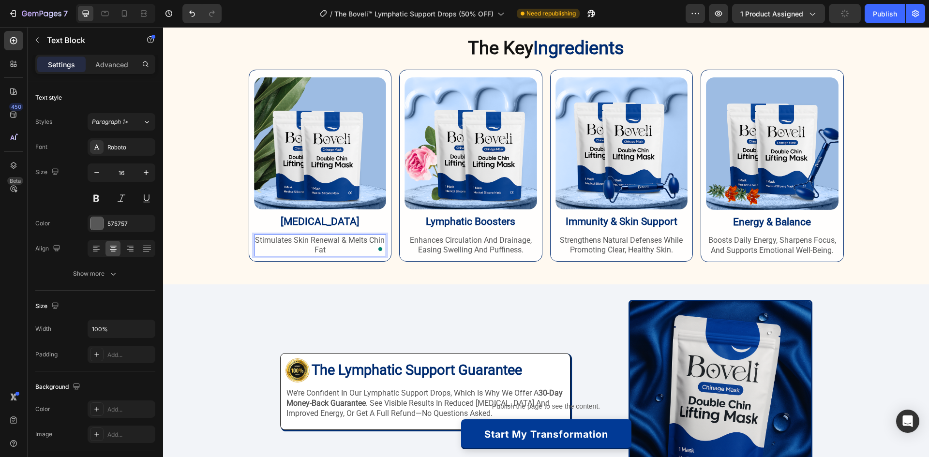
click at [340, 240] on p "stimulates skin renewal & melts chin fat" at bounding box center [320, 246] width 131 height 20
click at [458, 220] on h2 "lymphatic boosters" at bounding box center [471, 221] width 133 height 15
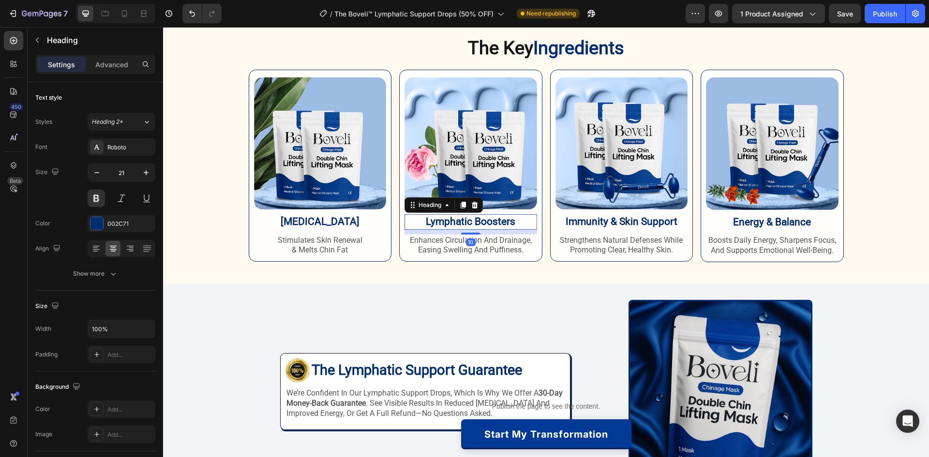
click at [458, 220] on h2 "lymphatic boosters" at bounding box center [471, 221] width 133 height 15
click at [458, 220] on p "lymphatic boosters" at bounding box center [471, 221] width 131 height 13
click at [495, 248] on p "enhances circulation and drainage, easing swelling and puffiness." at bounding box center [471, 246] width 131 height 20
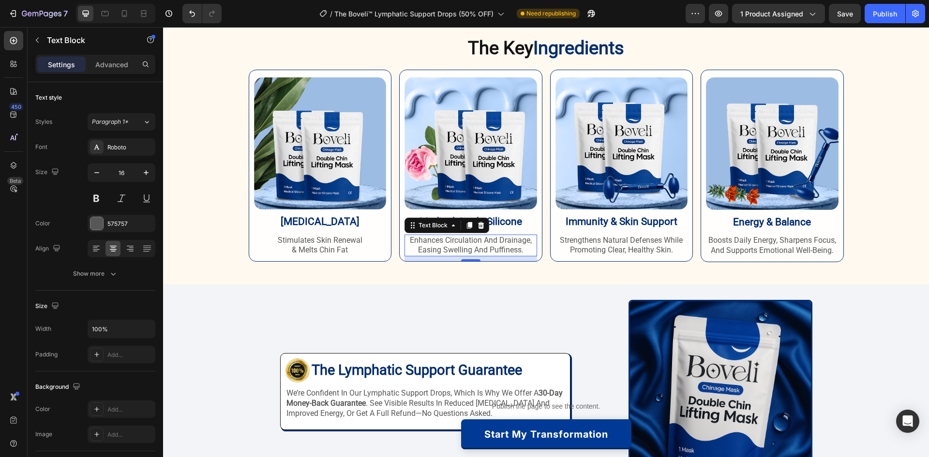
click at [475, 245] on p "enhances circulation and drainage, easing swelling and puffiness." at bounding box center [471, 246] width 131 height 20
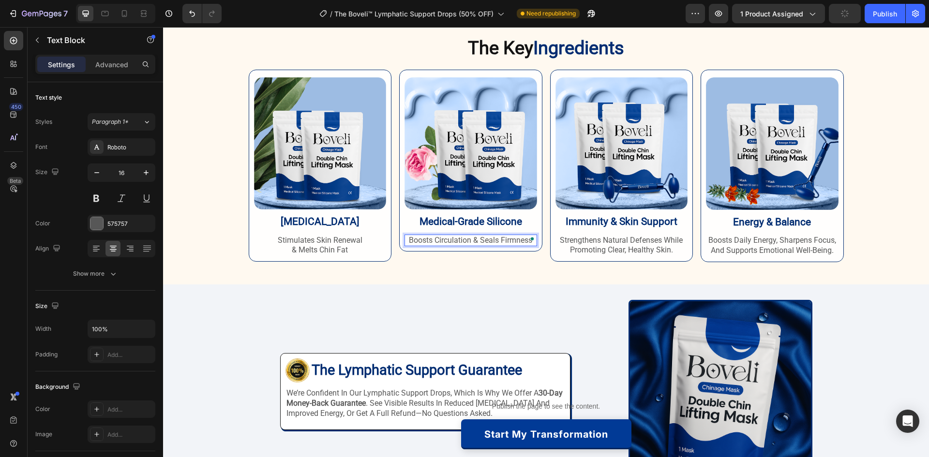
click at [477, 240] on p "boosts circulation & seals firmness" at bounding box center [471, 241] width 131 height 10
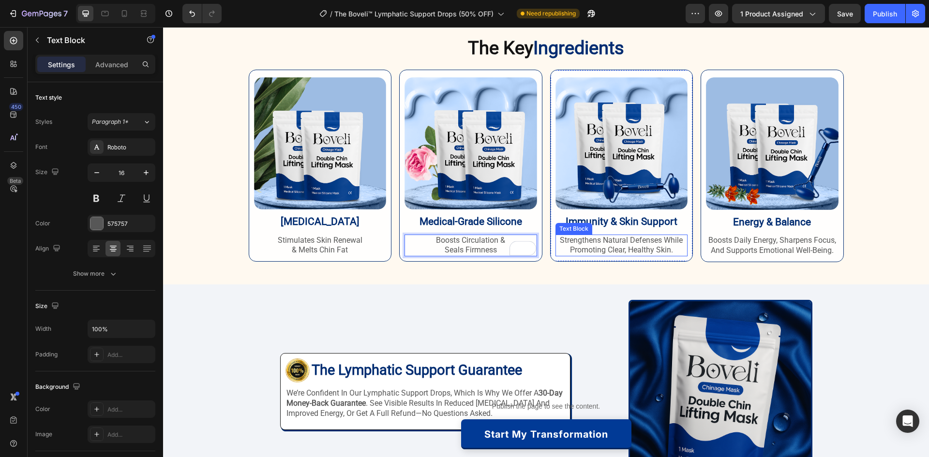
click at [623, 221] on h2 "immunity & skin support" at bounding box center [622, 221] width 133 height 15
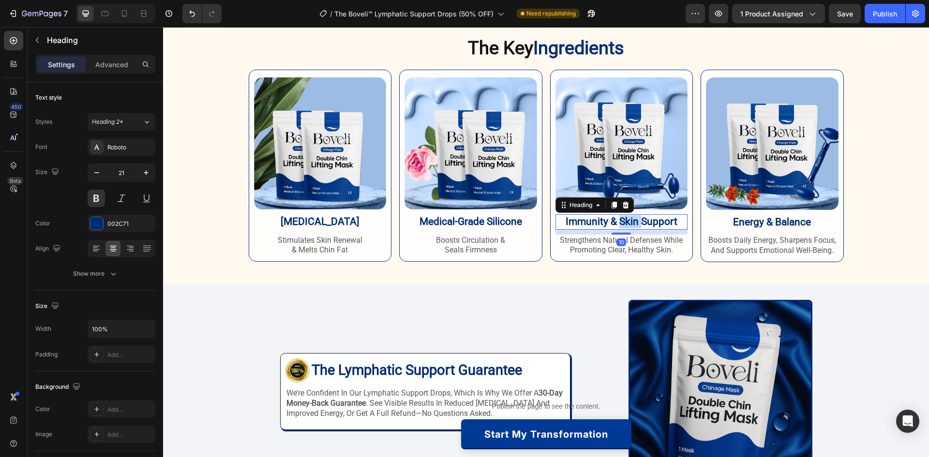
click at [623, 221] on h2 "immunity & skin support" at bounding box center [622, 221] width 133 height 15
click at [623, 221] on p "immunity & skin support" at bounding box center [622, 221] width 131 height 13
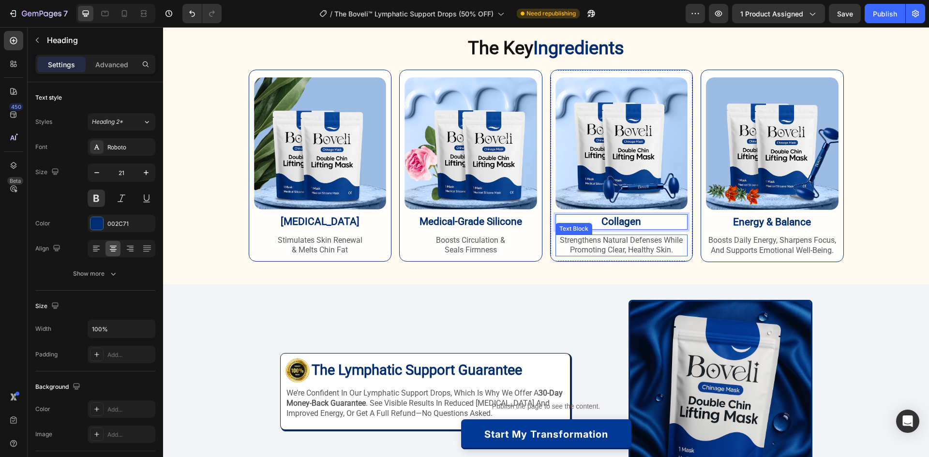
click at [603, 245] on p "strengthens natural defenses while promoting clear, healthy skin." at bounding box center [622, 246] width 131 height 20
click at [645, 238] on p "firms sagging jawline & restores elasticity" at bounding box center [622, 246] width 131 height 20
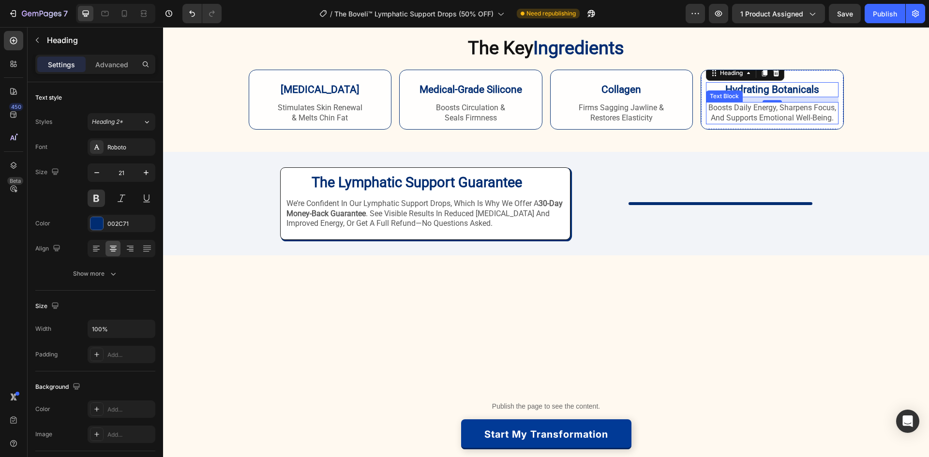
scroll to position [1791, 0]
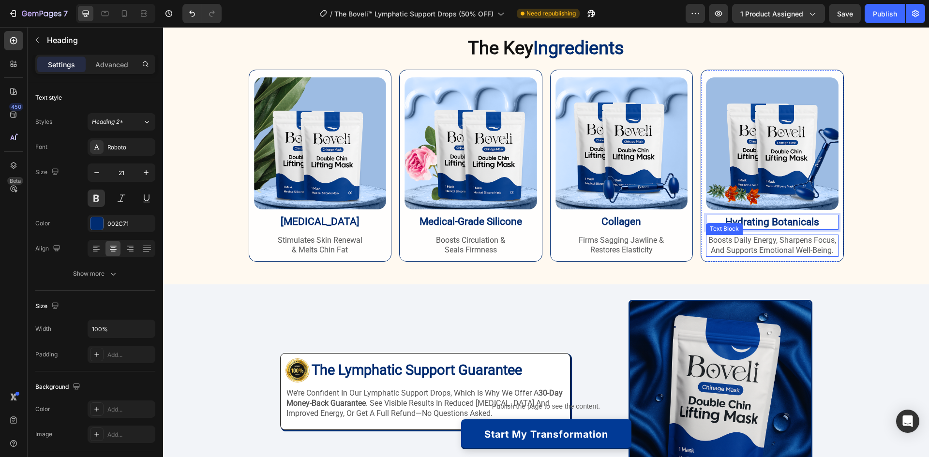
click at [749, 237] on p "boosts daily energy, sharpens focus, and supports emotional well-being." at bounding box center [772, 246] width 131 height 20
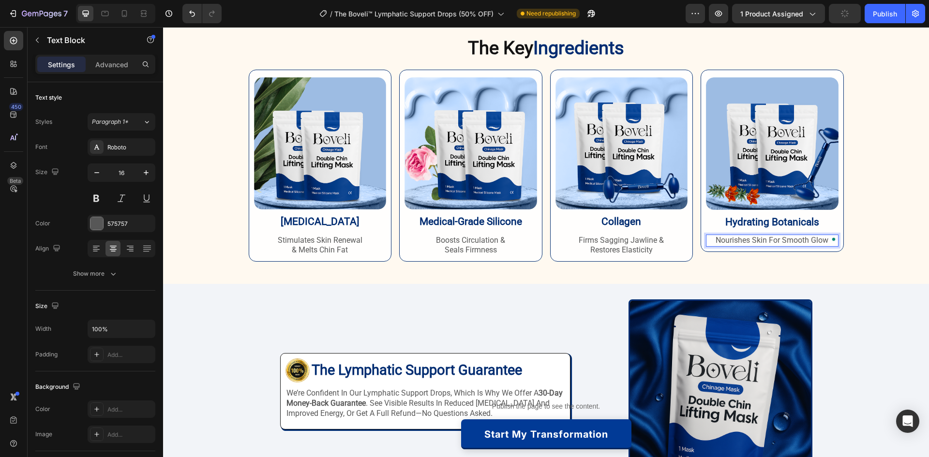
click at [785, 241] on p "nourishes skin for smooth glow" at bounding box center [772, 241] width 131 height 10
click at [780, 240] on p "nourishes skin for smooth glow" at bounding box center [772, 241] width 131 height 10
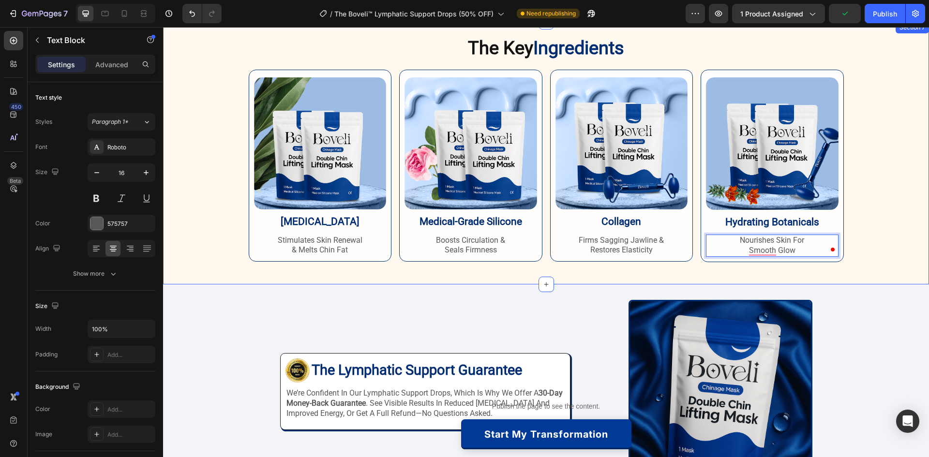
click at [890, 213] on div "The Key Ingredients Heading Row Image [MEDICAL_DATA] Heading stimulates skin re…" at bounding box center [546, 149] width 766 height 226
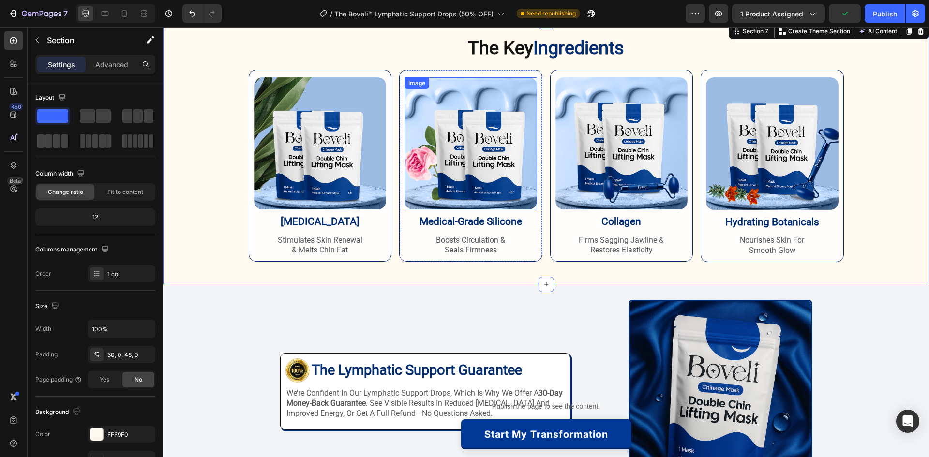
click at [329, 141] on img at bounding box center [320, 143] width 133 height 132
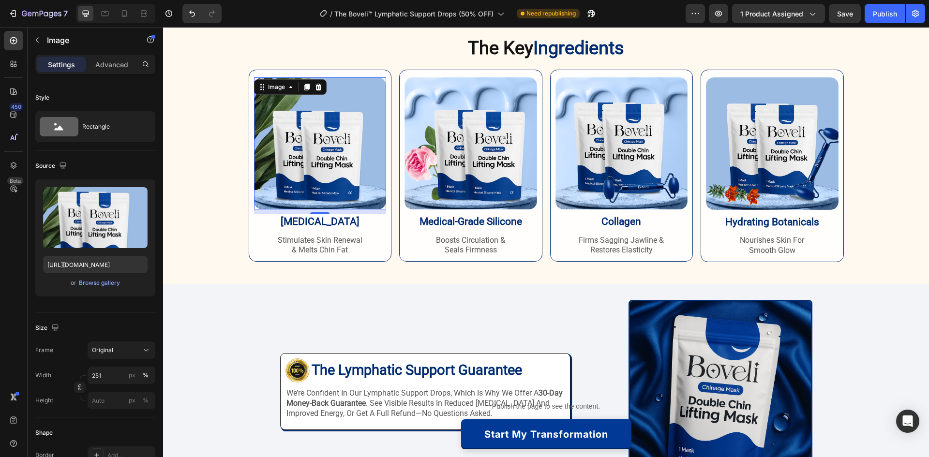
click at [254, 146] on img at bounding box center [320, 143] width 133 height 132
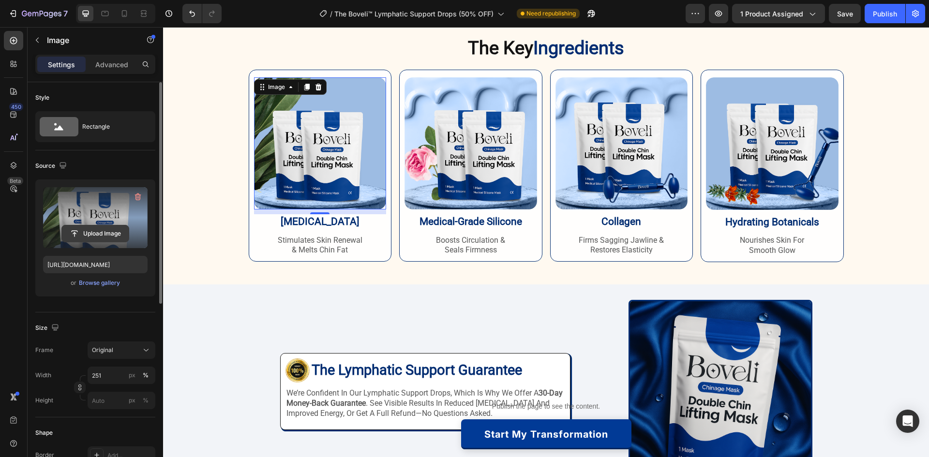
click at [103, 237] on input "file" at bounding box center [95, 234] width 67 height 16
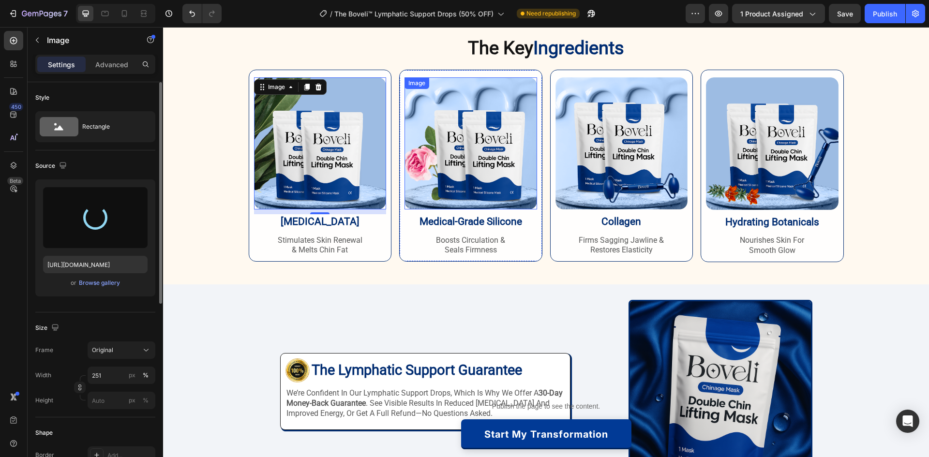
type input "https://cdn.shopify.com/s/files/1/0887/9213/8077/files/gempages_580466417665573…"
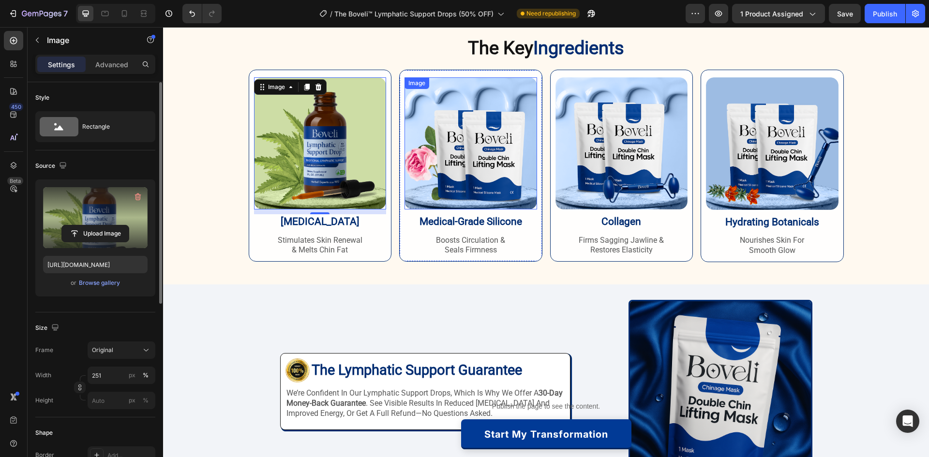
click at [450, 139] on img at bounding box center [471, 143] width 133 height 132
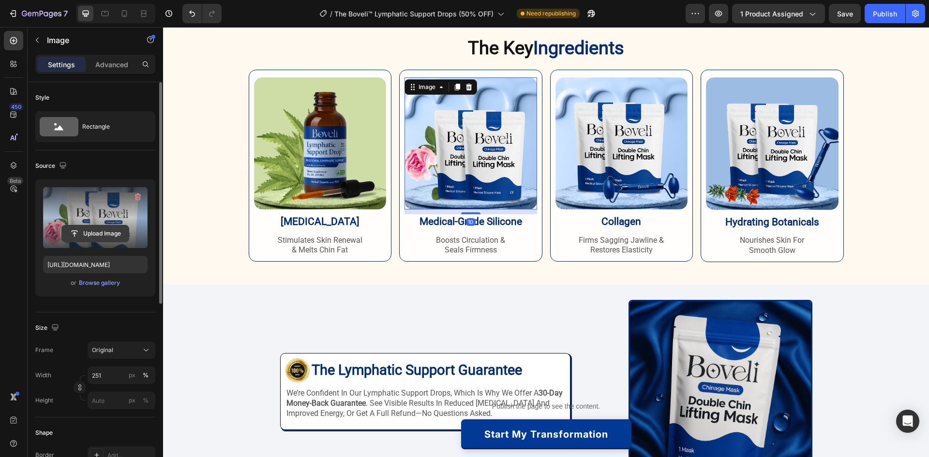
click at [101, 236] on input "file" at bounding box center [95, 234] width 67 height 16
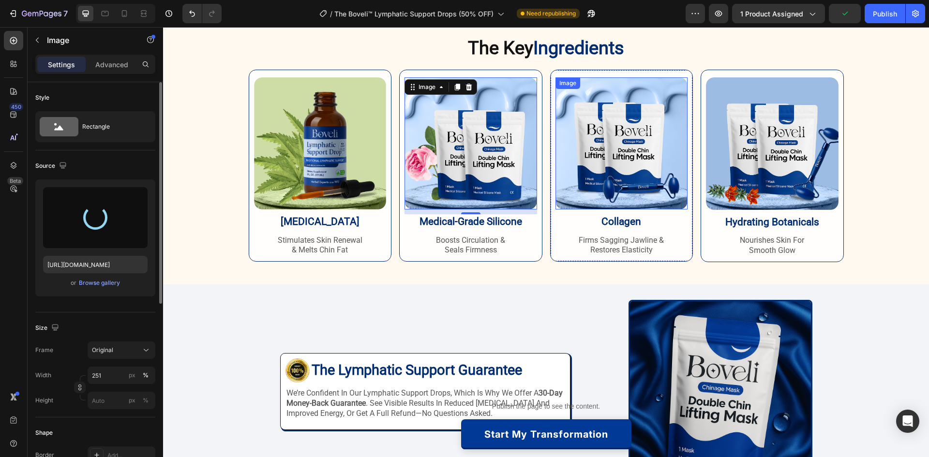
type input "https://cdn.shopify.com/s/files/1/0887/9213/8077/files/gempages_580466417665573…"
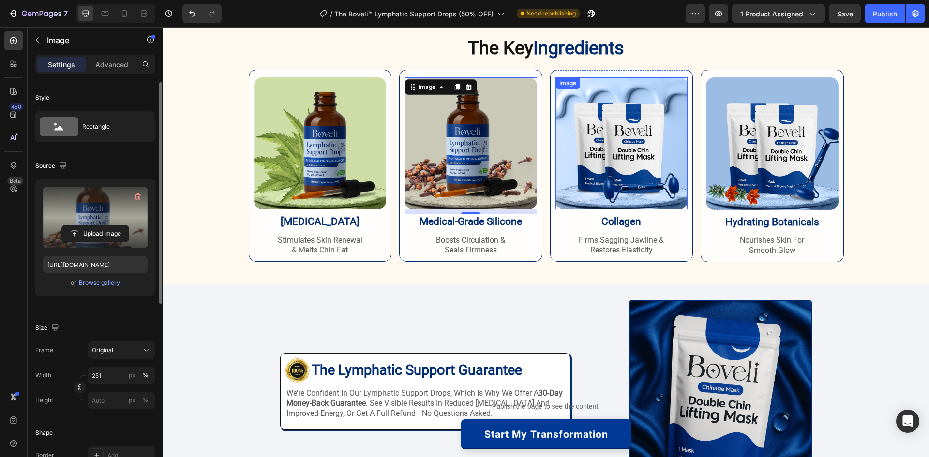
click at [613, 139] on img at bounding box center [622, 143] width 133 height 132
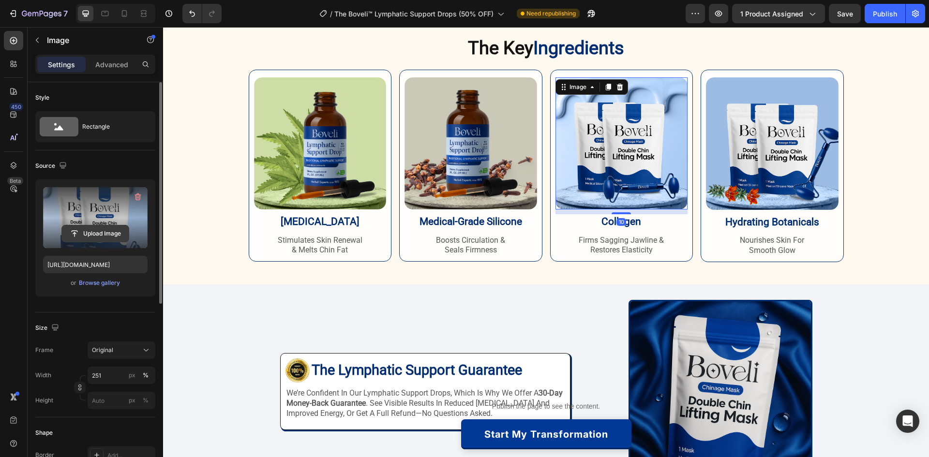
click at [111, 228] on input "file" at bounding box center [95, 234] width 67 height 16
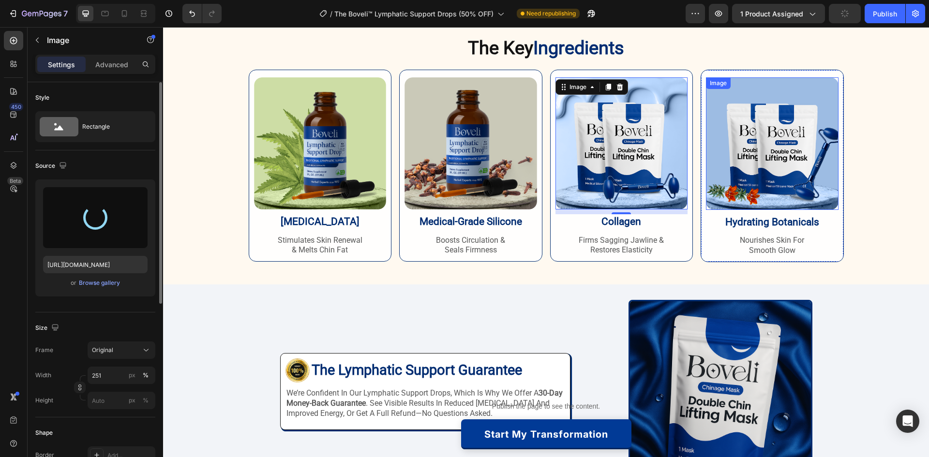
type input "https://cdn.shopify.com/s/files/1/0887/9213/8077/files/gempages_580466417665573…"
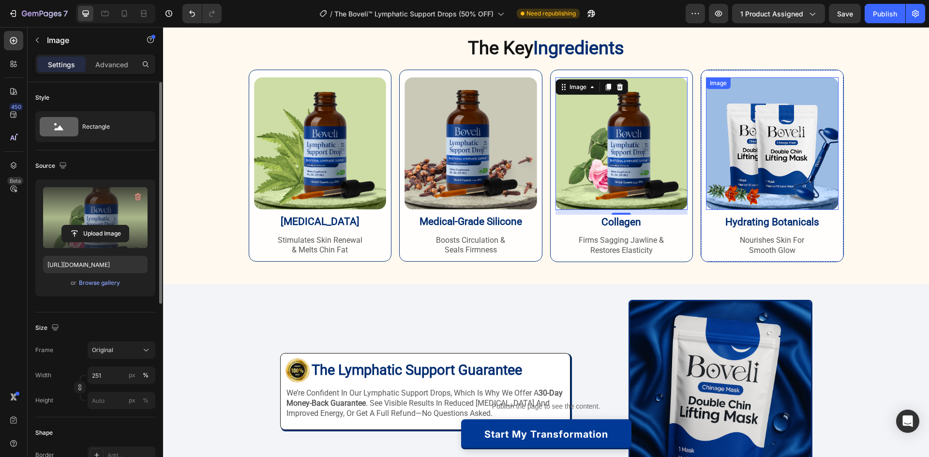
click at [764, 116] on img at bounding box center [772, 143] width 133 height 133
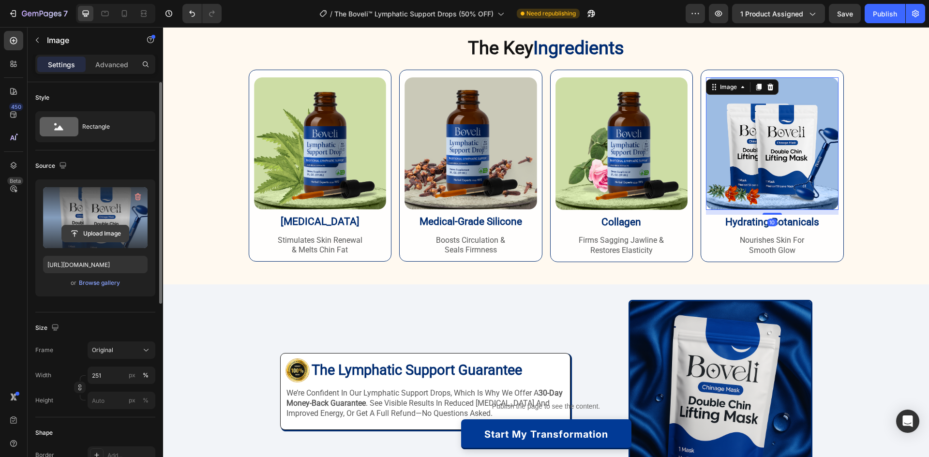
click at [101, 235] on input "file" at bounding box center [95, 234] width 67 height 16
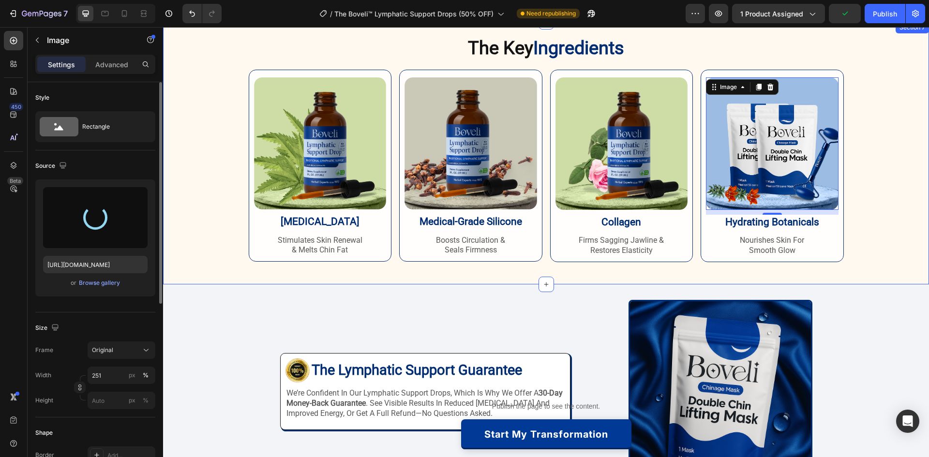
type input "https://cdn.shopify.com/s/files/1/0887/9213/8077/files/gempages_580466417665573…"
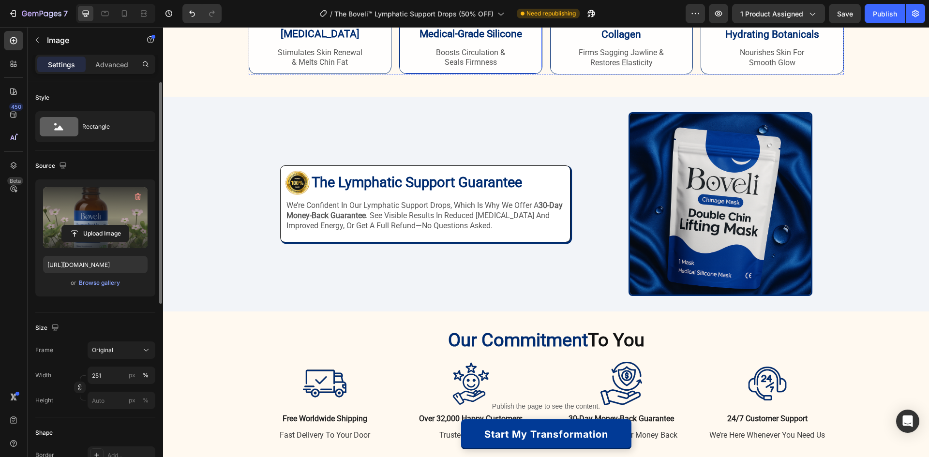
scroll to position [2033, 0]
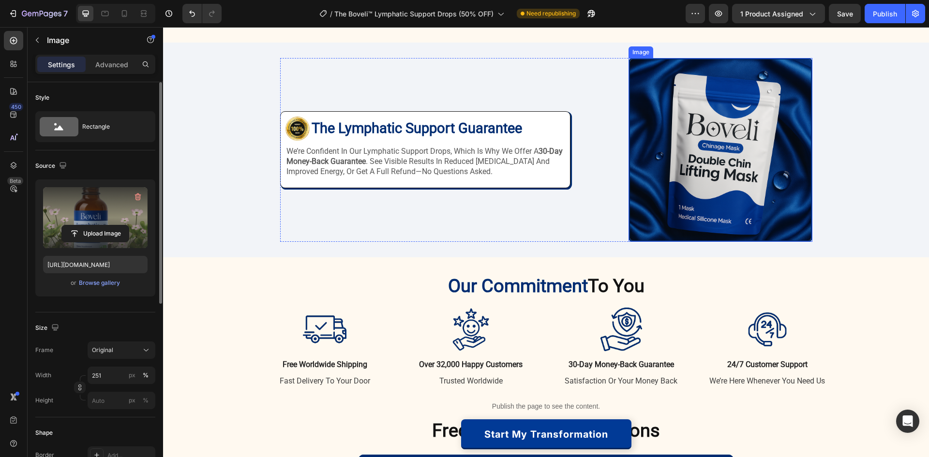
click at [660, 166] on img at bounding box center [721, 150] width 184 height 184
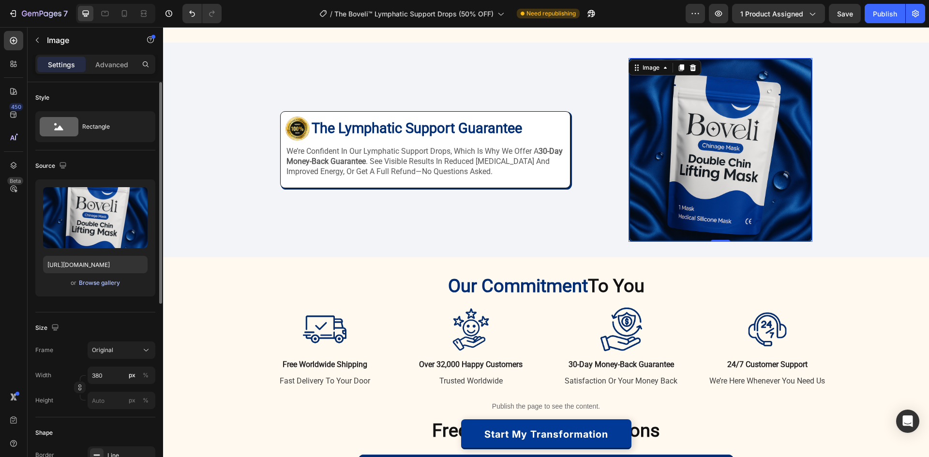
click at [108, 285] on div "Browse gallery" at bounding box center [99, 283] width 41 height 9
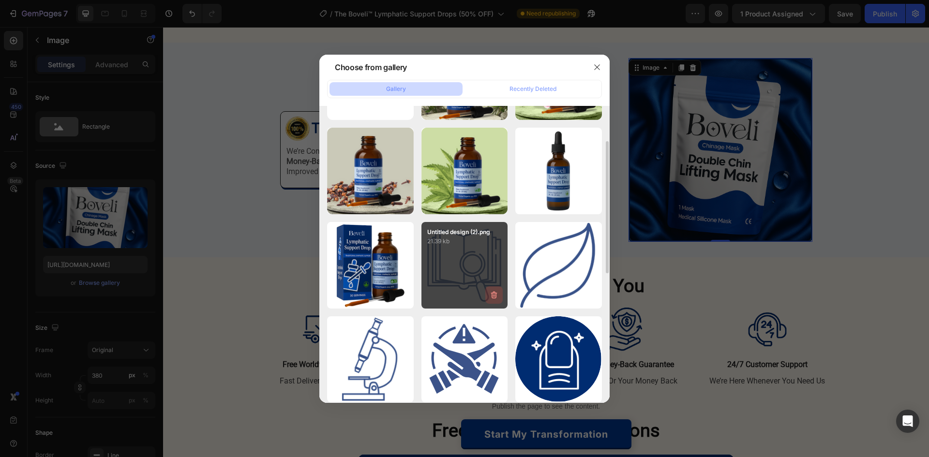
scroll to position [0, 0]
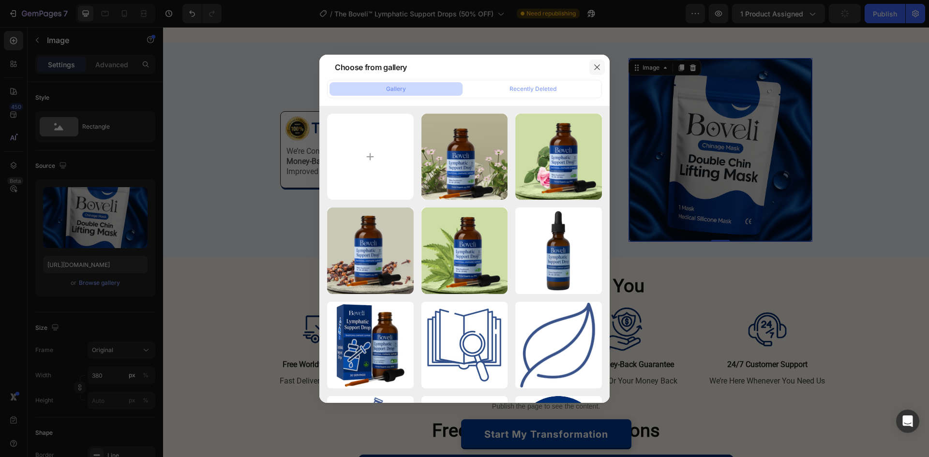
click at [596, 66] on icon "button" at bounding box center [596, 66] width 5 height 5
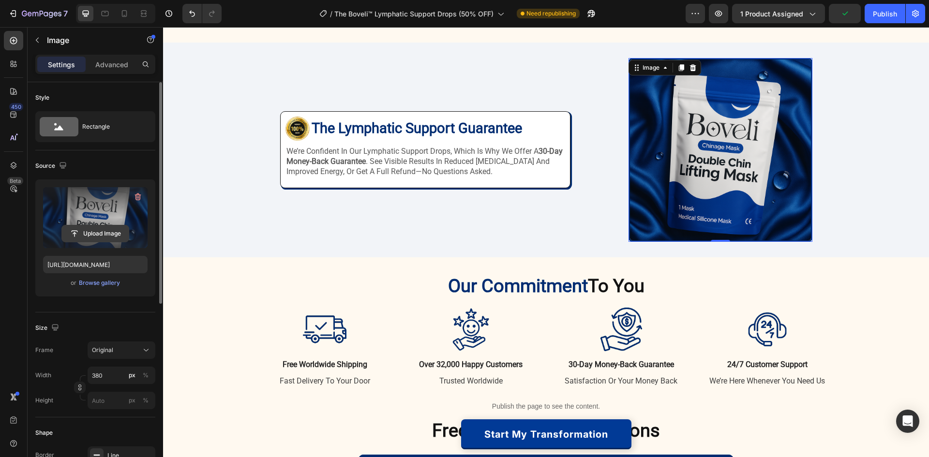
click at [109, 233] on input "file" at bounding box center [95, 234] width 67 height 16
click at [88, 234] on input "file" at bounding box center [95, 234] width 67 height 16
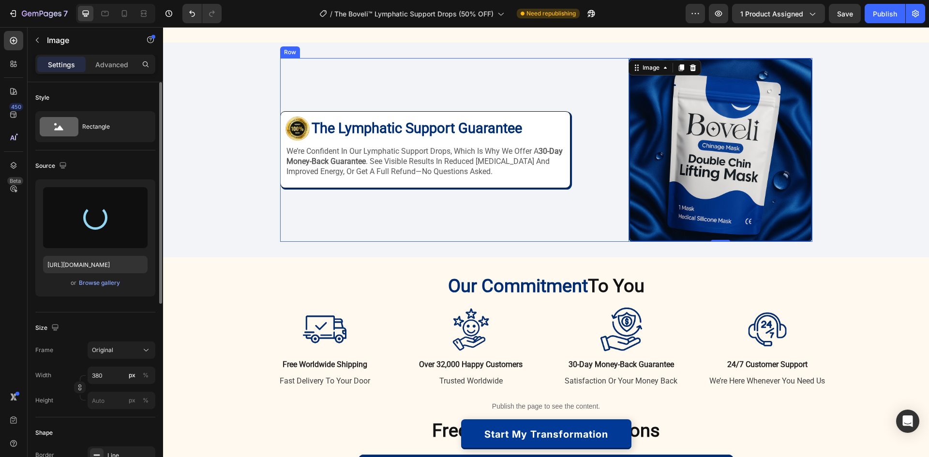
type input "https://cdn.shopify.com/s/files/1/0887/9213/8077/files/gempages_580466417665573…"
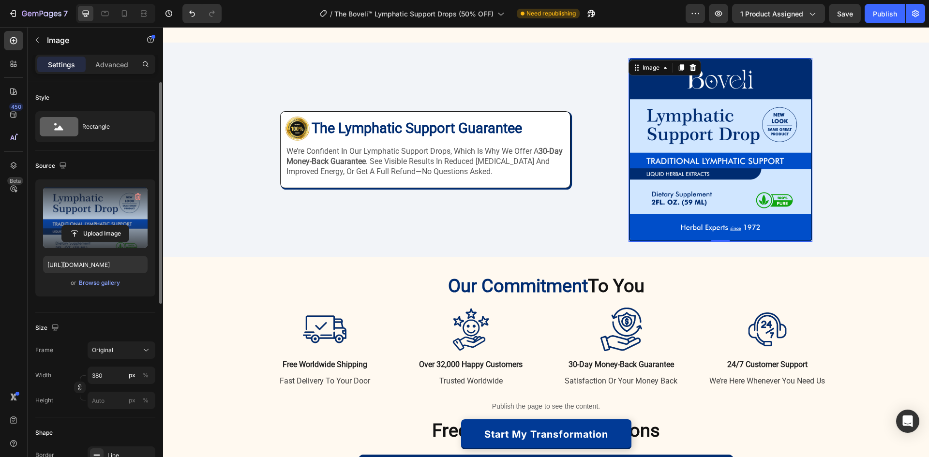
click at [894, 156] on div "Image Image The Lymphatic Support Guarantee Heading Row we’re confident in our …" at bounding box center [546, 150] width 766 height 184
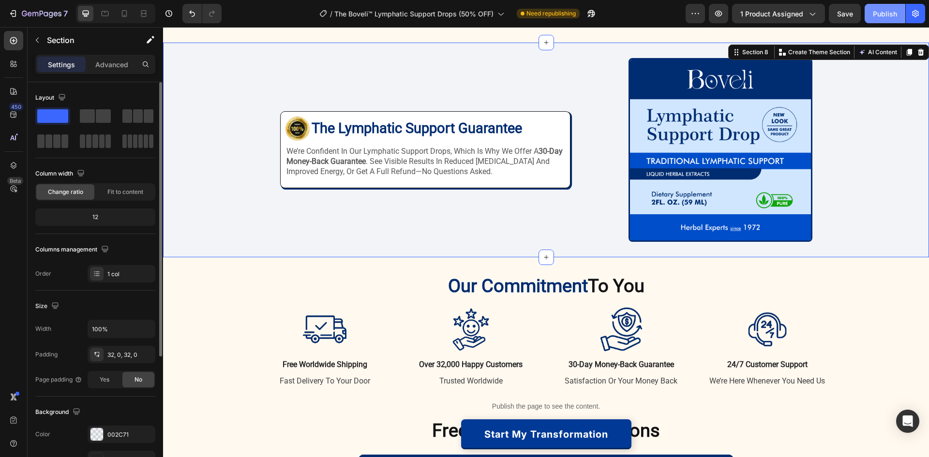
click at [880, 16] on div "Publish" at bounding box center [885, 14] width 24 height 10
click at [295, 125] on img at bounding box center [298, 129] width 24 height 24
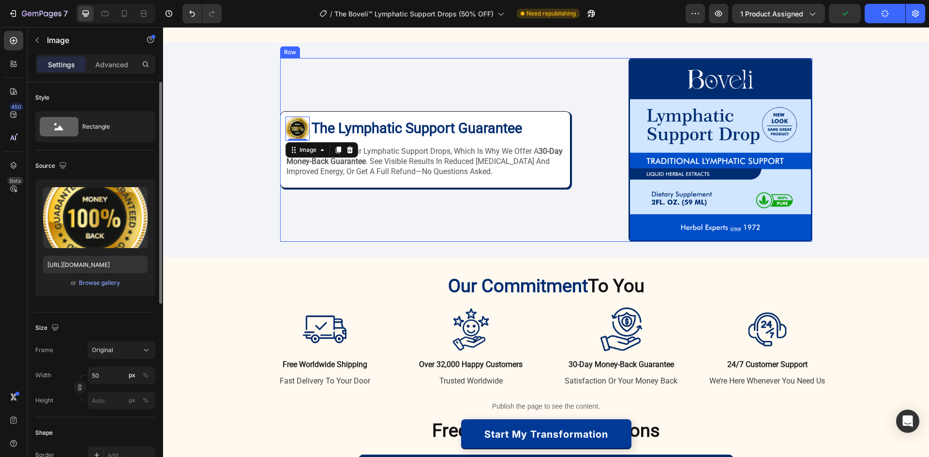
click at [421, 185] on div "Image 0 The Lymphatic Support Guarantee Heading Row we’re confident in our lymp…" at bounding box center [425, 149] width 290 height 76
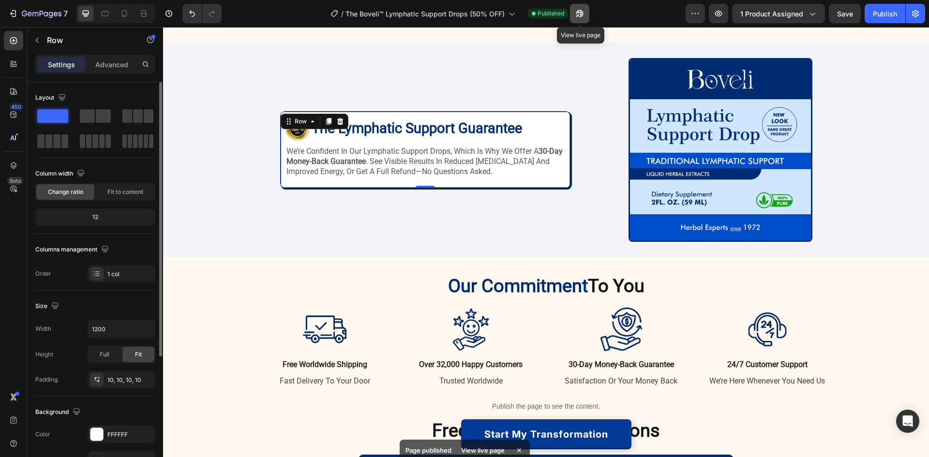
click at [585, 12] on icon "button" at bounding box center [580, 14] width 10 height 10
click at [300, 136] on img at bounding box center [298, 129] width 24 height 24
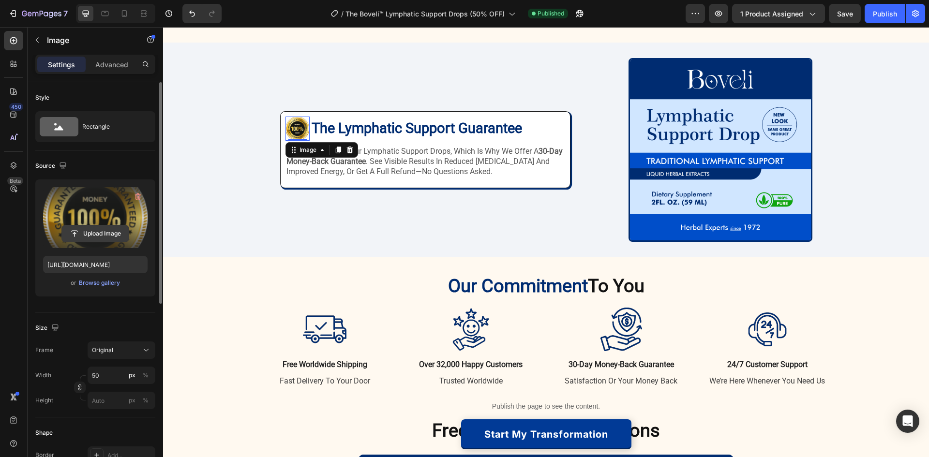
click at [105, 232] on input "file" at bounding box center [95, 234] width 67 height 16
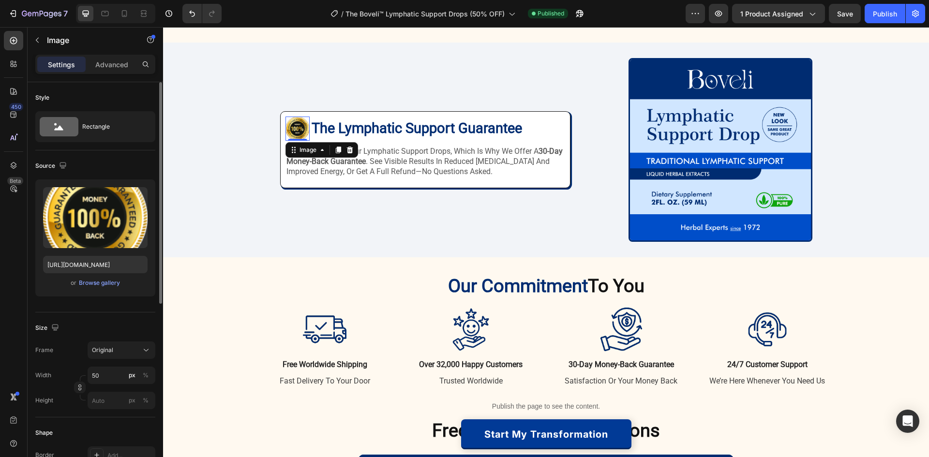
click at [106, 277] on div "Upload Image https://trydraindrops.com/cdn/shop/files/gempages_5789461853524464…" at bounding box center [95, 238] width 120 height 117
click at [101, 289] on div "Upload Image https://trydraindrops.com/cdn/shop/files/gempages_5789461853524464…" at bounding box center [95, 238] width 120 height 117
click at [100, 284] on div "Browse gallery" at bounding box center [99, 283] width 41 height 9
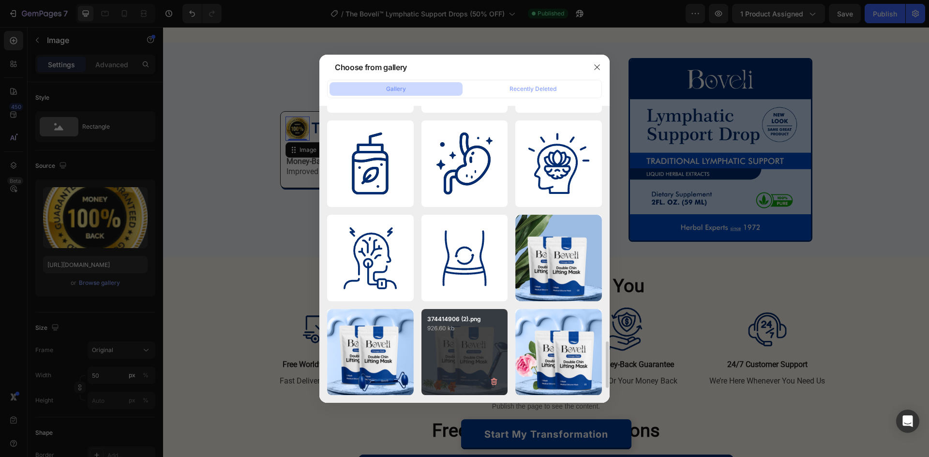
scroll to position [1595, 0]
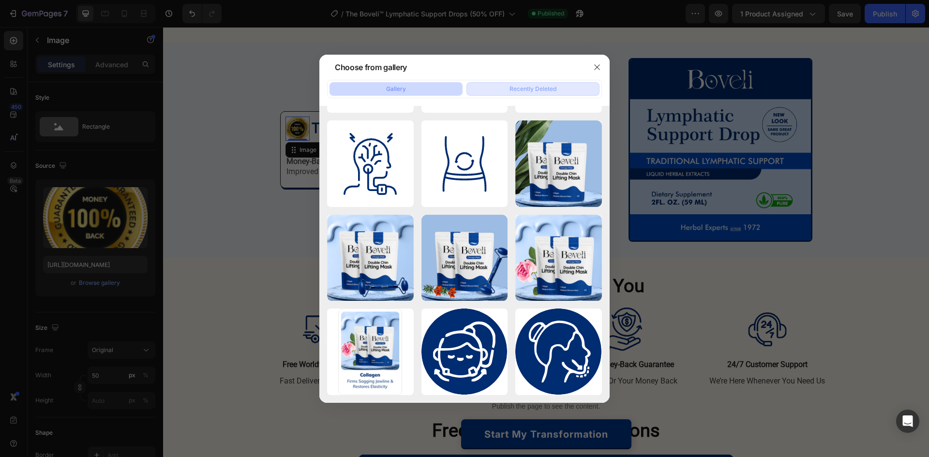
click at [528, 87] on div "Recently Deleted" at bounding box center [533, 89] width 47 height 9
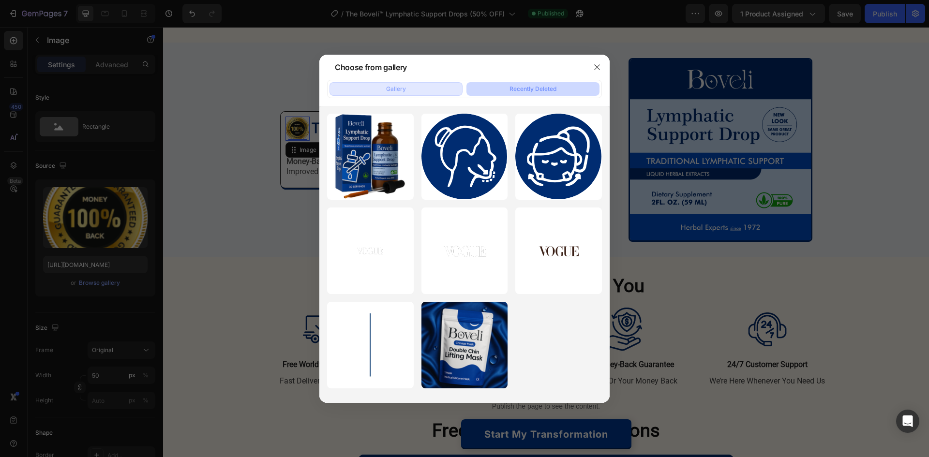
click at [380, 94] on button "Gallery" at bounding box center [396, 89] width 133 height 14
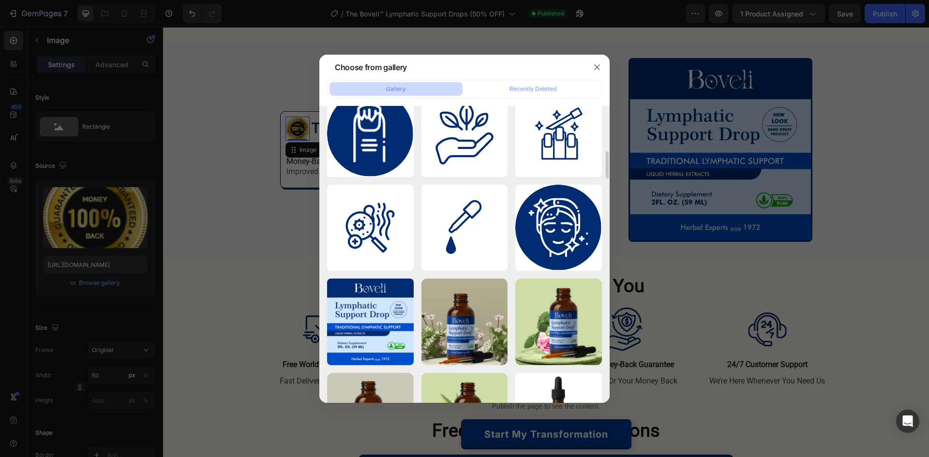
scroll to position [204, 0]
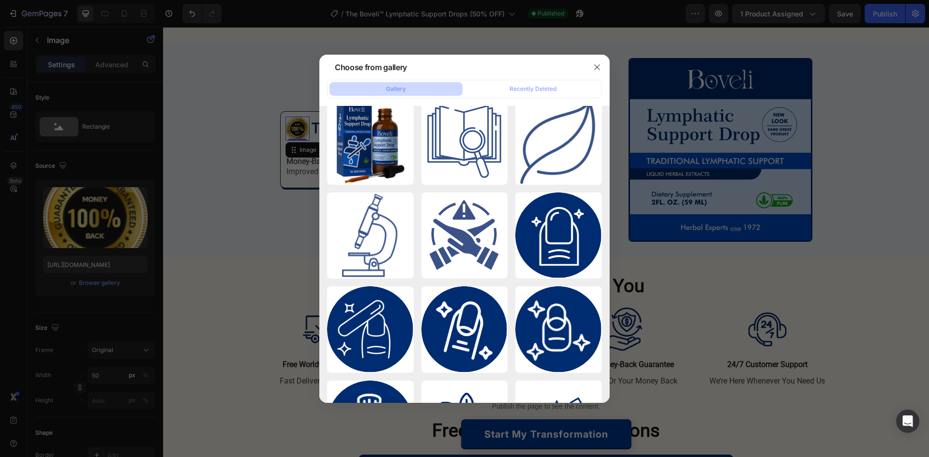
click at [76, 260] on div at bounding box center [464, 228] width 929 height 457
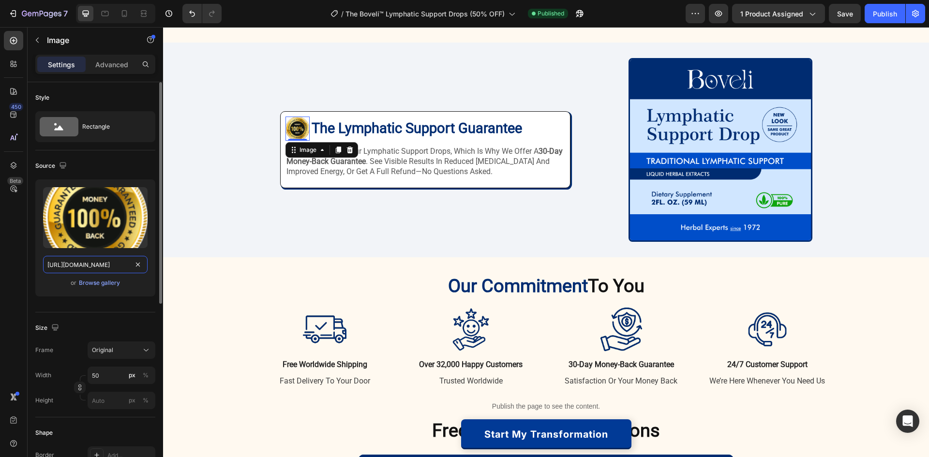
click at [91, 260] on input "https://trydraindrops.com/cdn/shop/files/gempages_578946185352446485-65538bed-7…" at bounding box center [95, 264] width 105 height 17
click at [87, 12] on div "No metrics found for "https://trydraindrops.com/cdn/shop/files/gempages_5789461…" at bounding box center [464, 6] width 929 height 12
click at [73, 267] on input "https://trydraindrops.com/cdn/shop/files/gempages_578946185352446485-65538bed-7…" at bounding box center [95, 264] width 105 height 17
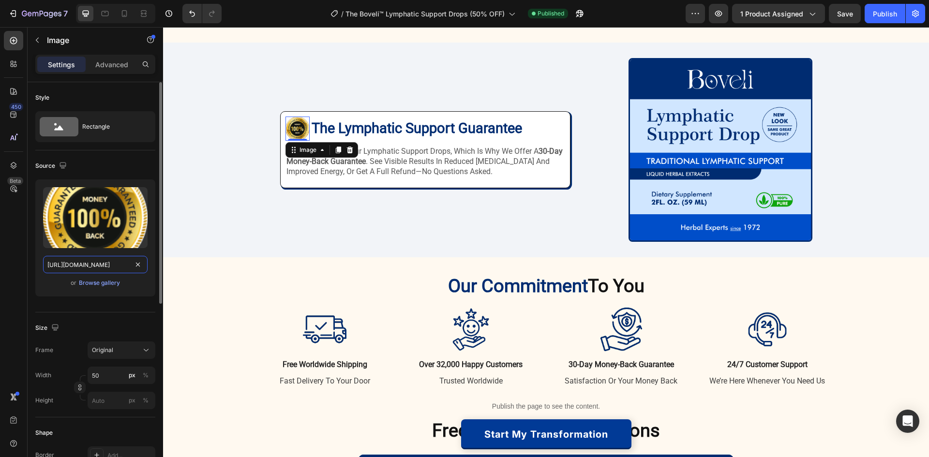
click at [73, 267] on input "https://trydraindrops.com/cdn/shop/files/gempages_578946185352446485-65538bed-7…" at bounding box center [95, 264] width 105 height 17
click at [294, 129] on img at bounding box center [298, 129] width 24 height 24
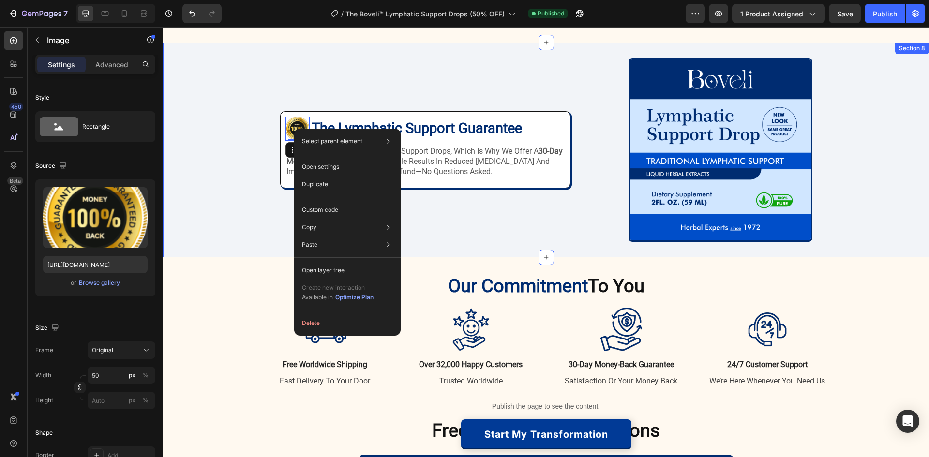
click at [220, 117] on div "Image Image 0 The Lymphatic Support Guarantee Heading Row we’re confident in ou…" at bounding box center [546, 150] width 766 height 184
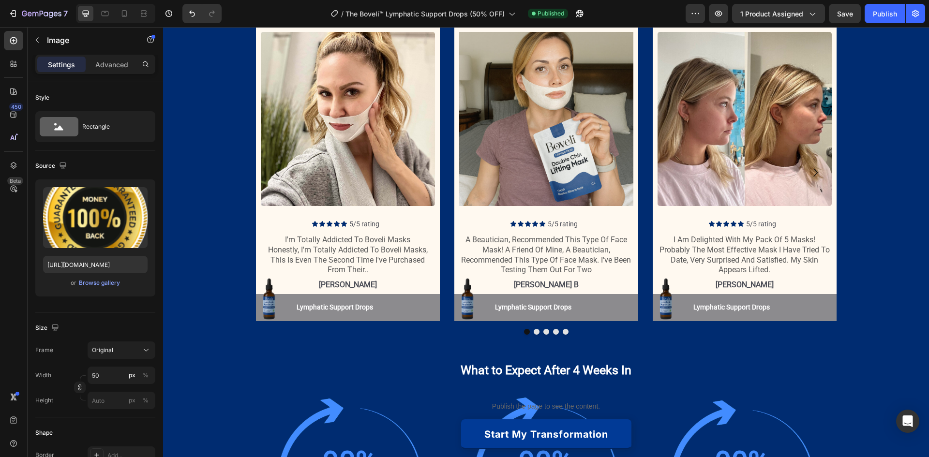
scroll to position [1051, 0]
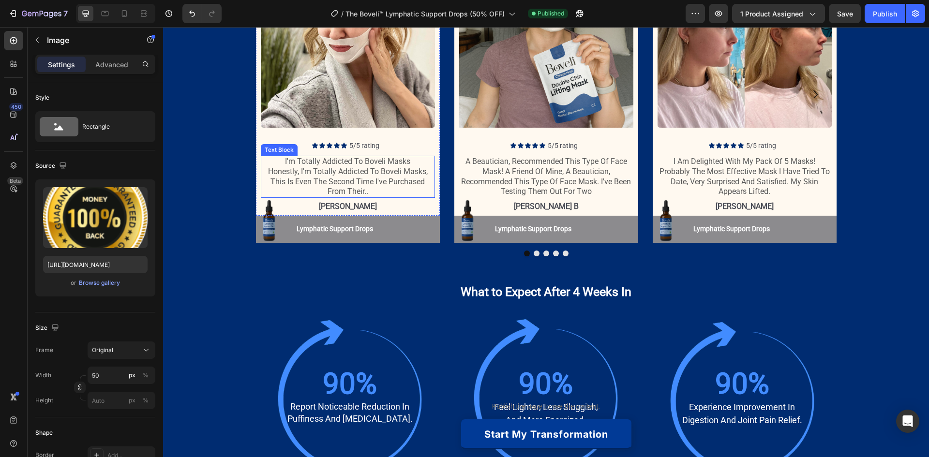
click at [346, 197] on p "i'm totally addicted to boveli masks honestly, i'm totally addicted to boveli m…" at bounding box center [348, 177] width 172 height 40
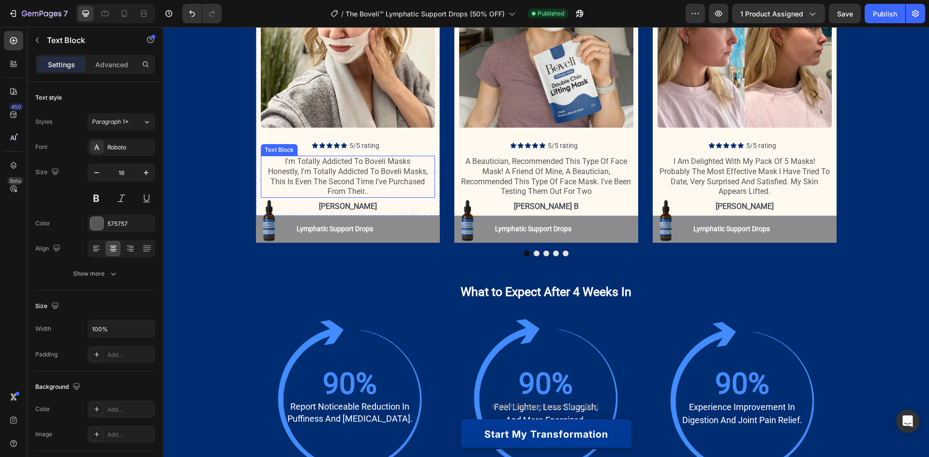
click at [346, 197] on p "i'm totally addicted to boveli masks honestly, i'm totally addicted to boveli m…" at bounding box center [348, 177] width 172 height 40
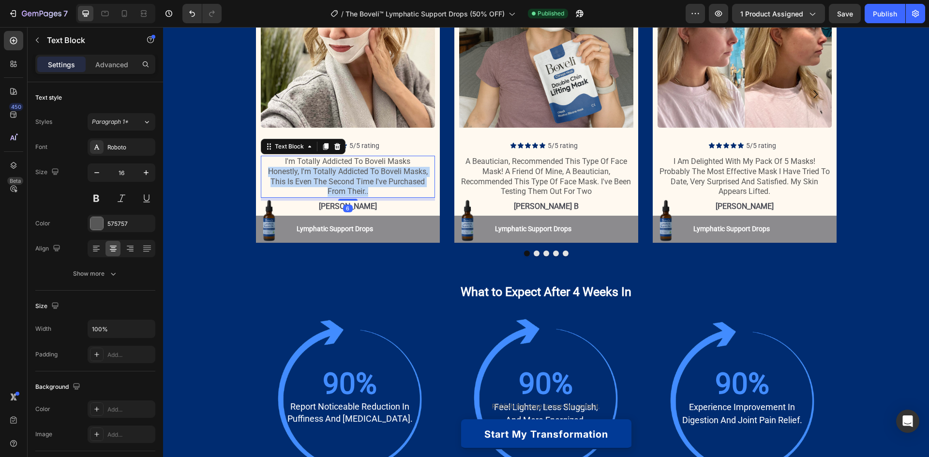
click at [346, 197] on p "i'm totally addicted to boveli masks honestly, i'm totally addicted to boveli m…" at bounding box center [348, 177] width 172 height 40
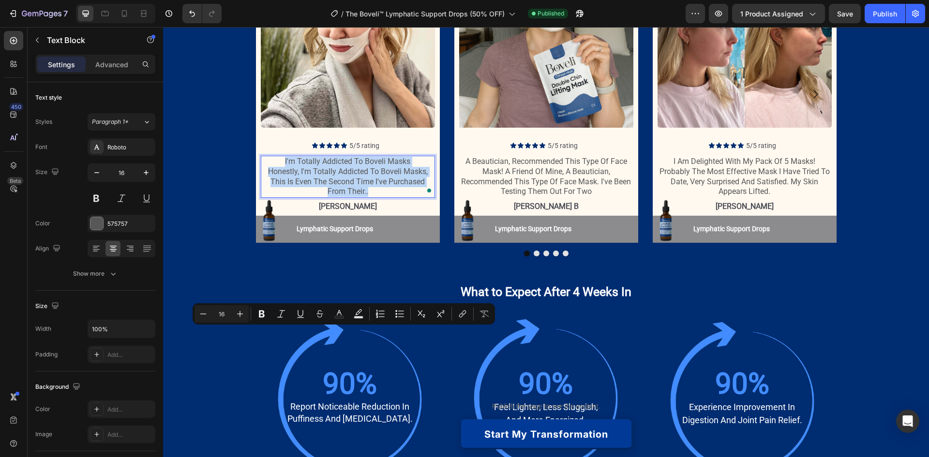
copy p "i'm totally addicted to boveli masks honestly, i'm totally addicted to boveli m…"
click at [230, 264] on div "Icon Icon Icon Icon Icon Icon List 2,600+ Verified Reviews! Text Block Row 32,0…" at bounding box center [546, 82] width 766 height 363
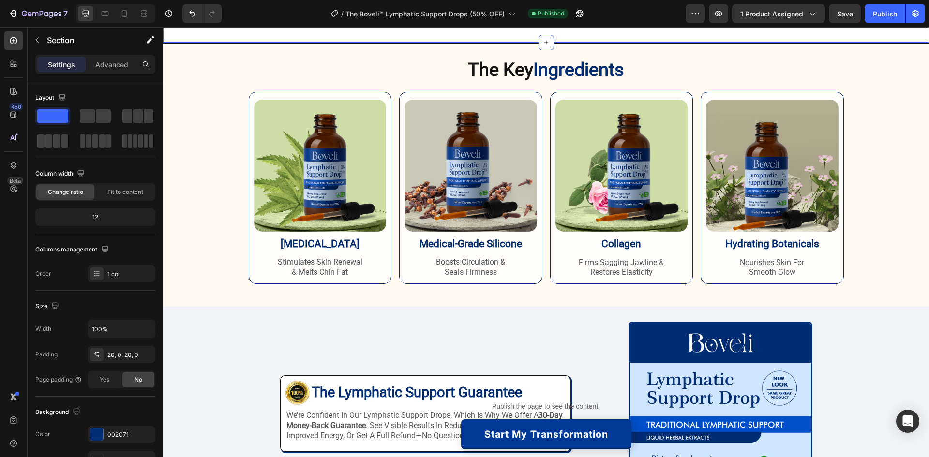
scroll to position [1889, 0]
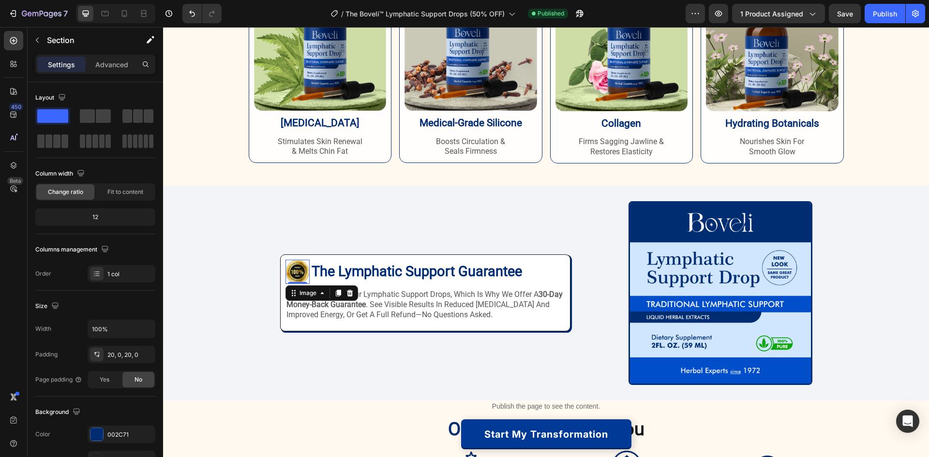
click at [292, 272] on img at bounding box center [298, 272] width 24 height 24
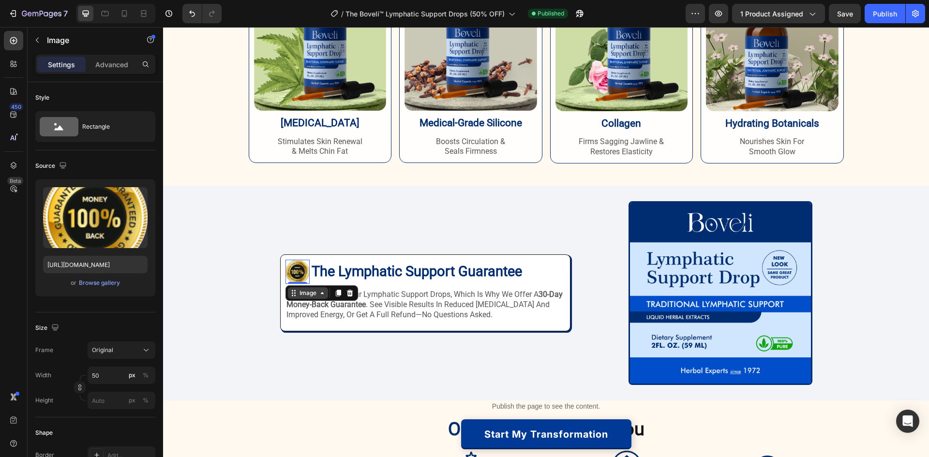
click at [305, 292] on div "Image" at bounding box center [308, 293] width 21 height 9
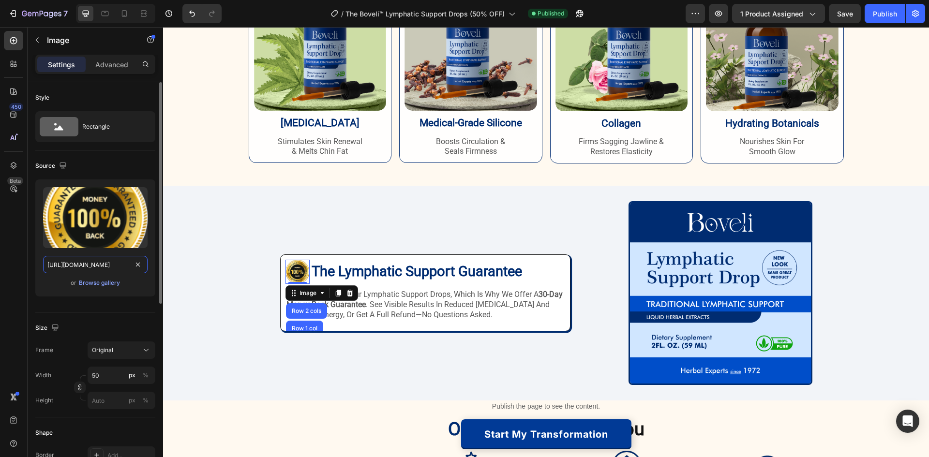
click at [115, 267] on input "[URL][DOMAIN_NAME]" at bounding box center [95, 264] width 105 height 17
click at [171, 11] on strong ""https://trydraindrops.com/cdn/shop/files/gempages_578946185352446485-65538bed-…" at bounding box center [123, 6] width 96 height 10
click at [370, 59] on img at bounding box center [320, 45] width 133 height 132
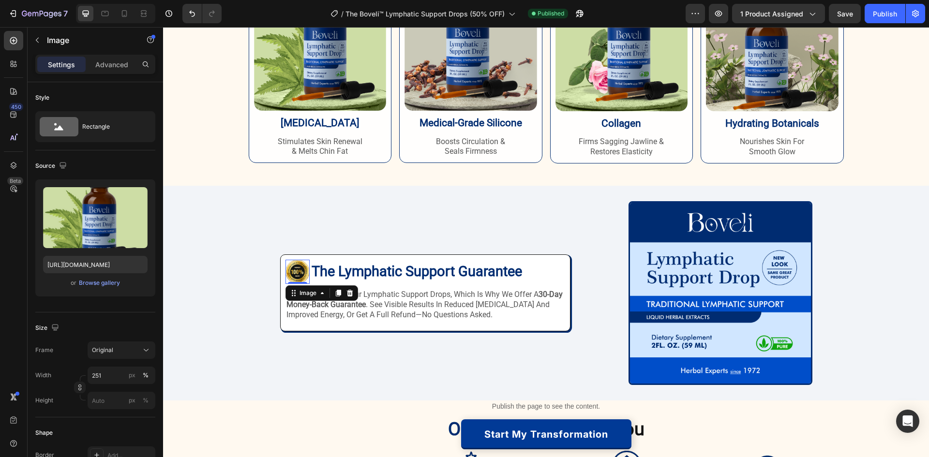
click at [286, 271] on img at bounding box center [298, 272] width 24 height 24
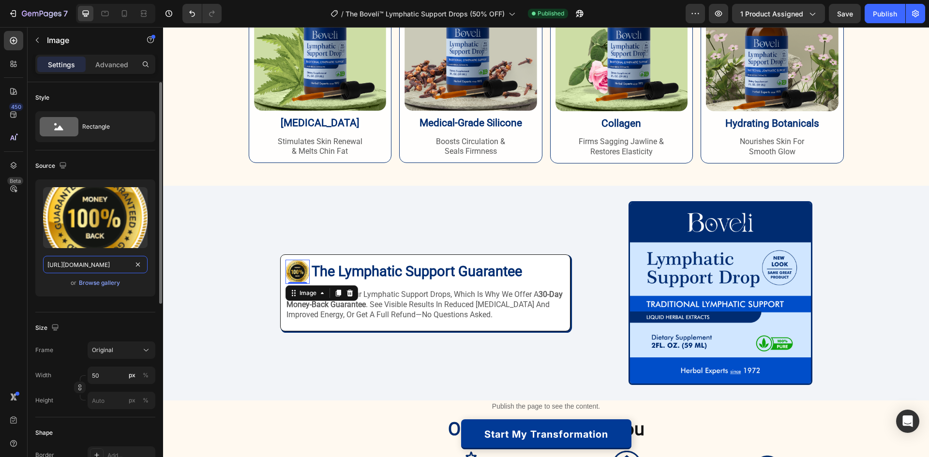
click at [102, 265] on input "[URL][DOMAIN_NAME]" at bounding box center [95, 264] width 105 height 17
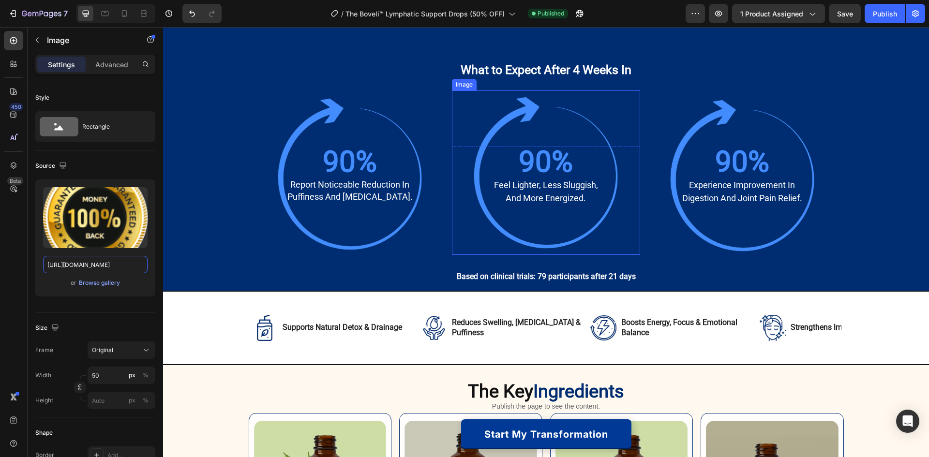
scroll to position [1487, 0]
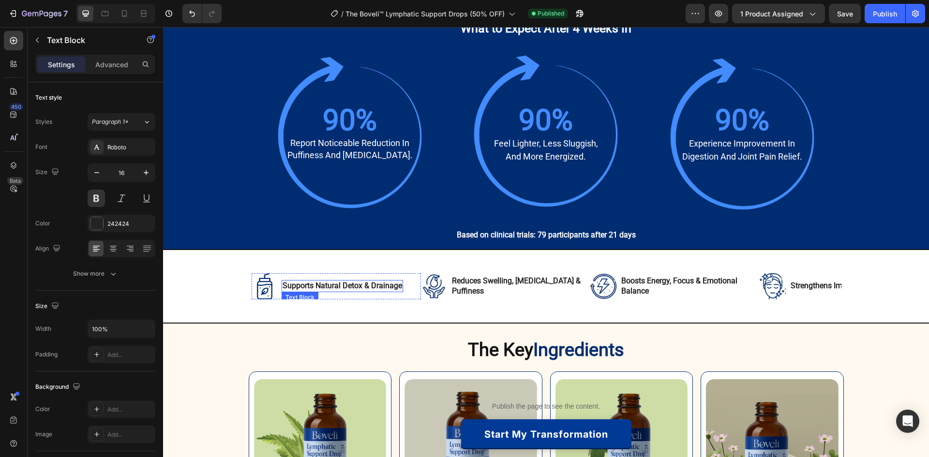
click at [325, 287] on p "supports natural detox & drainage" at bounding box center [343, 286] width 120 height 10
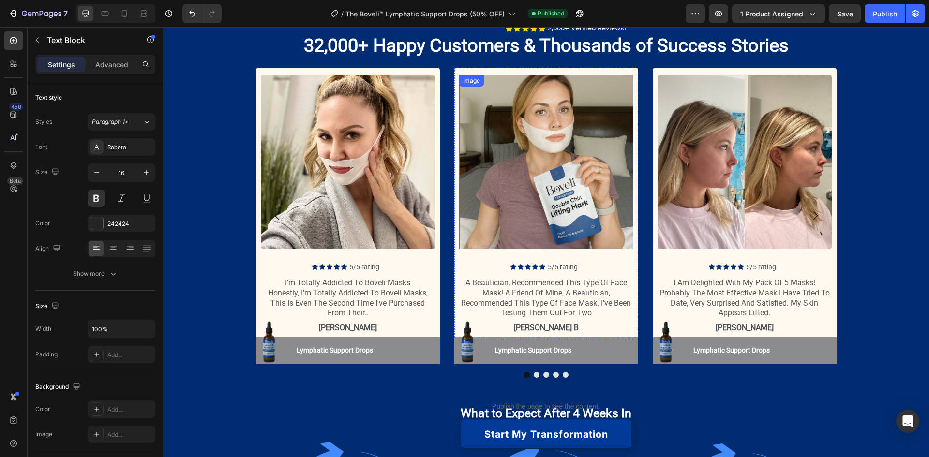
scroll to position [1148, 0]
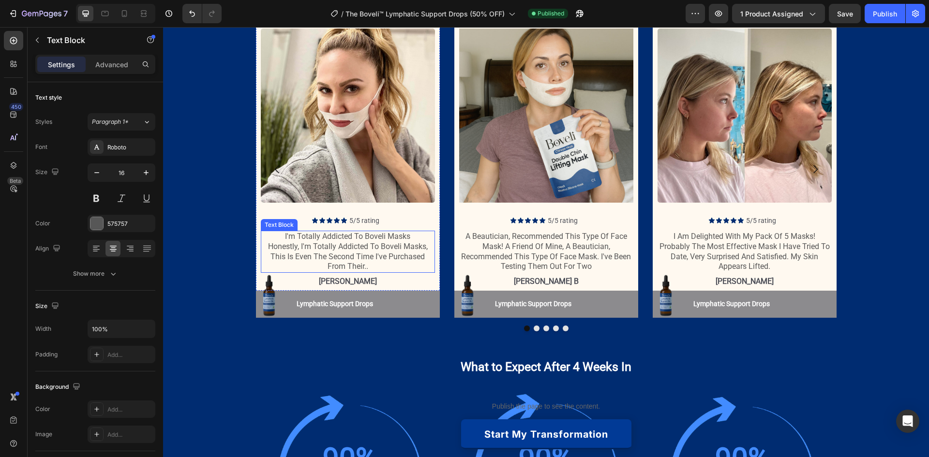
click at [343, 239] on p "i'm totally addicted to boveli masks honestly, i'm totally addicted to boveli m…" at bounding box center [348, 252] width 172 height 40
click at [370, 248] on div "Image Icon Icon Icon Icon Icon Icon List 5/5 rating Text Block Row i'm totally …" at bounding box center [348, 160] width 174 height 262
click at [370, 225] on p "5/5 rating" at bounding box center [391, 220] width 85 height 9
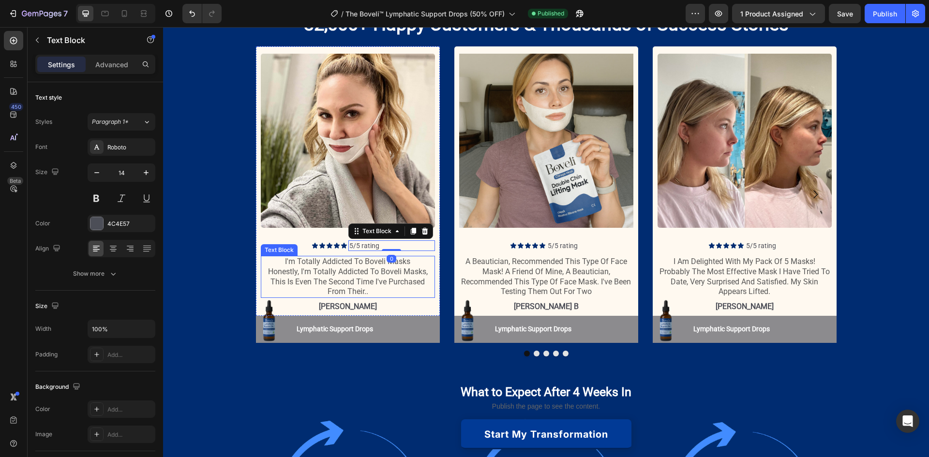
click at [319, 287] on p "i'm totally addicted to boveli masks honestly, i'm totally addicted to boveli m…" at bounding box center [348, 277] width 172 height 40
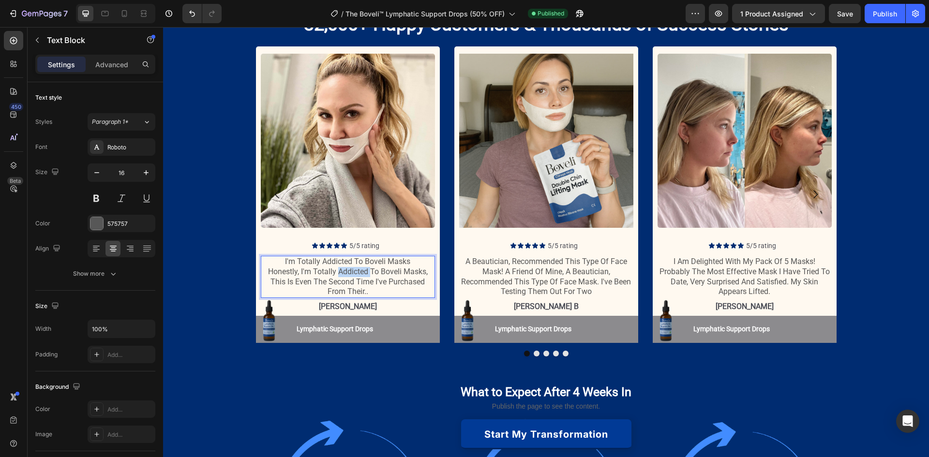
click at [336, 270] on p "i'm totally addicted to boveli masks honestly, i'm totally addicted to boveli m…" at bounding box center [348, 277] width 172 height 40
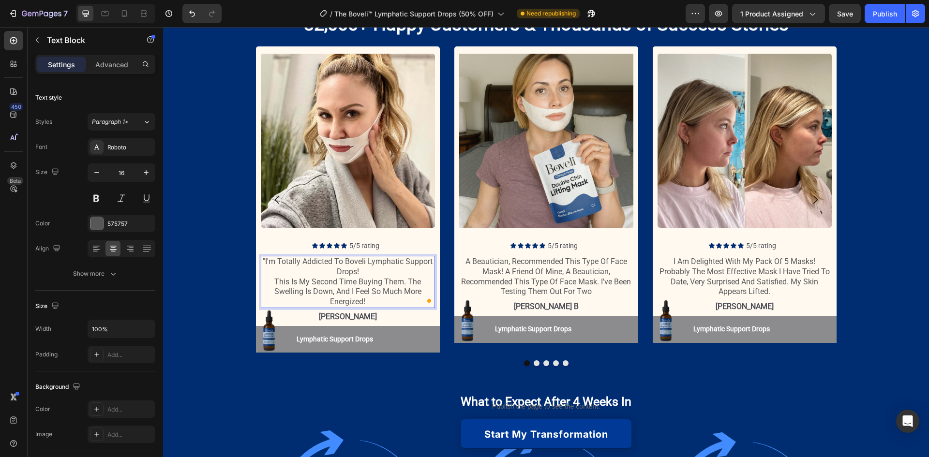
click at [263, 258] on p ""I'm totally addicted to Boveli Lymphatic Support Drops! This is my second time…" at bounding box center [348, 282] width 172 height 50
click at [405, 264] on p "I'm totally addicted to Boveli Lymphatic Support Drops! This is my second time …" at bounding box center [348, 282] width 172 height 50
click at [224, 280] on div "Icon Icon Icon Icon Icon Icon List 2,600+ Verified Reviews! Text Block Row 32,0…" at bounding box center [546, 187] width 766 height 373
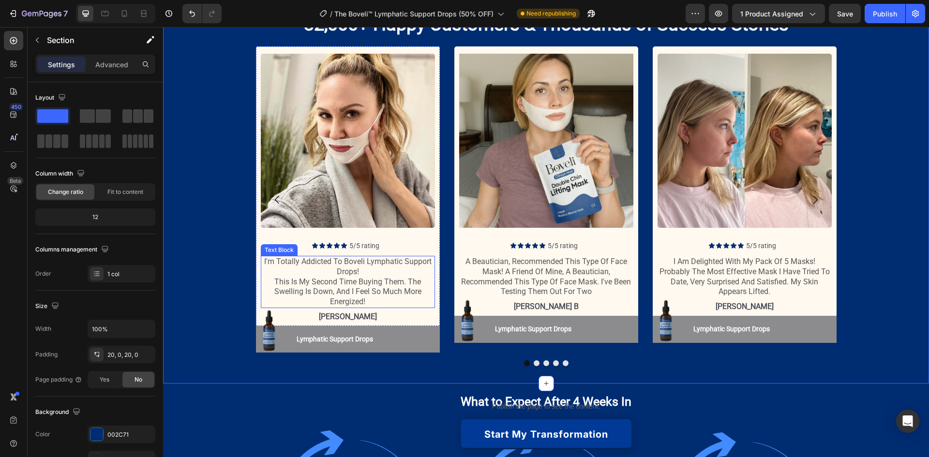
click at [370, 272] on p "I'm totally addicted to Boveli Lymphatic Support Drops! This is my second time …" at bounding box center [348, 282] width 172 height 50
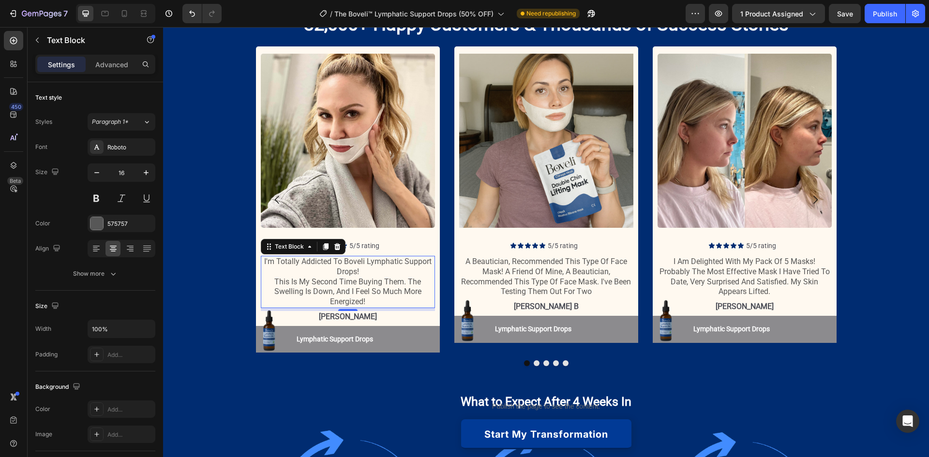
click at [344, 318] on div "6" at bounding box center [348, 319] width 10 height 8
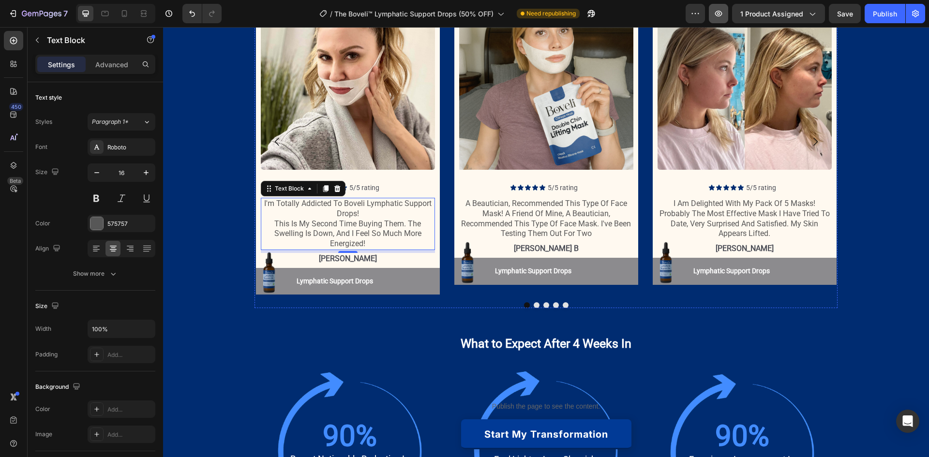
scroll to position [1074, 0]
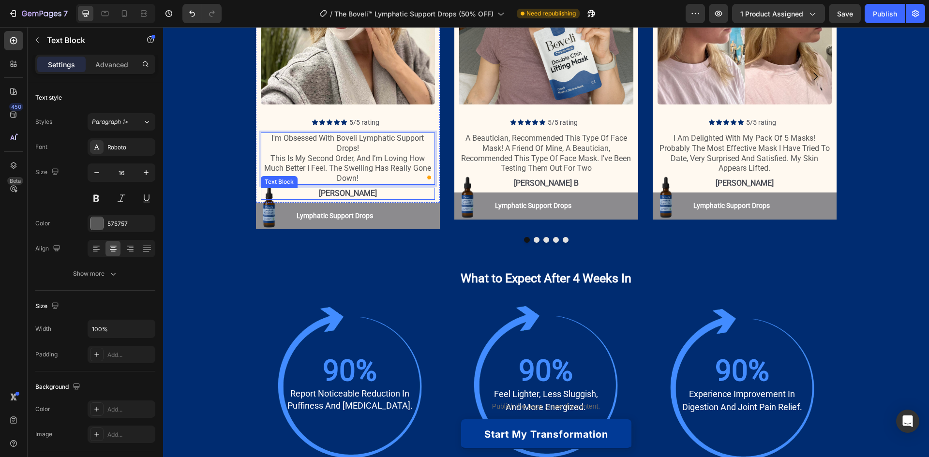
click at [341, 199] on p "jodie f" at bounding box center [348, 194] width 172 height 10
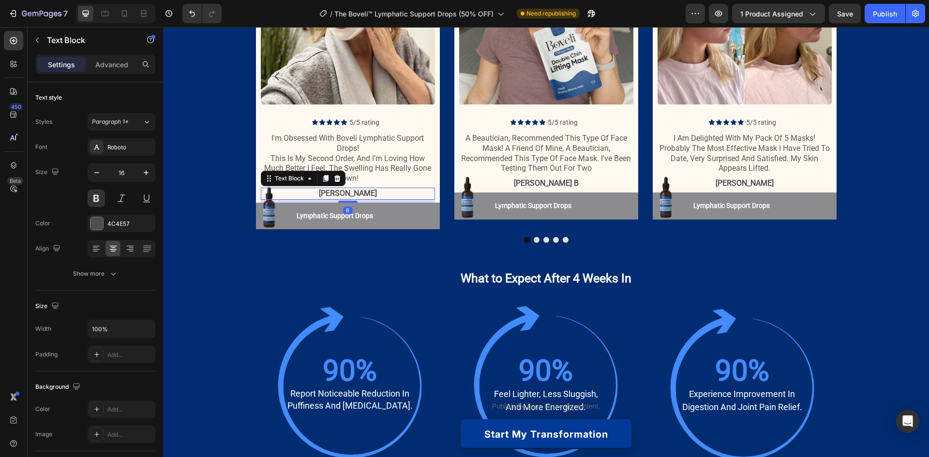
click at [349, 199] on p "jodie f" at bounding box center [348, 194] width 172 height 10
click at [548, 174] on p "a beautician, recommended this type of face mask! a friend of mine, a beauticia…" at bounding box center [546, 154] width 172 height 40
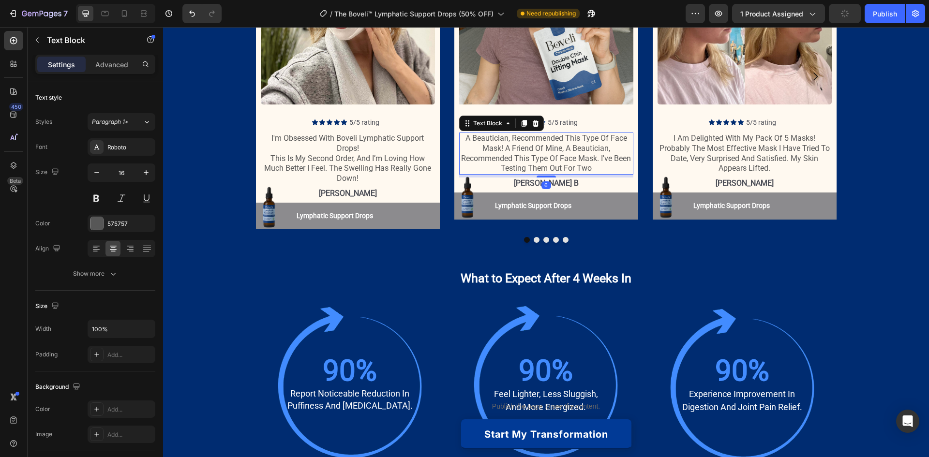
click at [539, 174] on p "a beautician, recommended this type of face mask! a friend of mine, a beauticia…" at bounding box center [546, 154] width 172 height 40
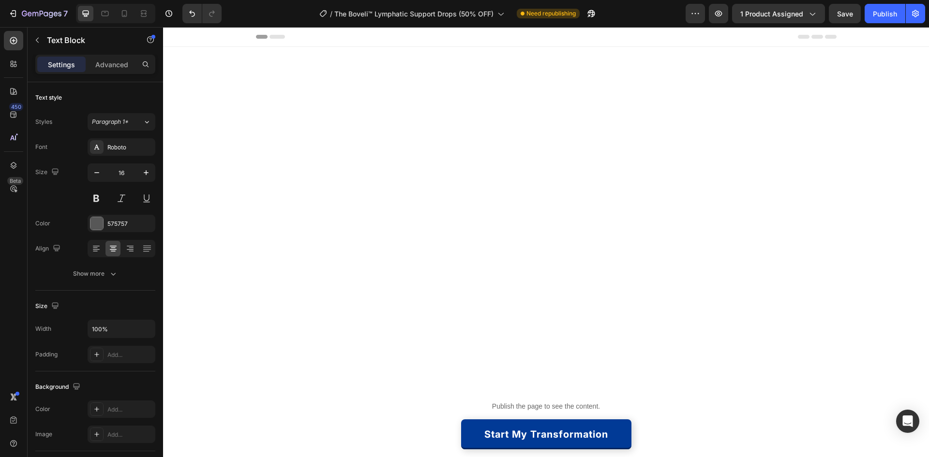
scroll to position [1074, 0]
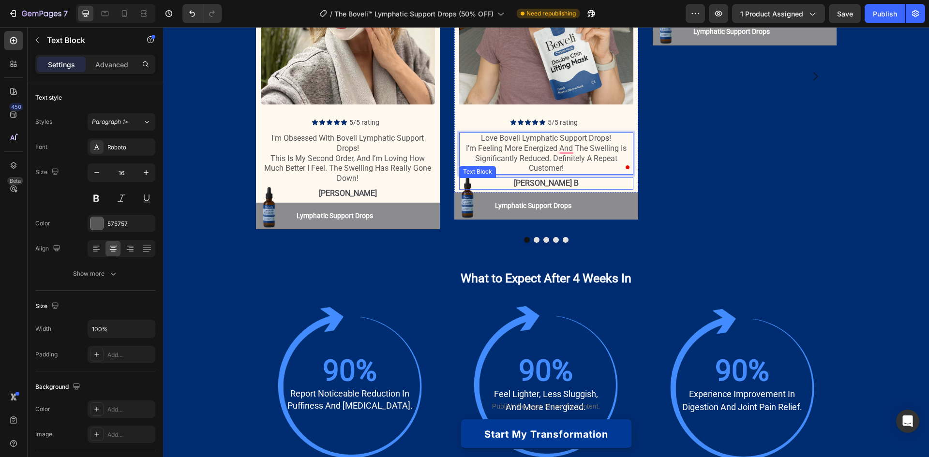
click at [537, 189] on p "[PERSON_NAME] b" at bounding box center [546, 184] width 172 height 10
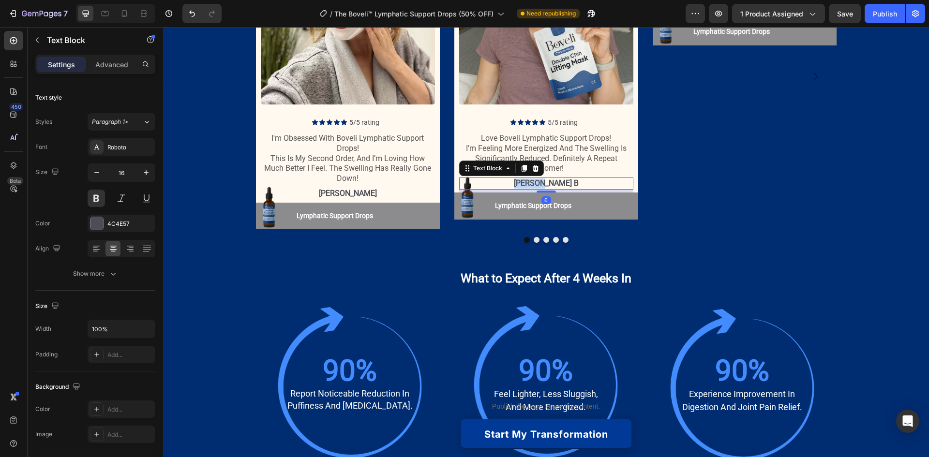
click at [537, 189] on p "[PERSON_NAME] b" at bounding box center [546, 184] width 172 height 10
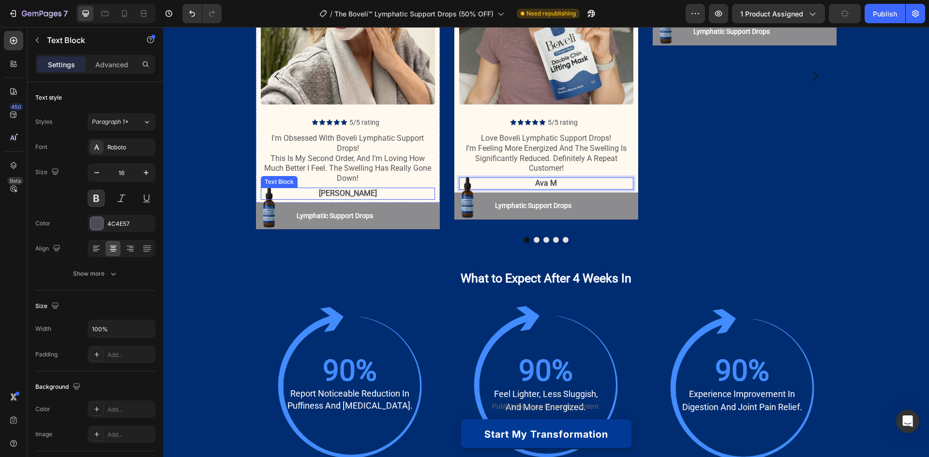
click at [375, 199] on p "[PERSON_NAME]" at bounding box center [348, 194] width 172 height 10
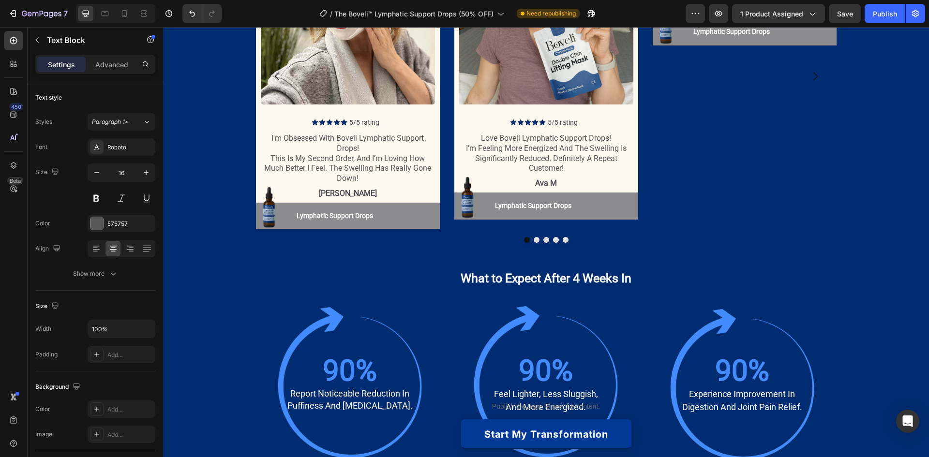
click at [751, 15] on p "[PERSON_NAME]" at bounding box center [745, 9] width 172 height 10
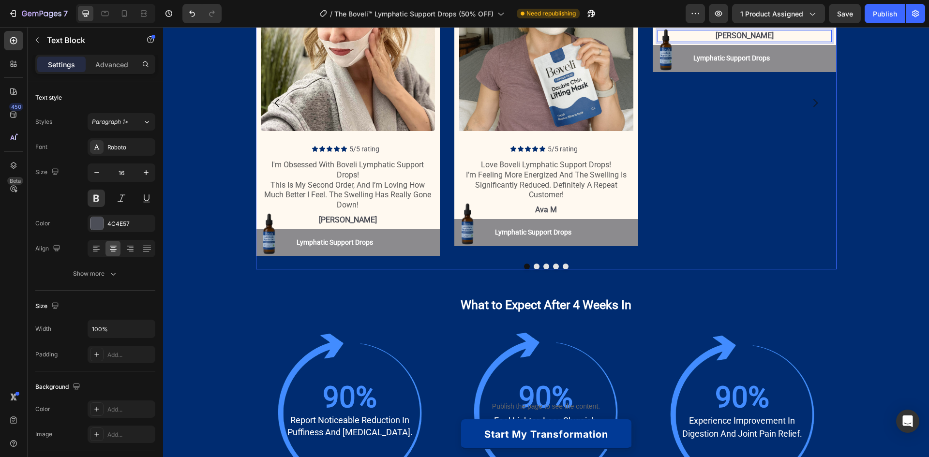
click at [543, 266] on button "Dot" at bounding box center [546, 267] width 6 height 6
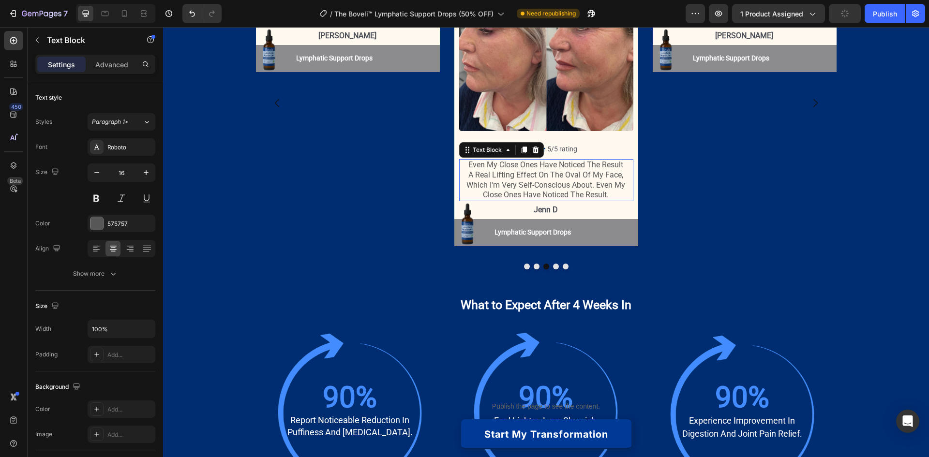
click at [524, 177] on p "even my close ones have noticed the result a real lifting effect on the oval of…" at bounding box center [546, 180] width 172 height 40
click at [544, 179] on p "even my close ones have noticed the result a real lifting effect on the oval of…" at bounding box center [546, 180] width 172 height 40
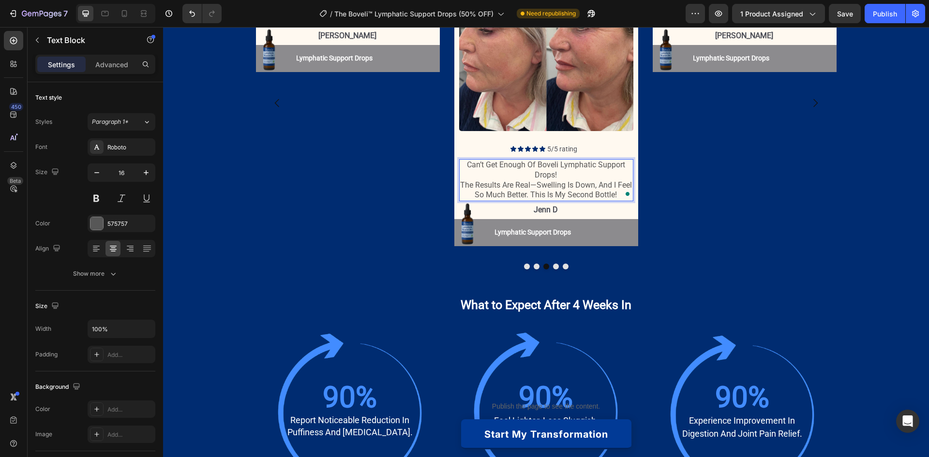
click at [540, 184] on p "Can’t get enough of Boveli Lymphatic Support Drops! The results are real—swelli…" at bounding box center [546, 180] width 172 height 40
click at [536, 184] on p "Can’t get enough of Boveli Lymphatic Support Drops! The results are real—swelli…" at bounding box center [546, 180] width 172 height 40
click at [541, 210] on p "jenn d" at bounding box center [546, 210] width 172 height 10
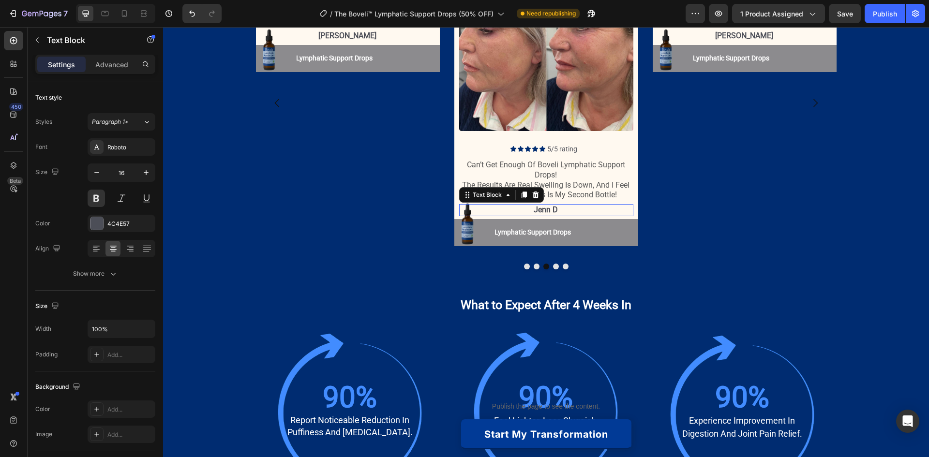
click at [541, 210] on p "jenn d" at bounding box center [546, 210] width 172 height 10
click at [702, 26] on p "i've been using the boveli lifting mask for 1 week i'm starting to see the resu…" at bounding box center [744, 6] width 172 height 40
click at [732, 26] on p "i've been using the boveli lifting mask for 1 week i'm starting to see the resu…" at bounding box center [744, 6] width 172 height 40
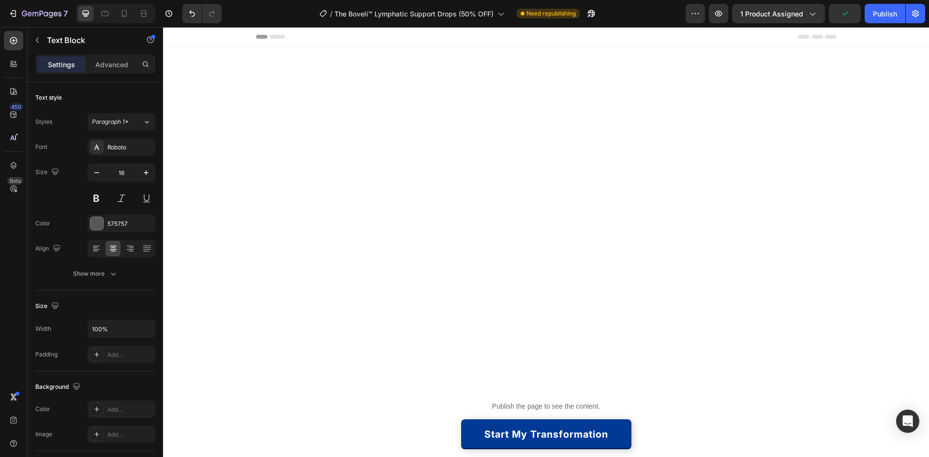
scroll to position [1220, 0]
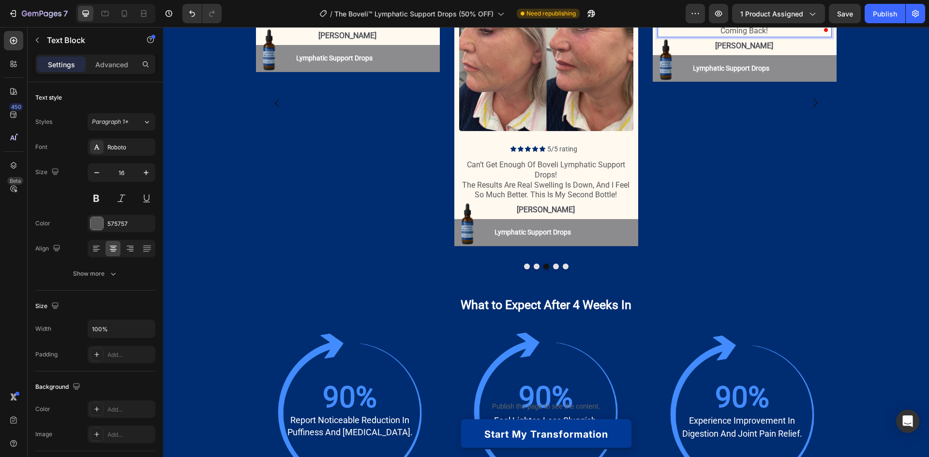
click at [672, 36] on p "Boveli Lymphatic Support Drops are life changing! I feel more energized, and th…" at bounding box center [744, 11] width 172 height 50
click at [683, 36] on p "Boveli Lymphatic Support Drops are life changing! I feel more energized, and th…" at bounding box center [744, 11] width 172 height 50
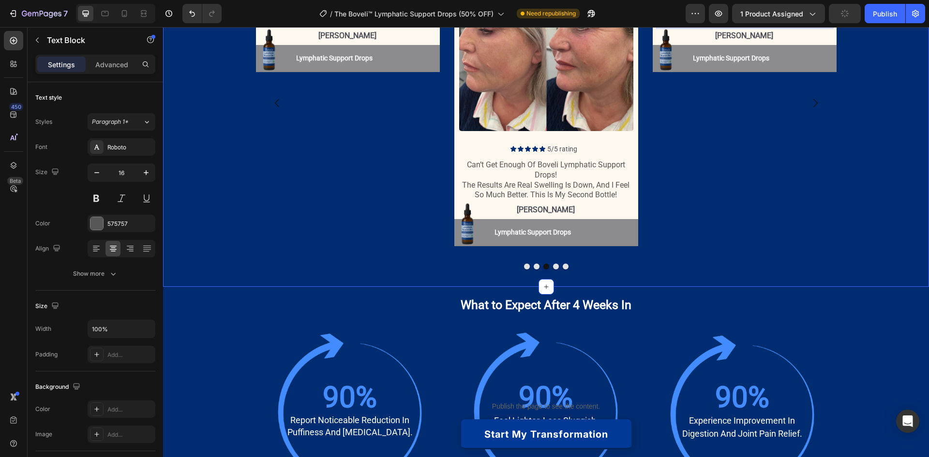
click at [866, 176] on div "Icon Icon Icon Icon Icon Icon List 2,600+ Verified Reviews! Text Block Row 32,0…" at bounding box center [546, 91] width 766 height 373
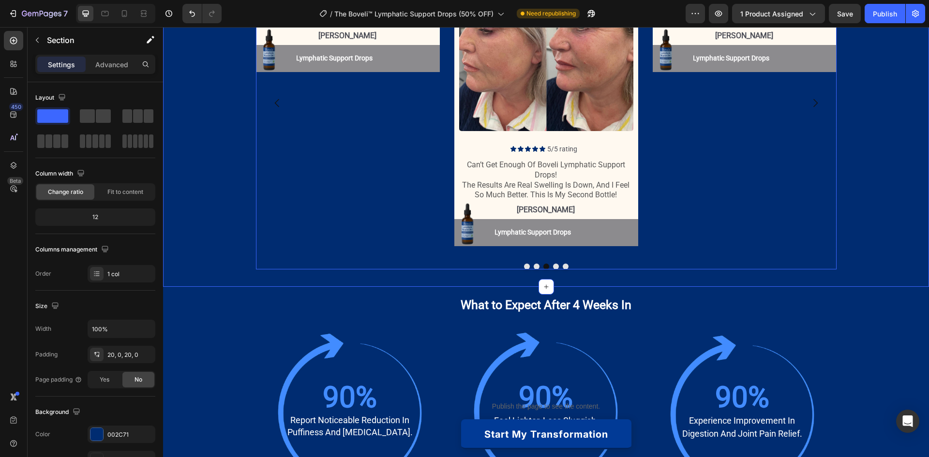
click at [550, 269] on div at bounding box center [546, 267] width 581 height 6
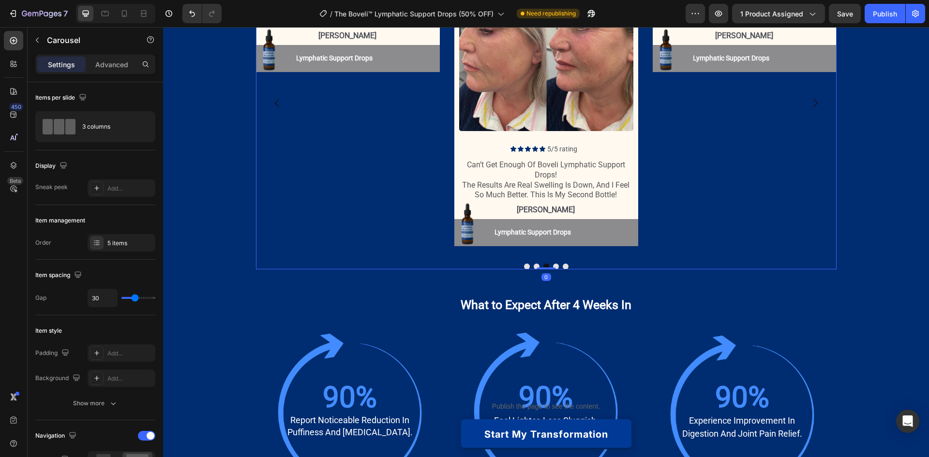
click at [553, 265] on button "Dot" at bounding box center [556, 267] width 6 height 6
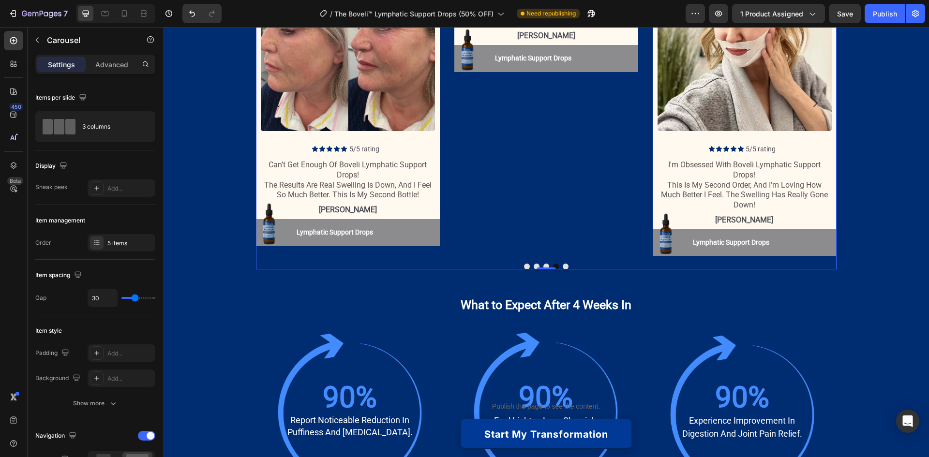
click at [563, 265] on button "Dot" at bounding box center [566, 267] width 6 height 6
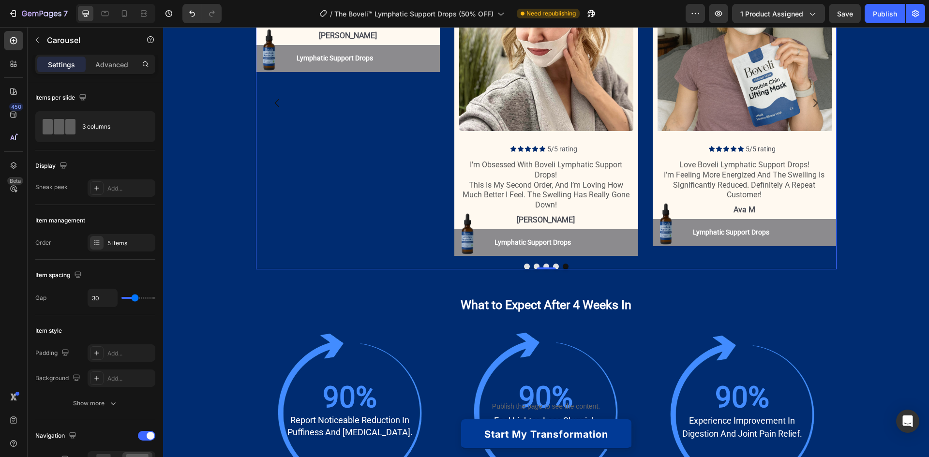
scroll to position [1171, 0]
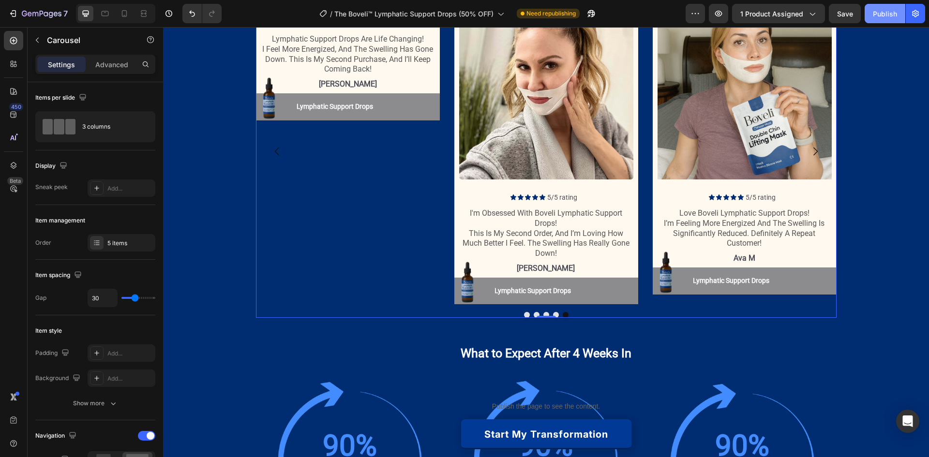
click at [888, 13] on div "Publish" at bounding box center [885, 14] width 24 height 10
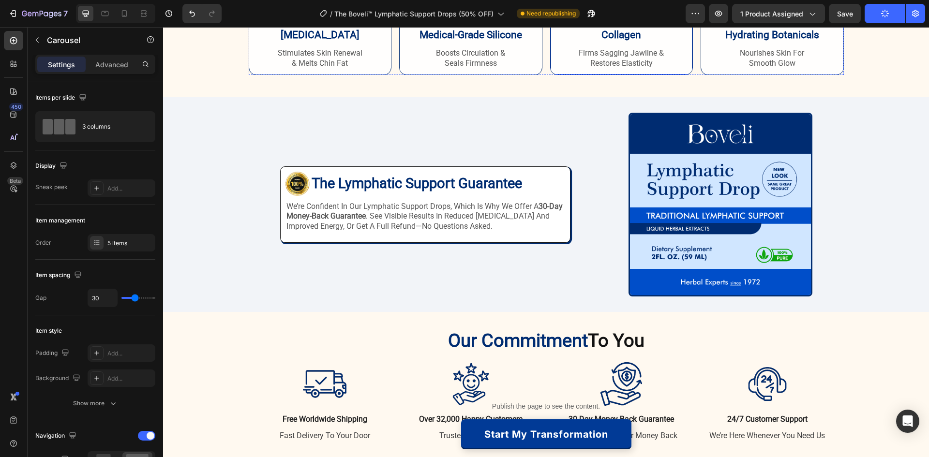
scroll to position [1947, 0]
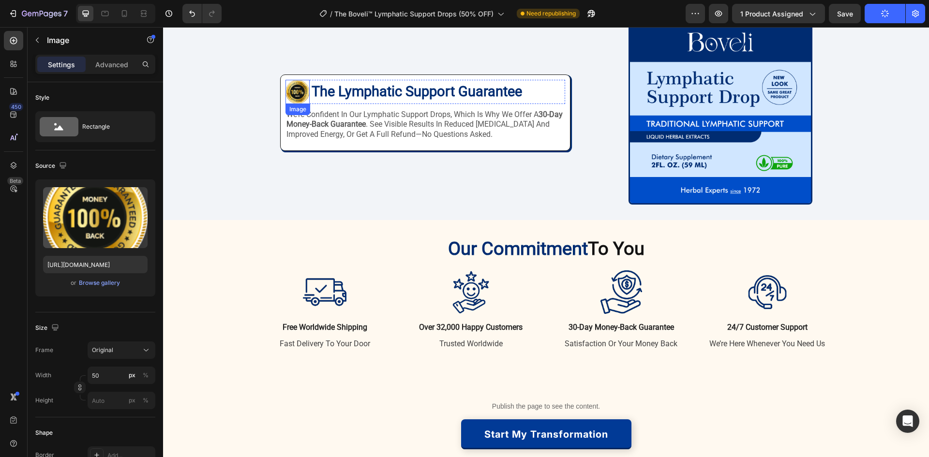
click at [289, 104] on img at bounding box center [298, 92] width 24 height 24
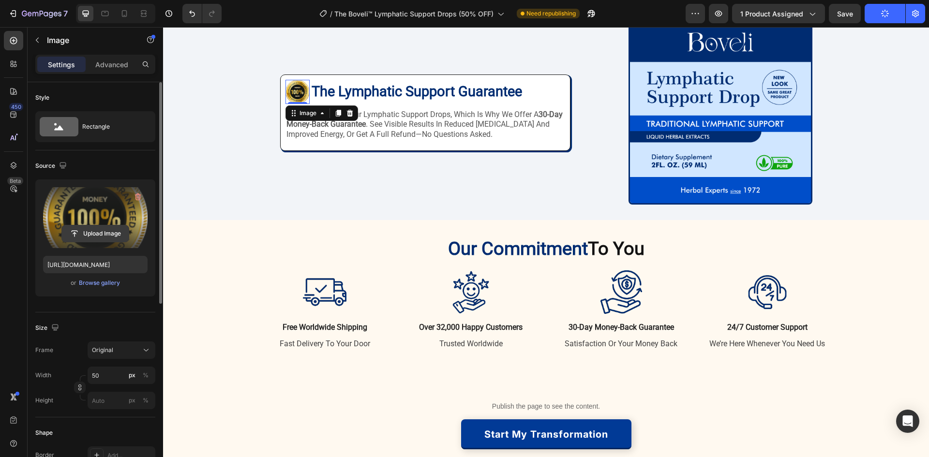
click at [94, 235] on input "file" at bounding box center [95, 234] width 67 height 16
type input "C:\fakepath\gempages_578946185352446485-65538bed-7698-4e91-aa28-e9797756ef5b.av…"
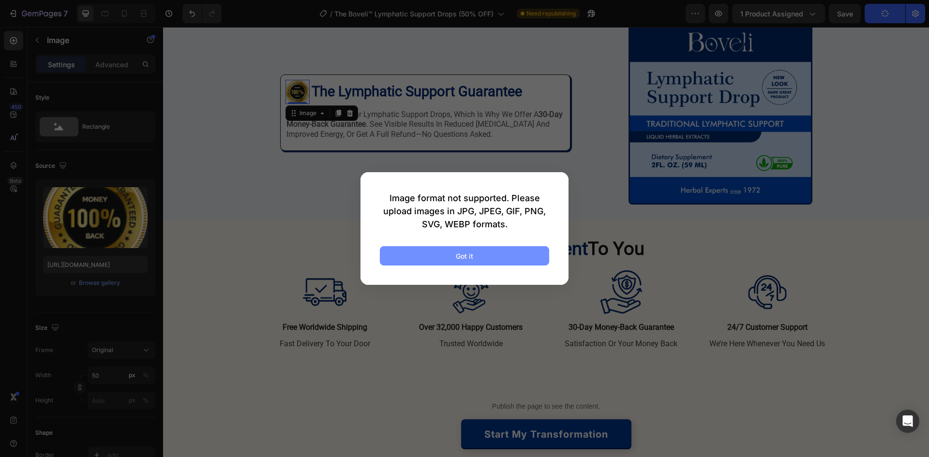
click at [489, 258] on button "Got it" at bounding box center [464, 255] width 169 height 19
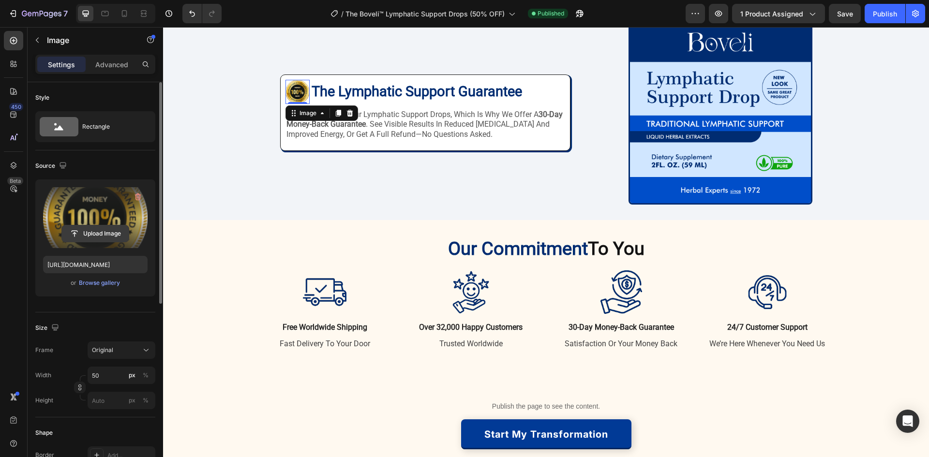
click at [89, 232] on input "file" at bounding box center [95, 234] width 67 height 16
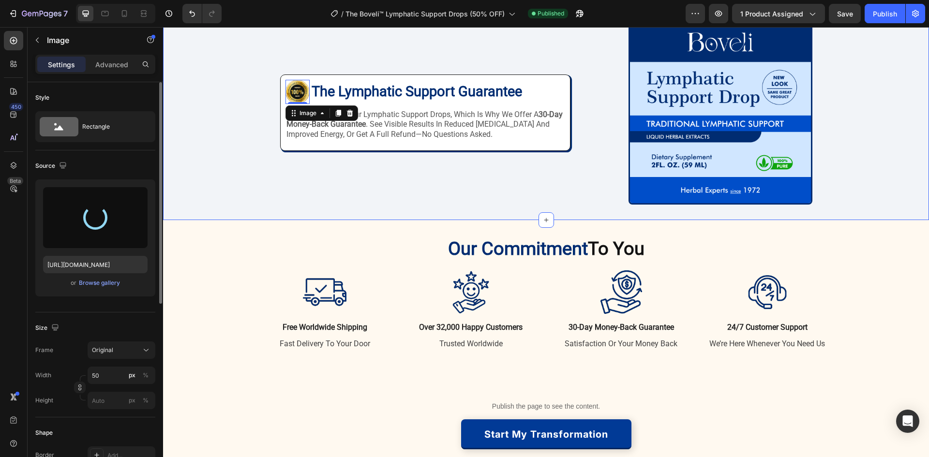
type input "[URL][DOMAIN_NAME]"
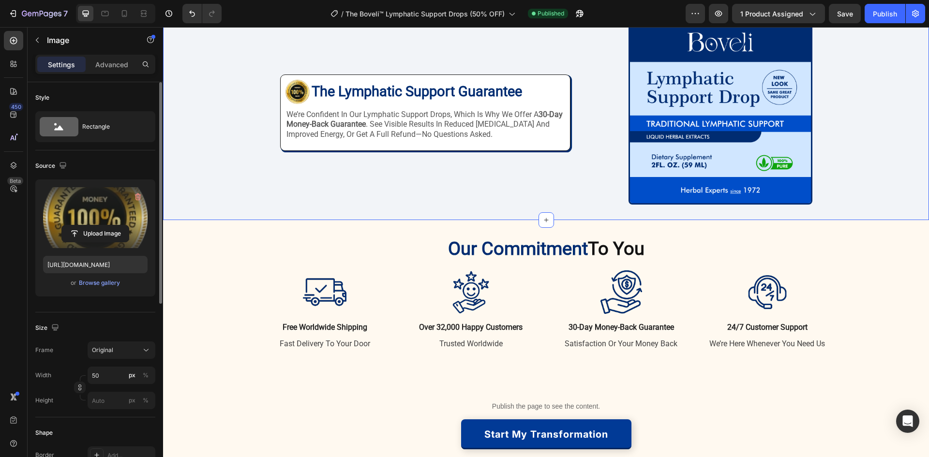
click at [212, 205] on div "Image Image The Lymphatic Support Guarantee Heading Row we’re confident in our …" at bounding box center [546, 113] width 766 height 184
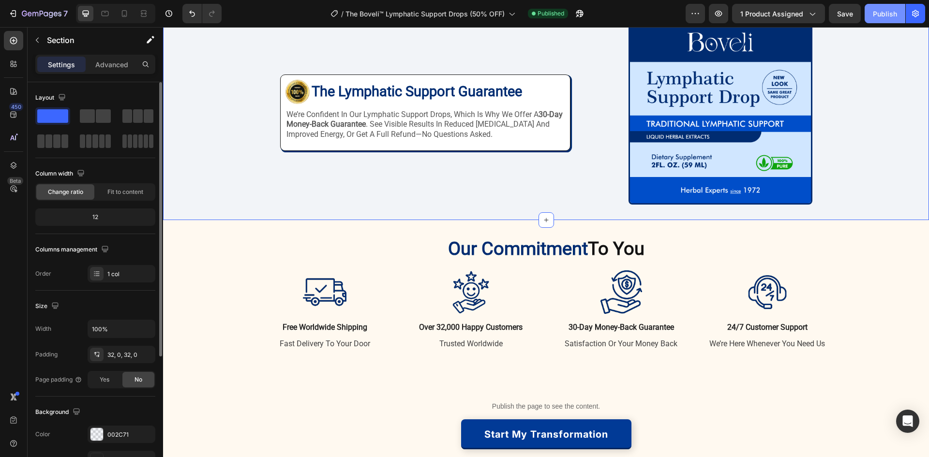
click at [896, 16] on div "Publish" at bounding box center [885, 14] width 24 height 10
click at [236, 205] on div "Image Image The Lymphatic Support Guarantee Heading Row we’re confident in our …" at bounding box center [546, 113] width 766 height 184
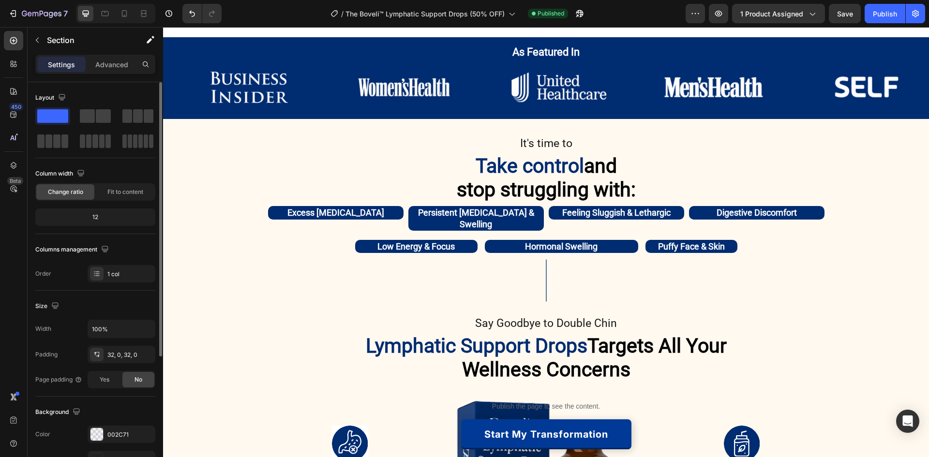
scroll to position [479, 0]
